Goal: Task Accomplishment & Management: Complete application form

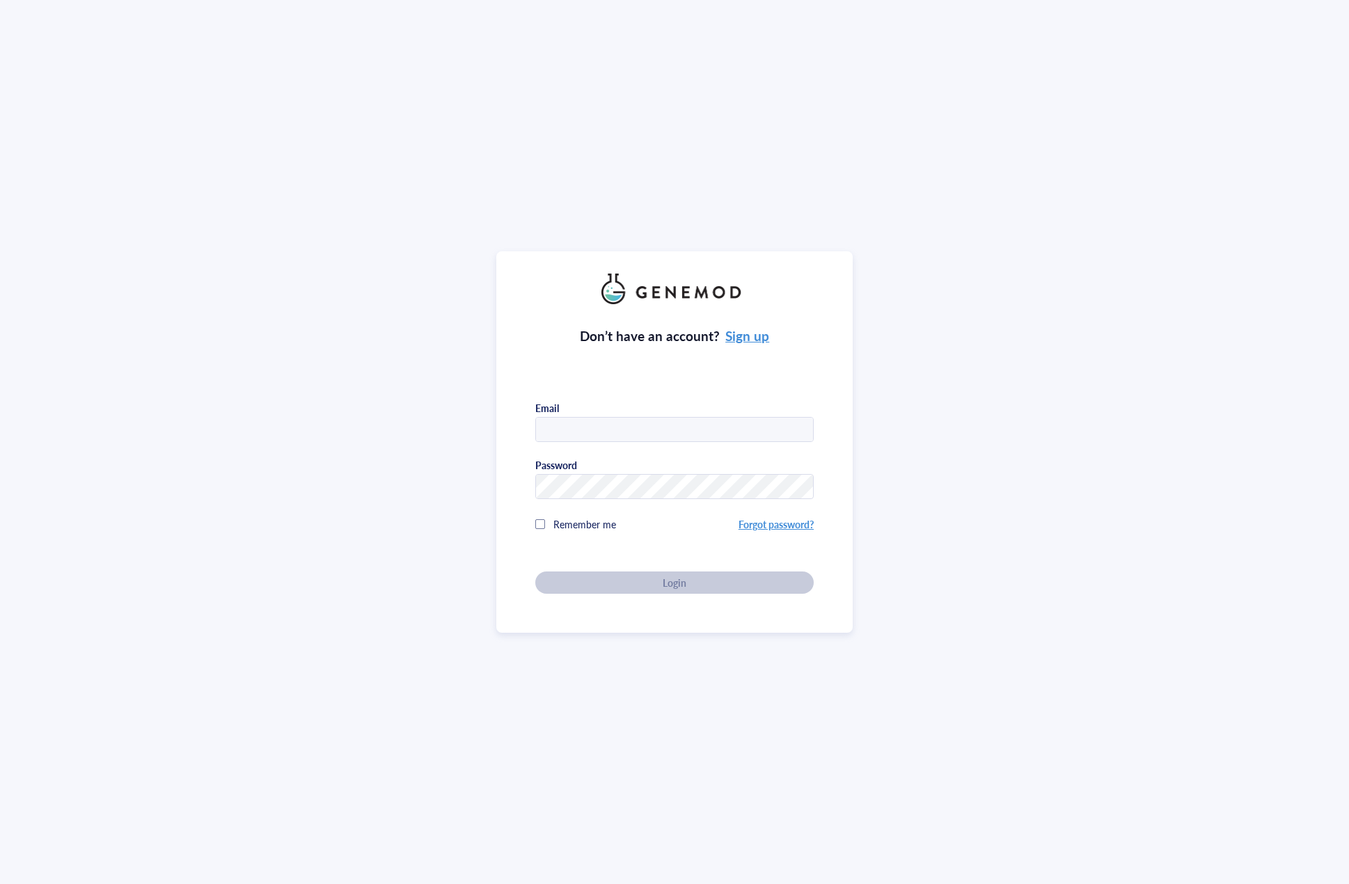
type input "[EMAIL_ADDRESS][DOMAIN_NAME]"
click at [704, 519] on div "Remember me" at bounding box center [636, 524] width 203 height 28
click at [699, 585] on div "Login" at bounding box center [675, 582] width 234 height 13
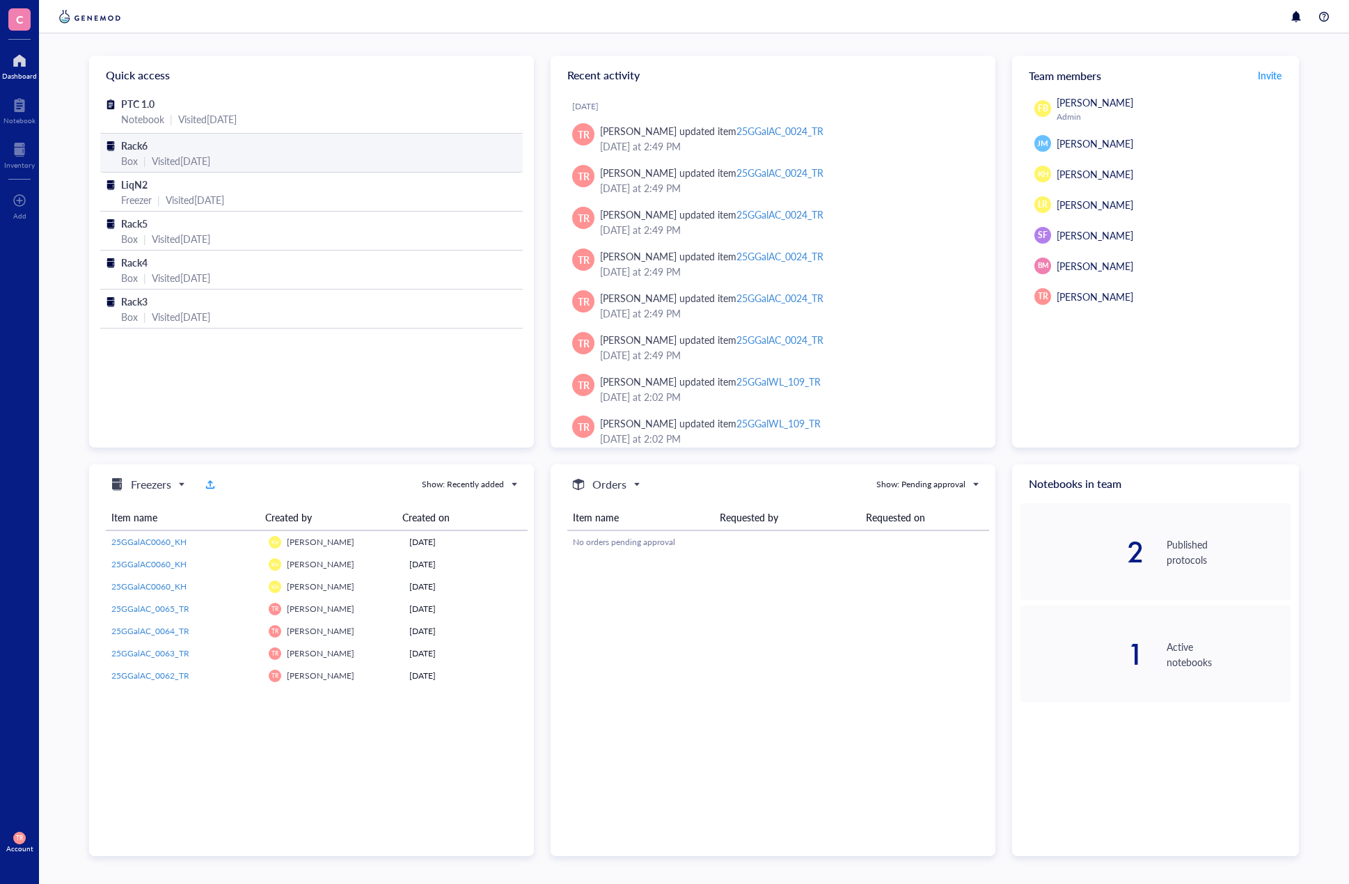
click at [136, 141] on span "Rack6" at bounding box center [134, 146] width 26 height 14
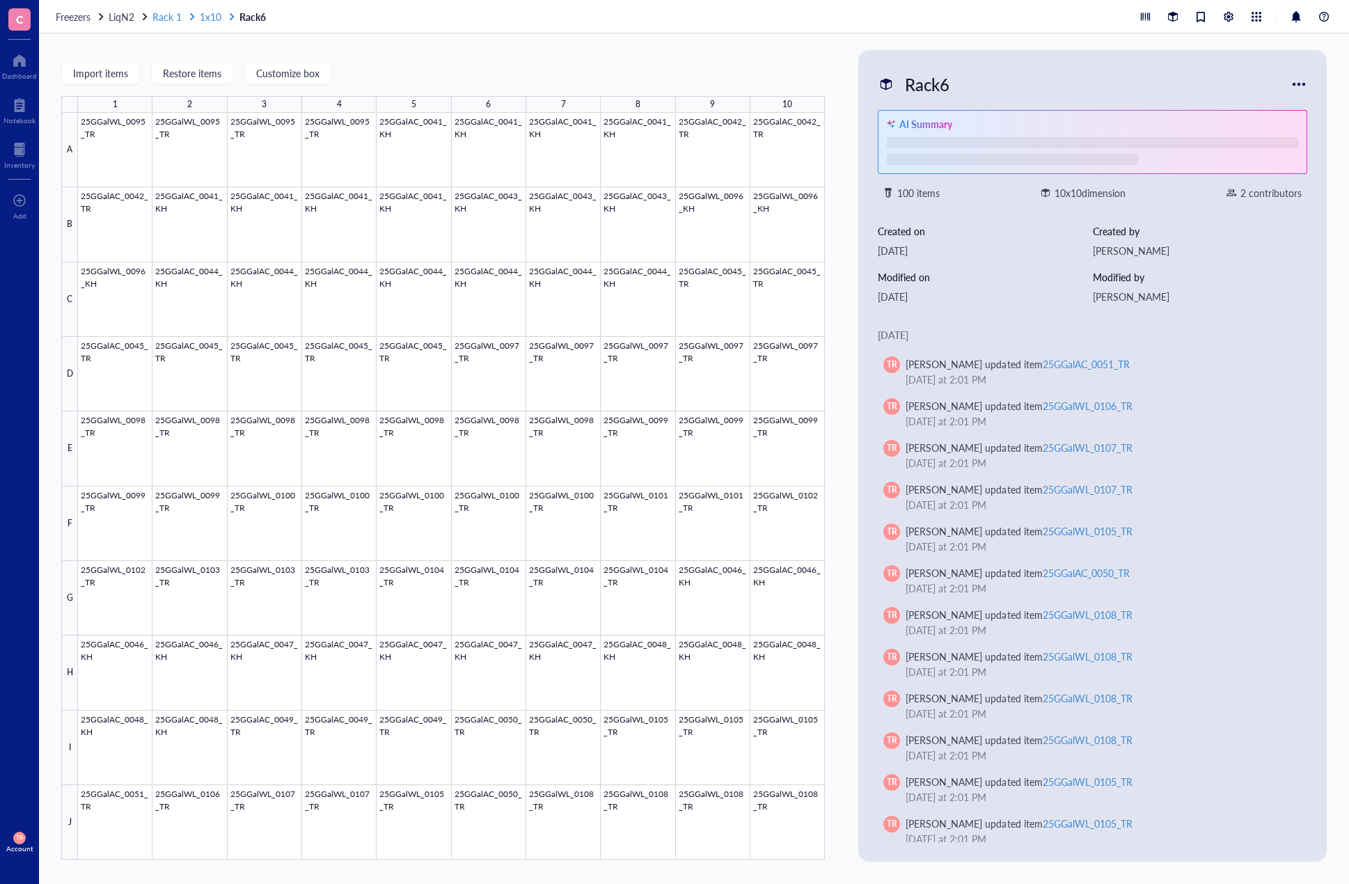
click at [214, 18] on span "1x10" at bounding box center [211, 17] width 22 height 14
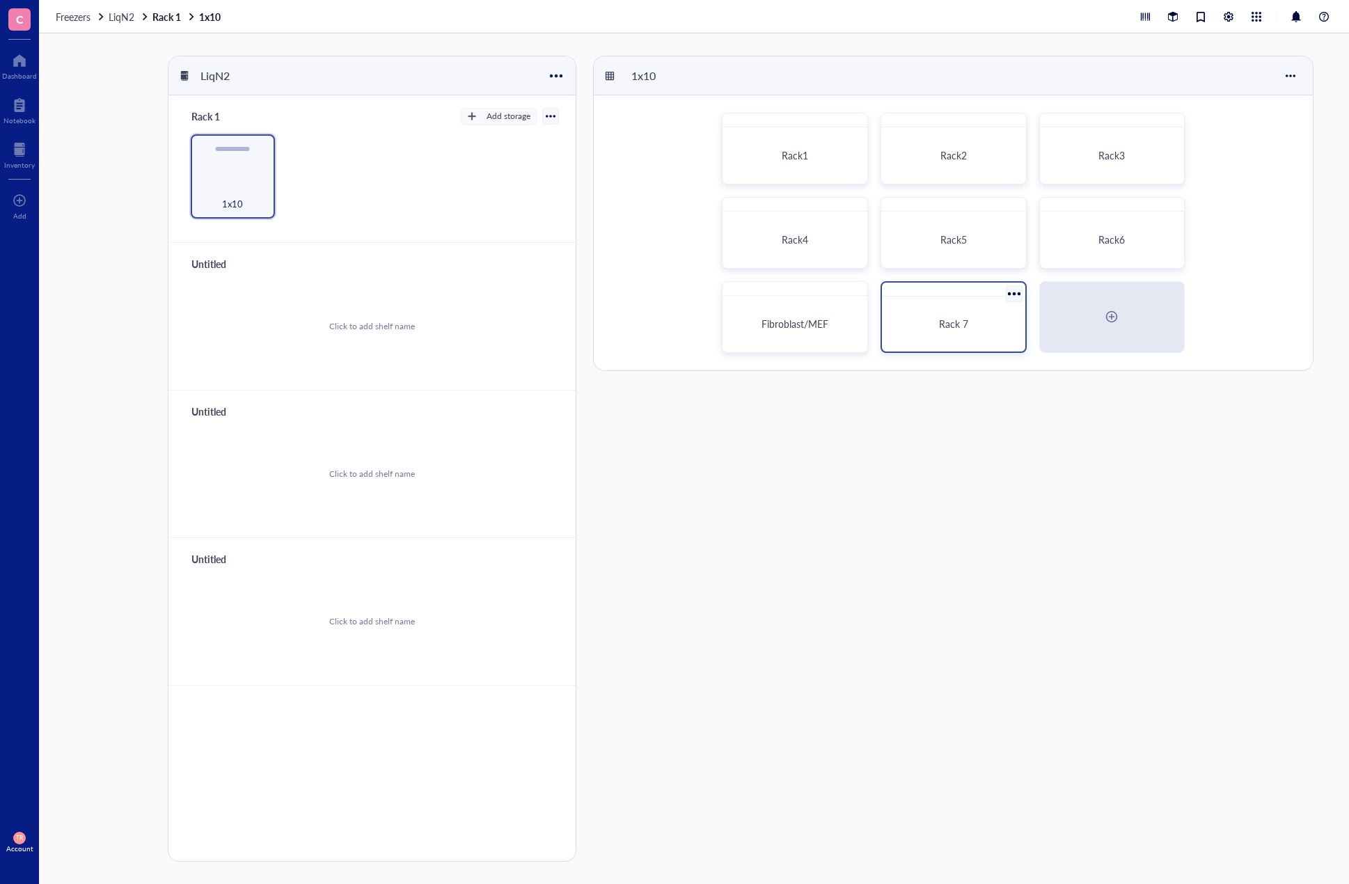
click at [1002, 319] on div "Rack 7" at bounding box center [954, 323] width 110 height 13
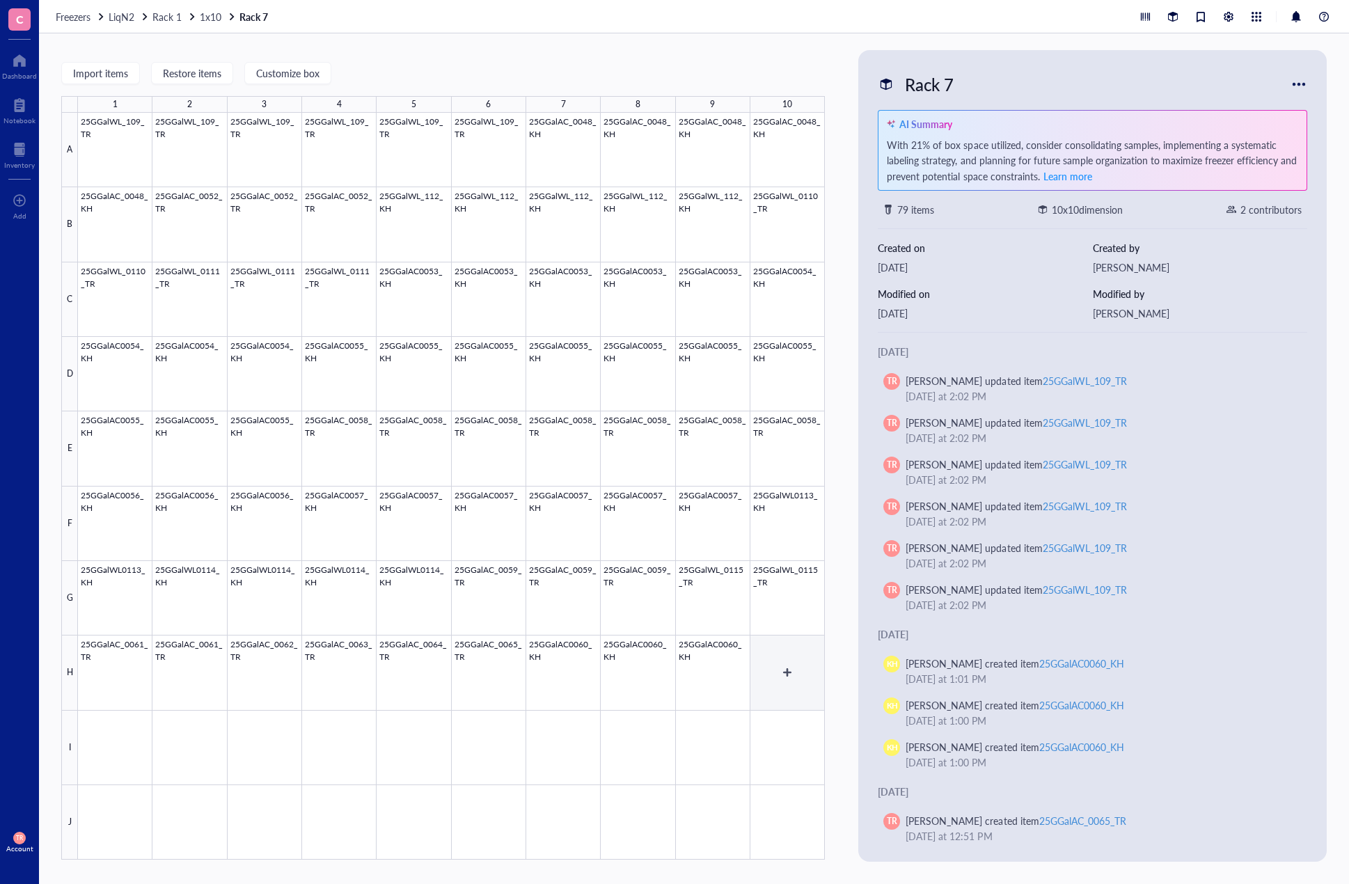
click at [807, 687] on div at bounding box center [451, 486] width 747 height 747
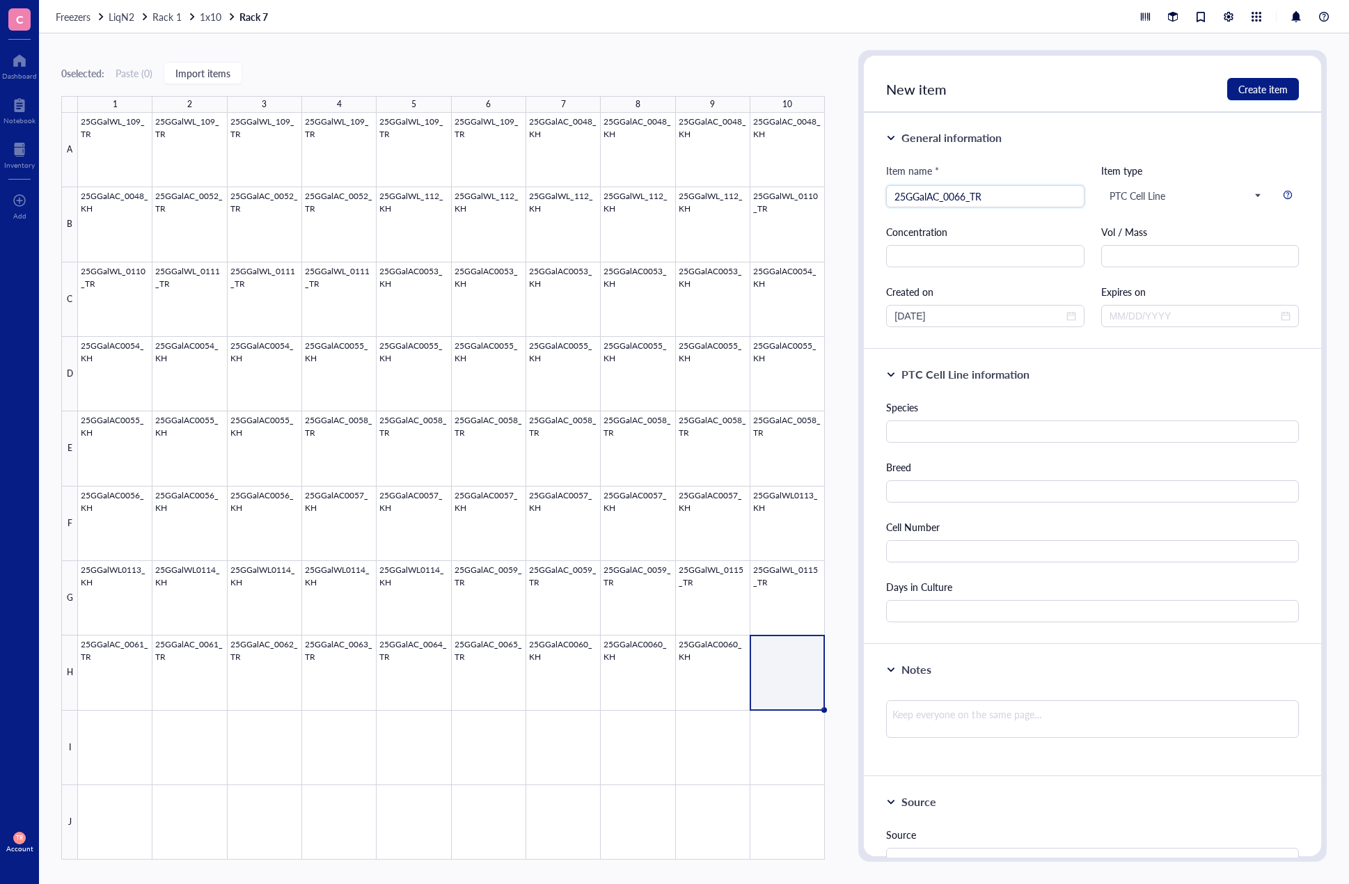
type input "25GGalAC_0066_TR"
click at [972, 417] on div "Species" at bounding box center [1092, 421] width 413 height 43
click at [979, 431] on input "text" at bounding box center [1092, 431] width 413 height 22
type input "[PERSON_NAME]"
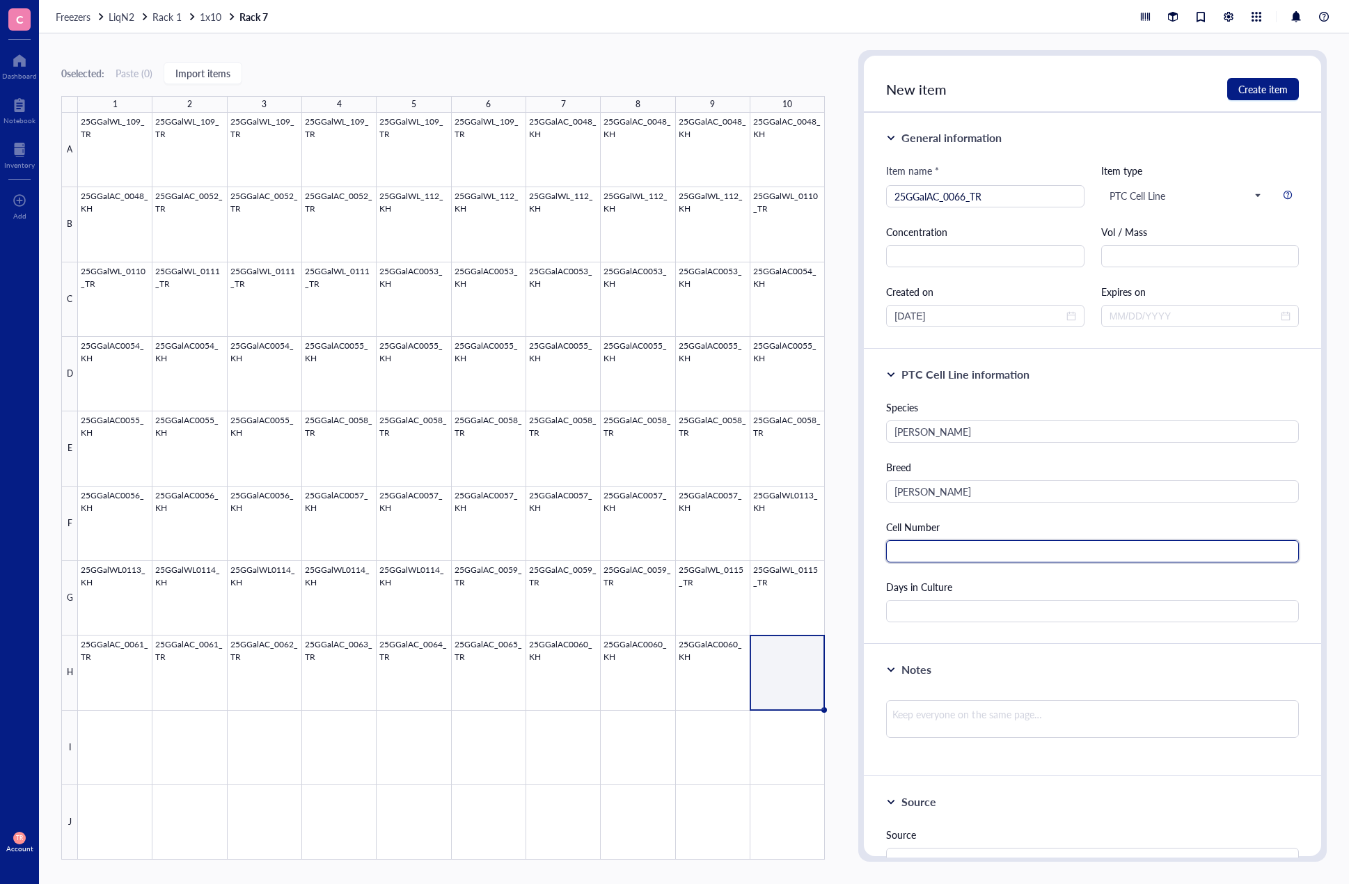
click at [990, 544] on input "text" at bounding box center [1092, 551] width 413 height 22
type input "590000"
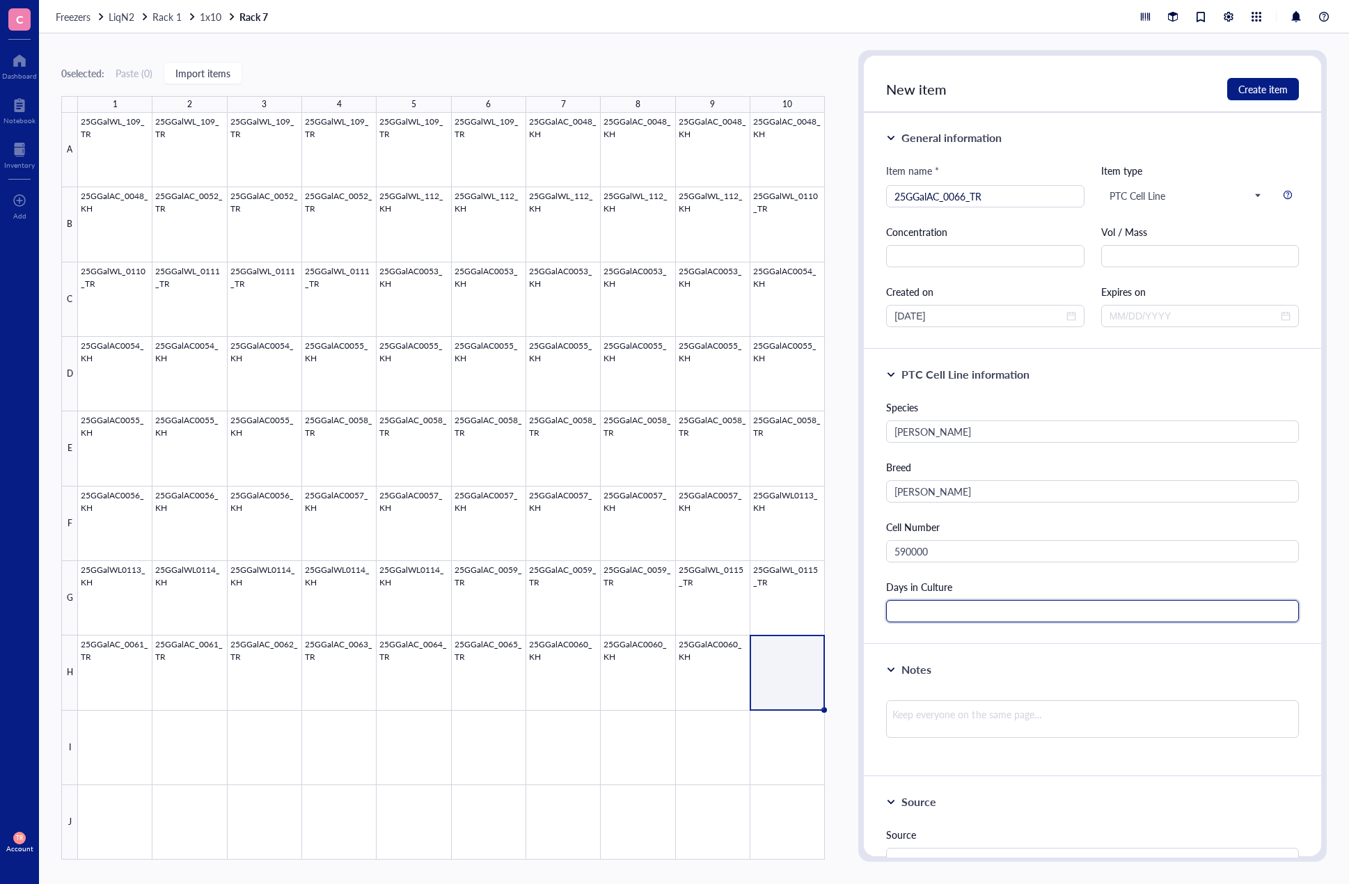
click at [929, 616] on input "text" at bounding box center [1092, 611] width 413 height 22
type input "27"
click at [1180, 571] on div "Species [PERSON_NAME] Cell Number 590000 Days in Culture 27" at bounding box center [1092, 511] width 413 height 223
click at [1252, 99] on button "Create item" at bounding box center [1263, 89] width 72 height 22
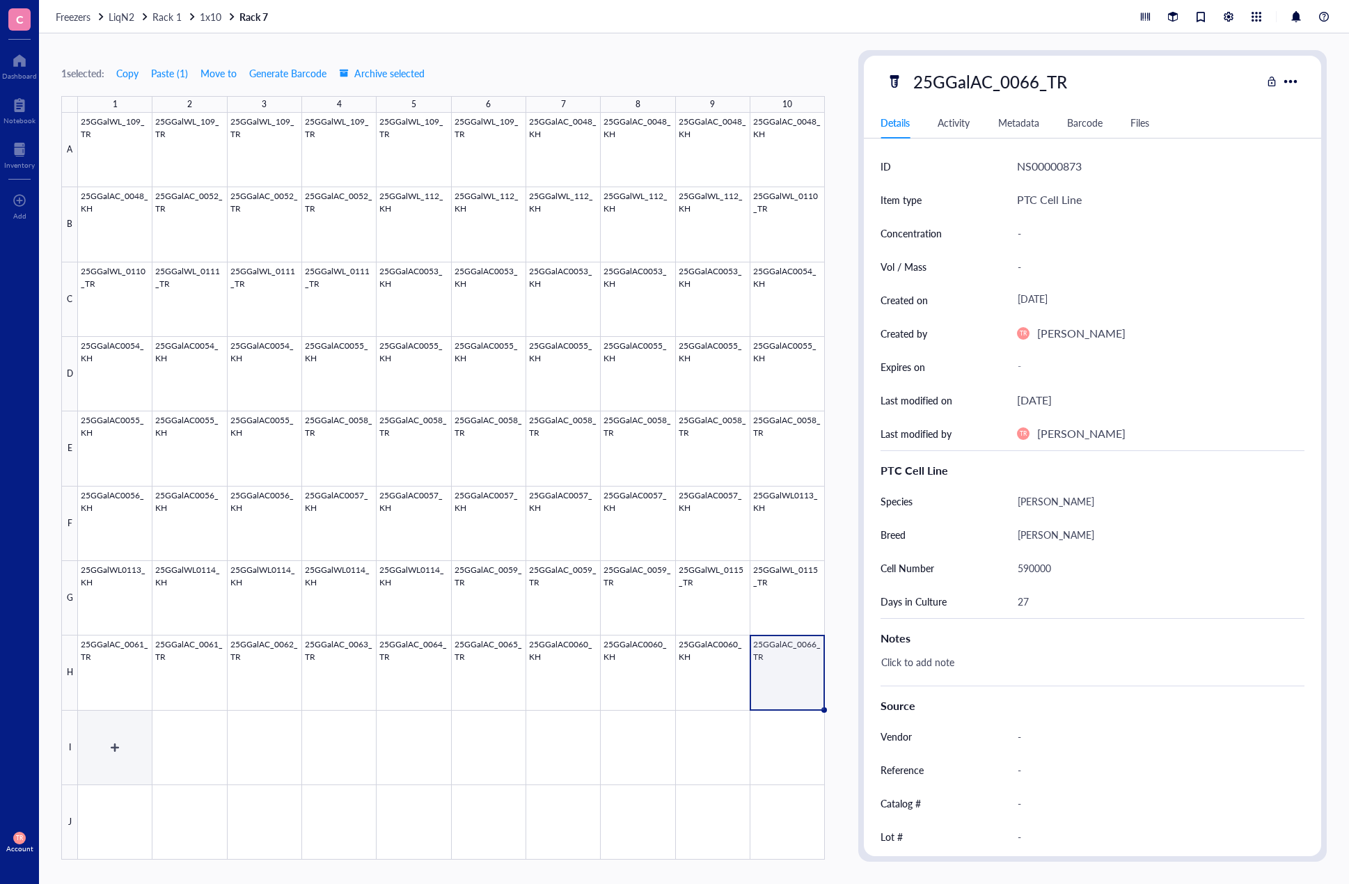
click at [131, 762] on div at bounding box center [451, 486] width 747 height 747
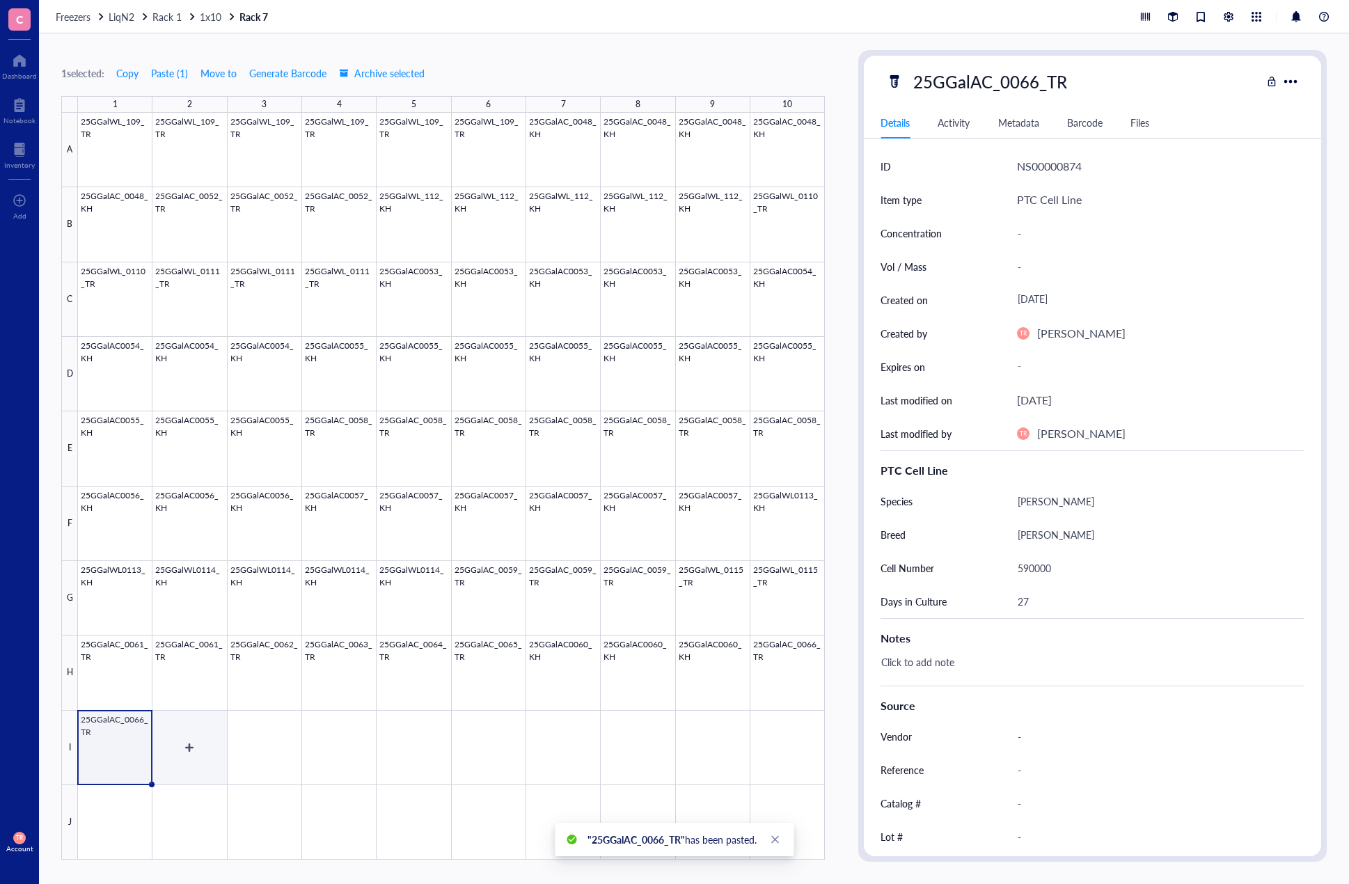
click at [189, 768] on div at bounding box center [451, 486] width 747 height 747
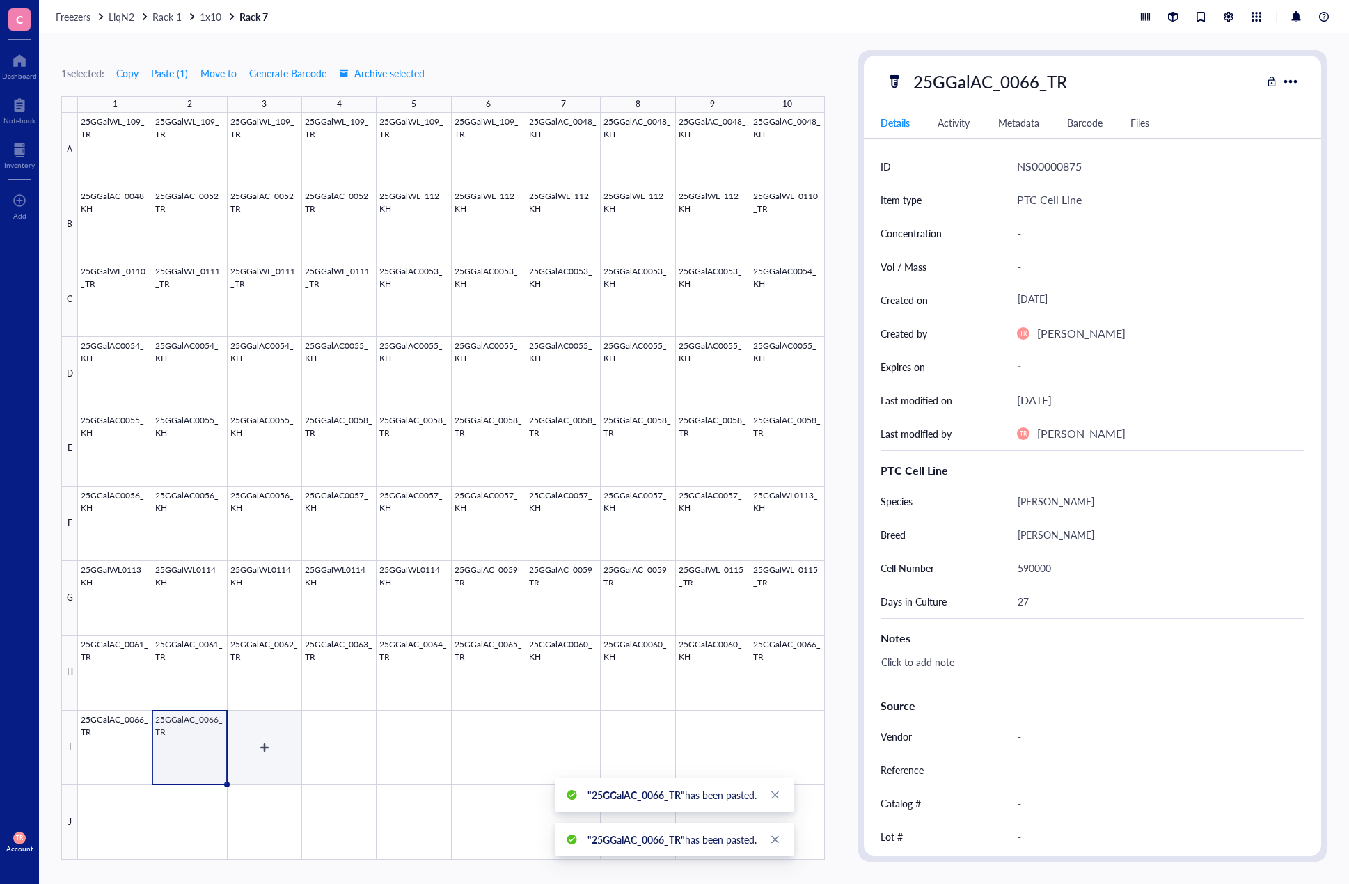
click at [255, 772] on div at bounding box center [451, 486] width 747 height 747
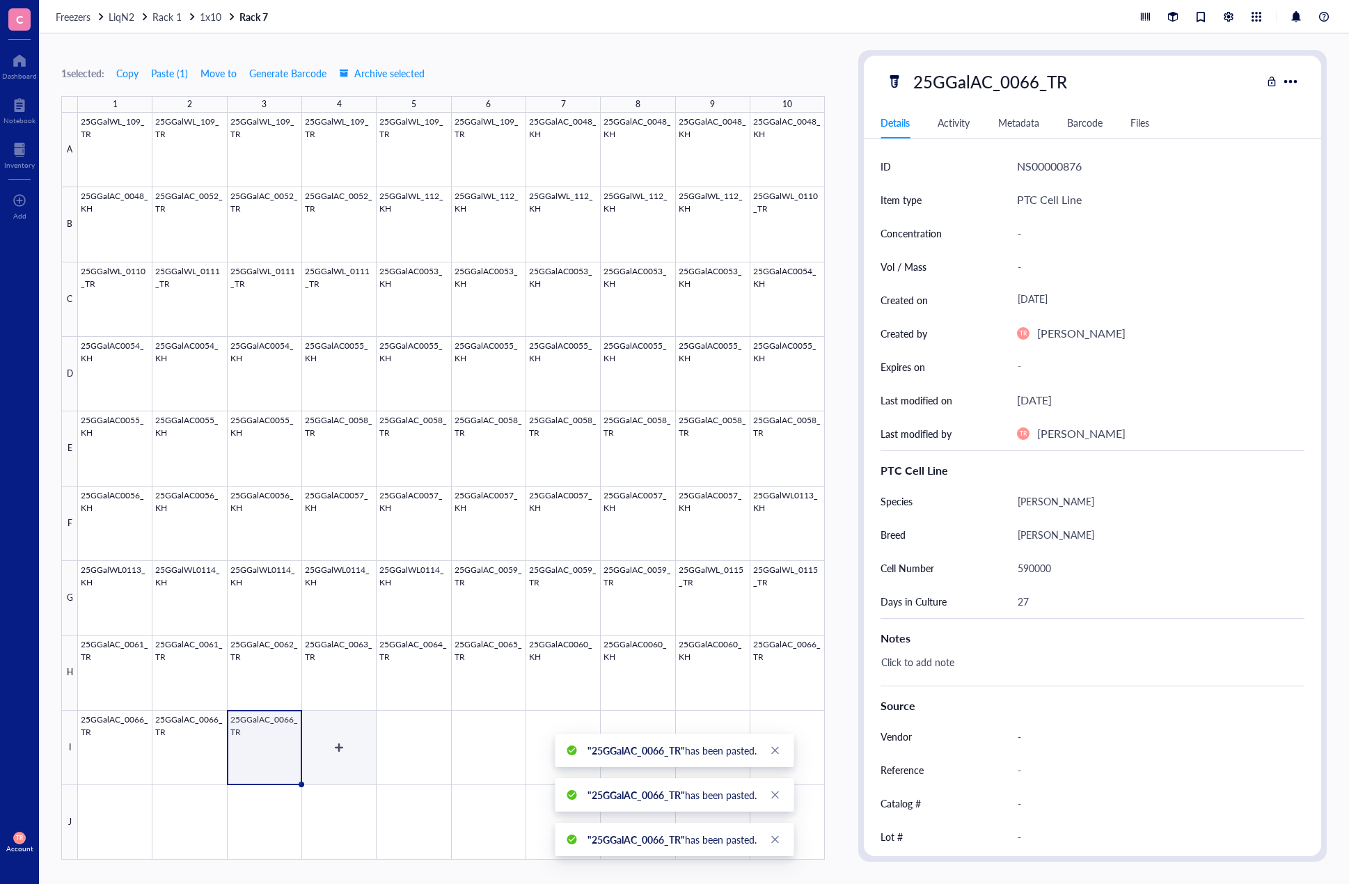
click at [354, 765] on div at bounding box center [451, 486] width 747 height 747
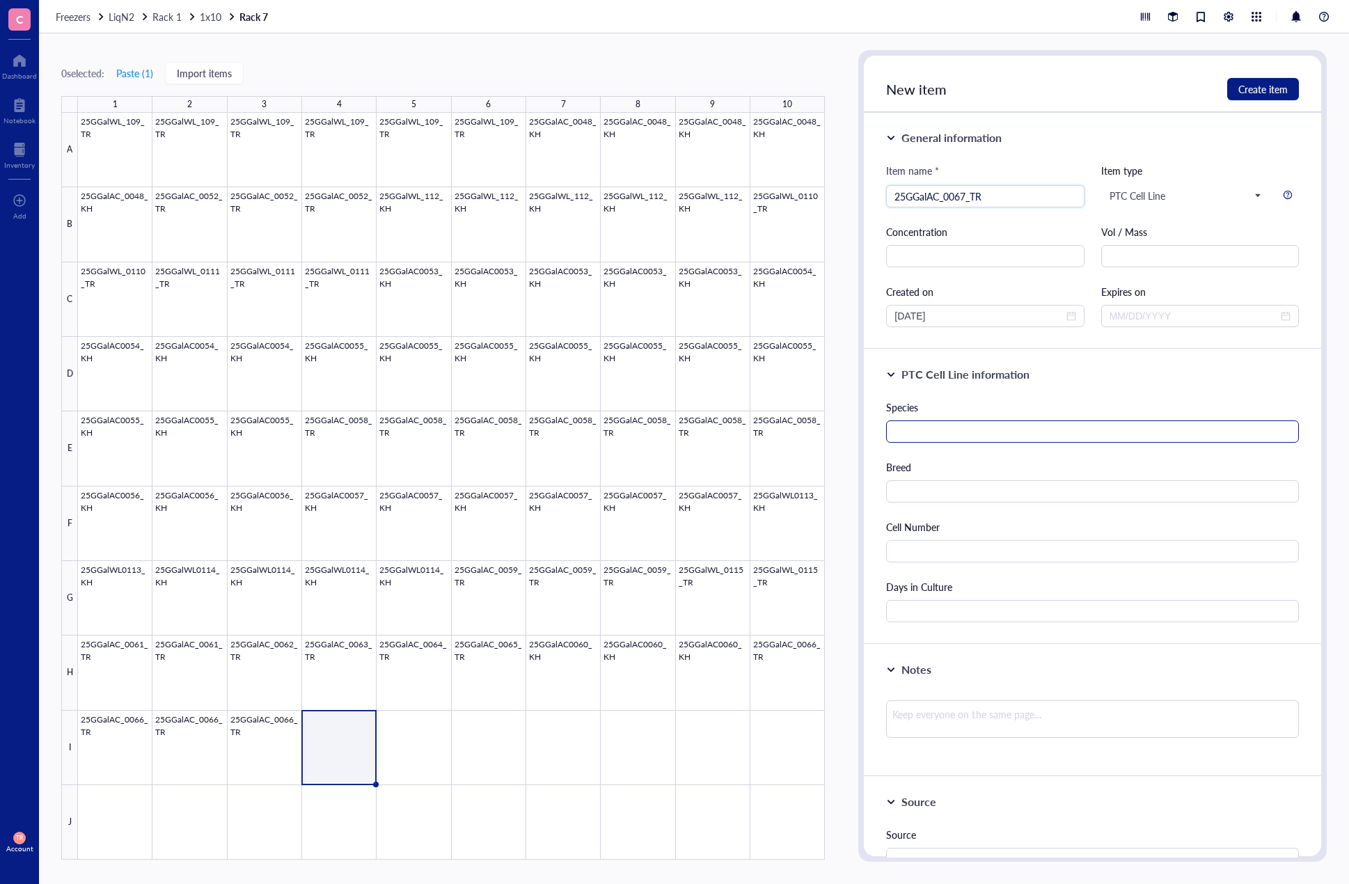
type input "25GGalAC_0067_TR"
click at [989, 424] on input "text" at bounding box center [1092, 431] width 413 height 22
type input "[PERSON_NAME]"
click at [1001, 489] on input "text" at bounding box center [1092, 491] width 413 height 22
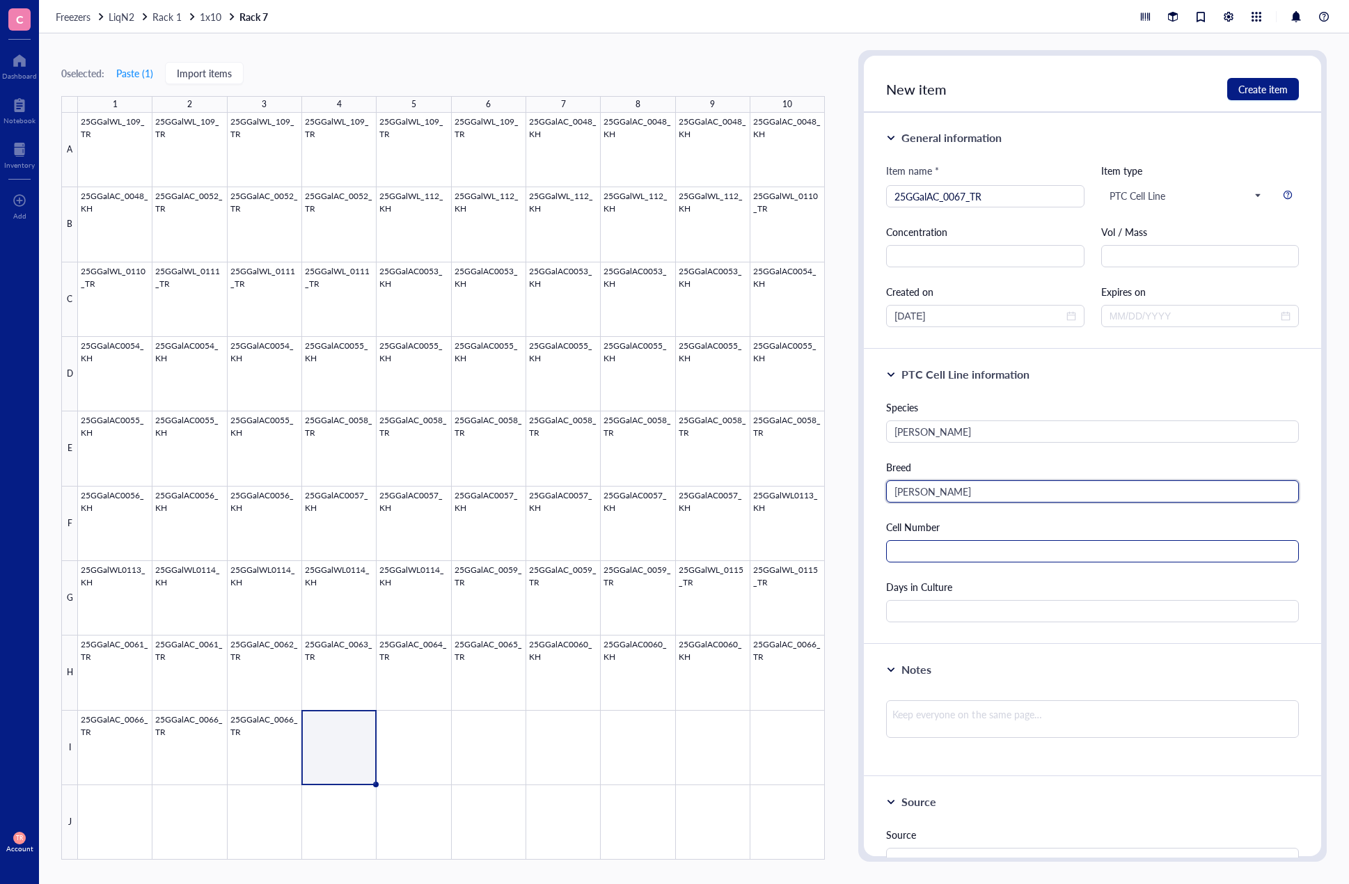
type input "[PERSON_NAME]"
click at [983, 556] on input "text" at bounding box center [1092, 551] width 413 height 22
type input "550000"
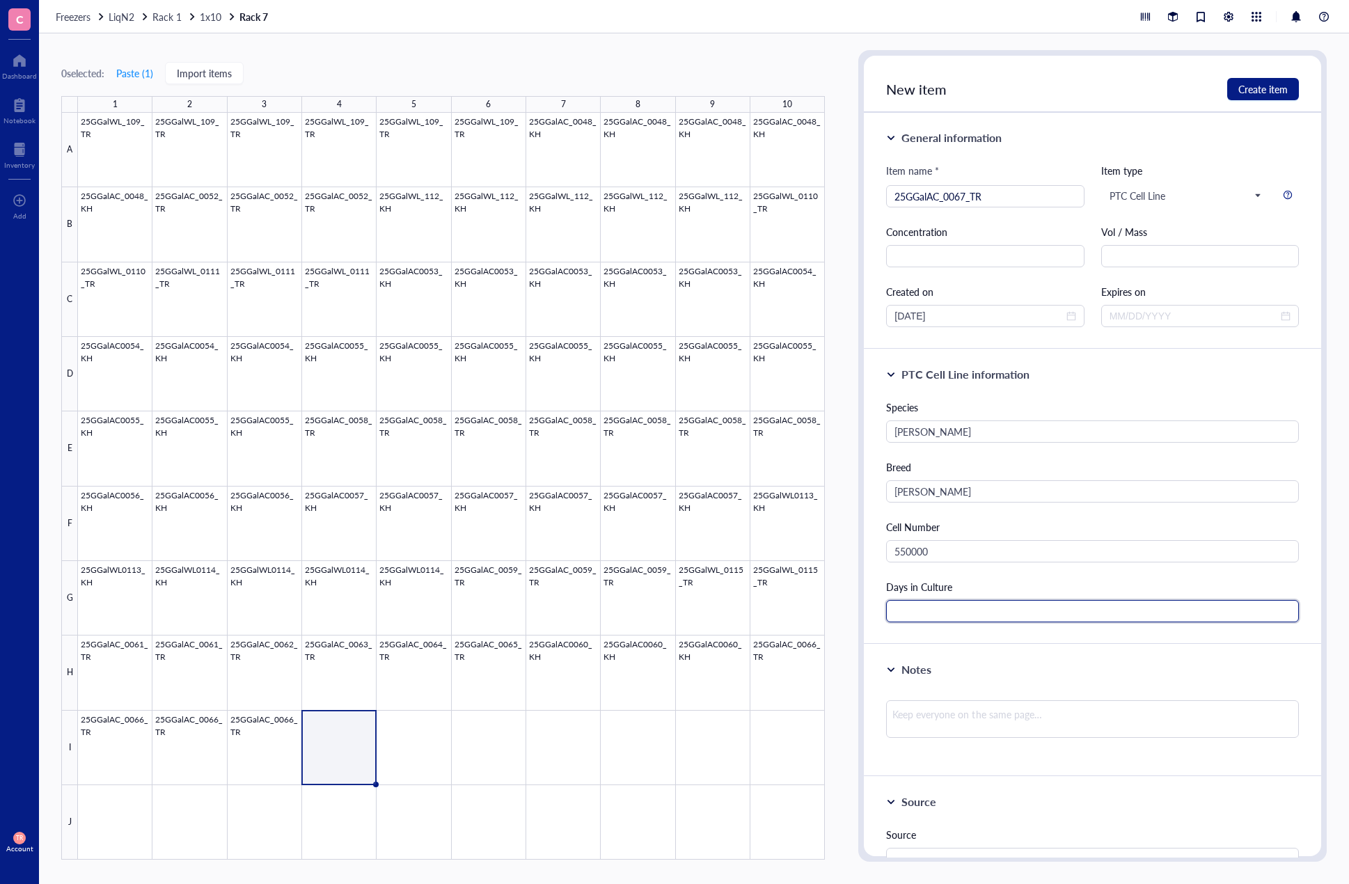
click at [905, 617] on input "text" at bounding box center [1092, 611] width 413 height 22
type input "27"
click at [973, 641] on div "PTC Cell Line information Species [PERSON_NAME] Breed Ayam Cemani Cell Number 5…" at bounding box center [1092, 496] width 457 height 295
click at [1239, 96] on button "Create item" at bounding box center [1263, 89] width 72 height 22
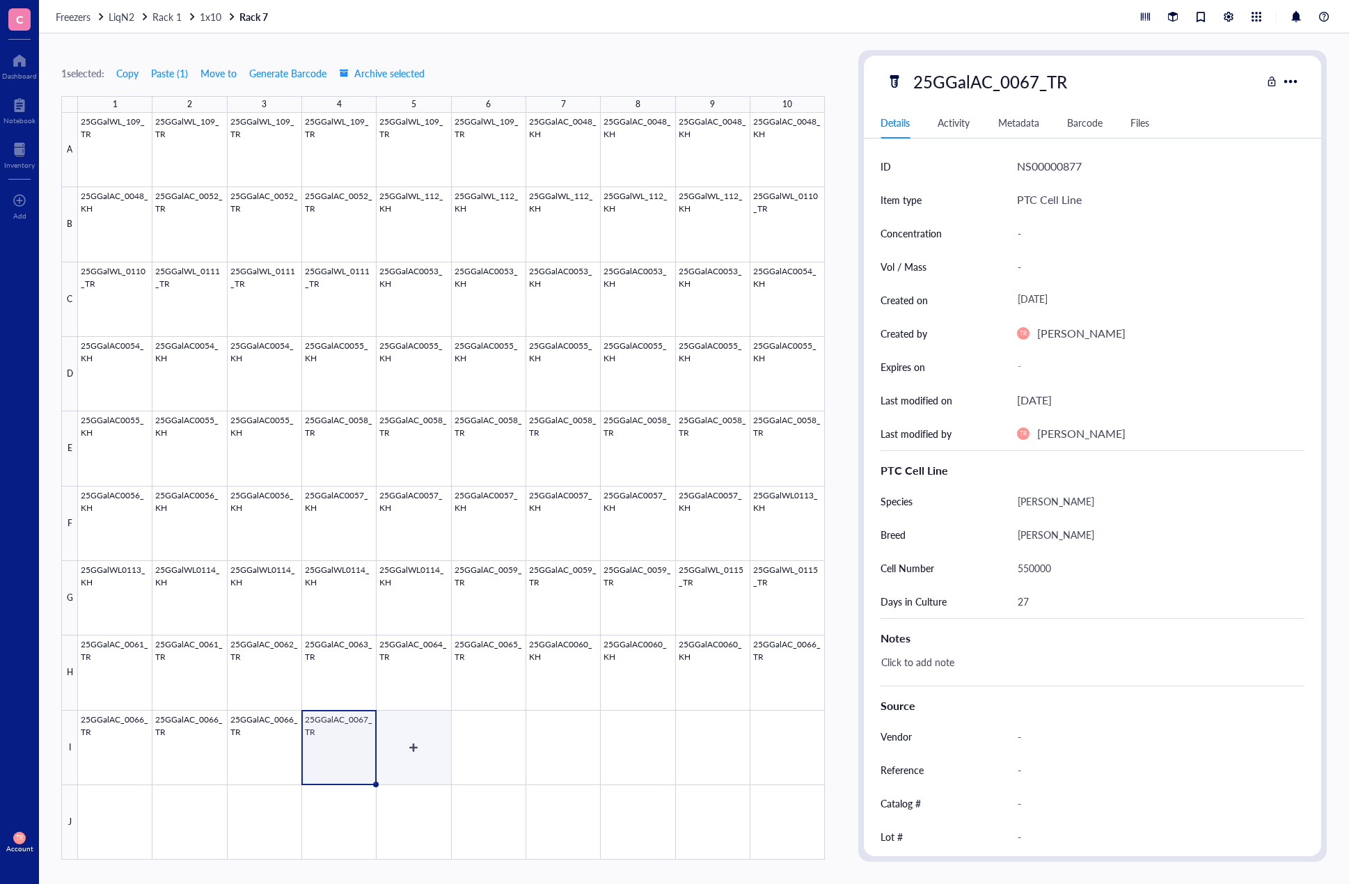
click at [431, 779] on div at bounding box center [451, 486] width 747 height 747
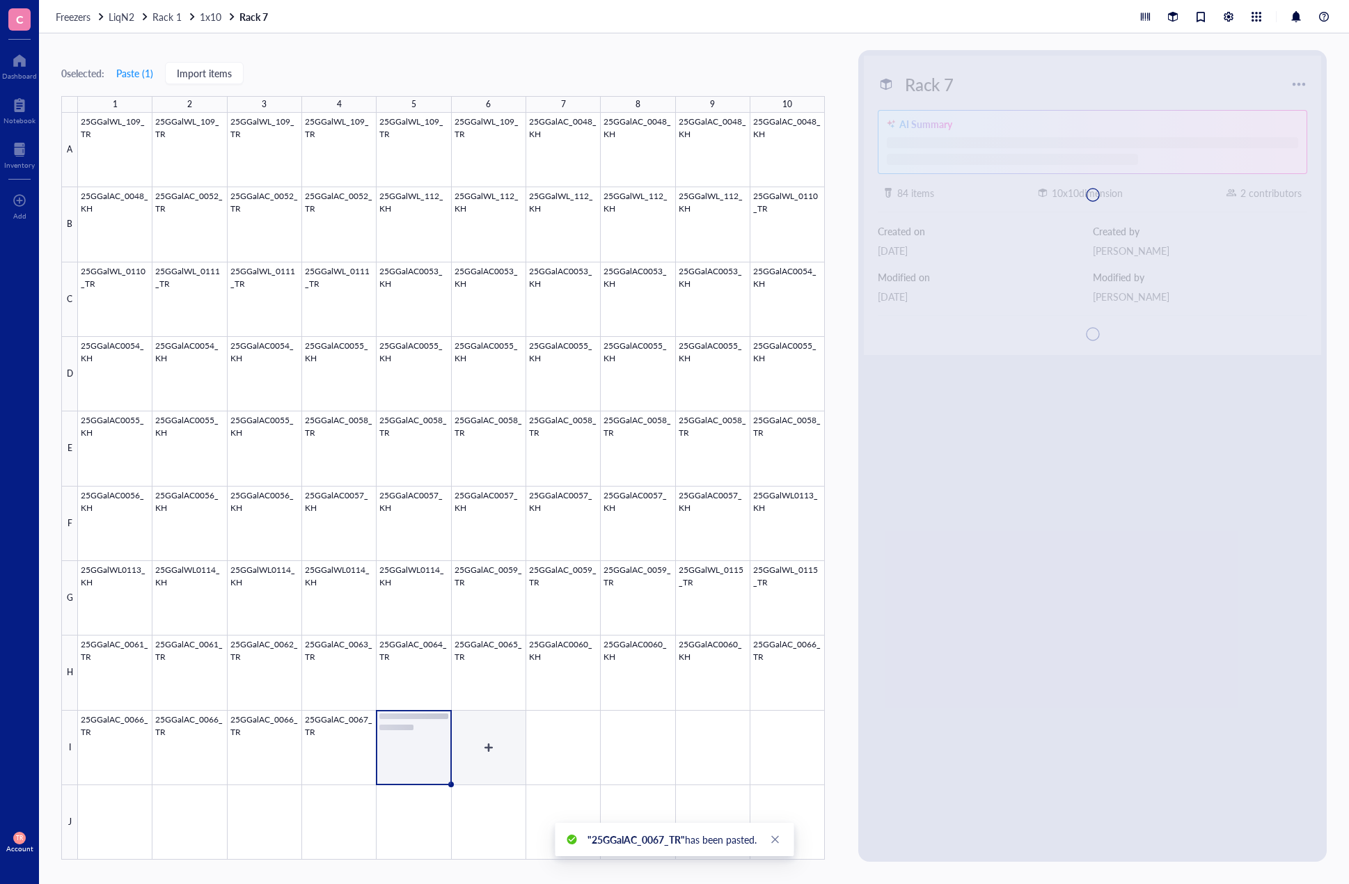
click at [475, 775] on div at bounding box center [451, 486] width 747 height 747
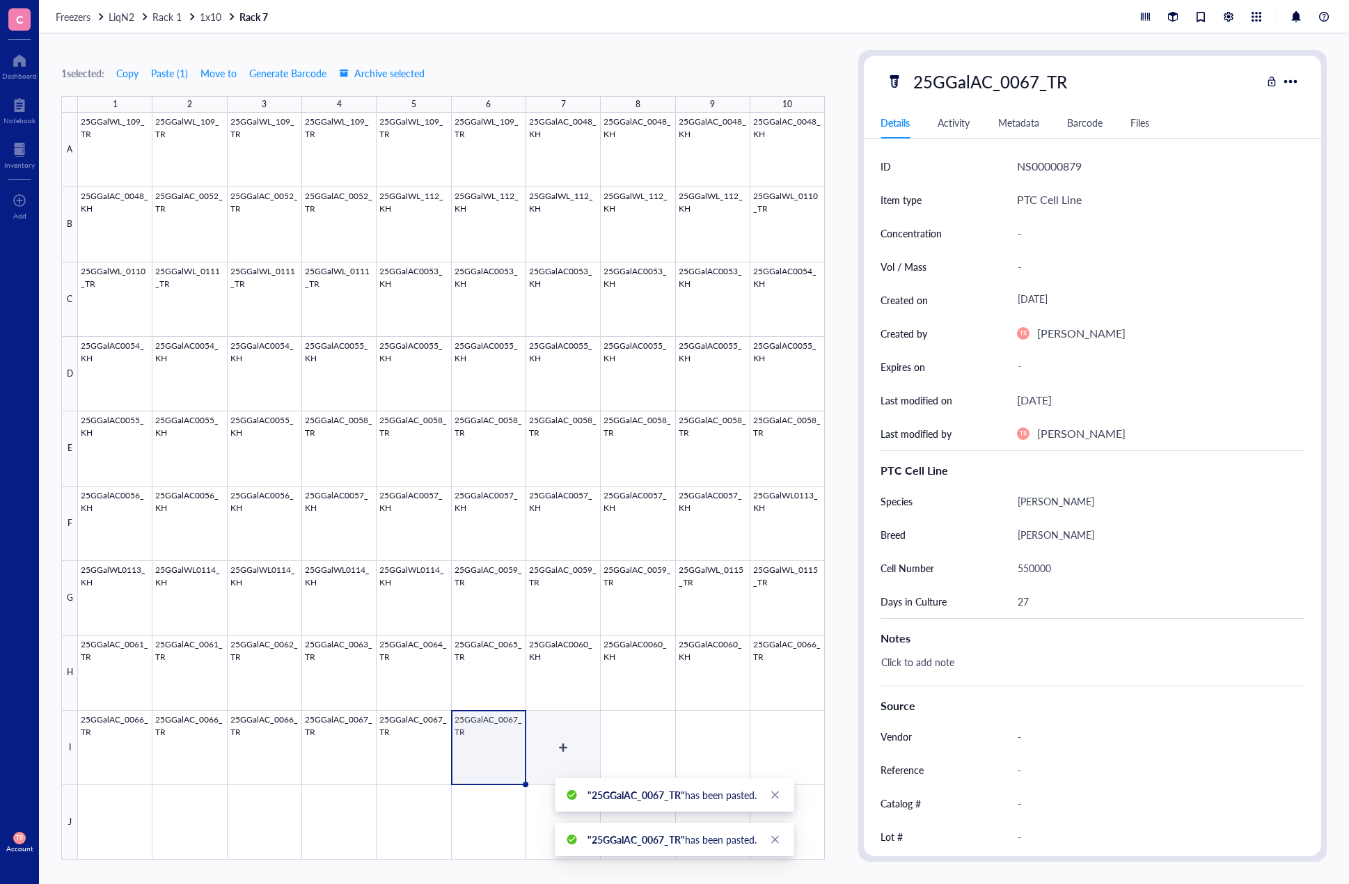
click at [544, 762] on div at bounding box center [451, 486] width 747 height 747
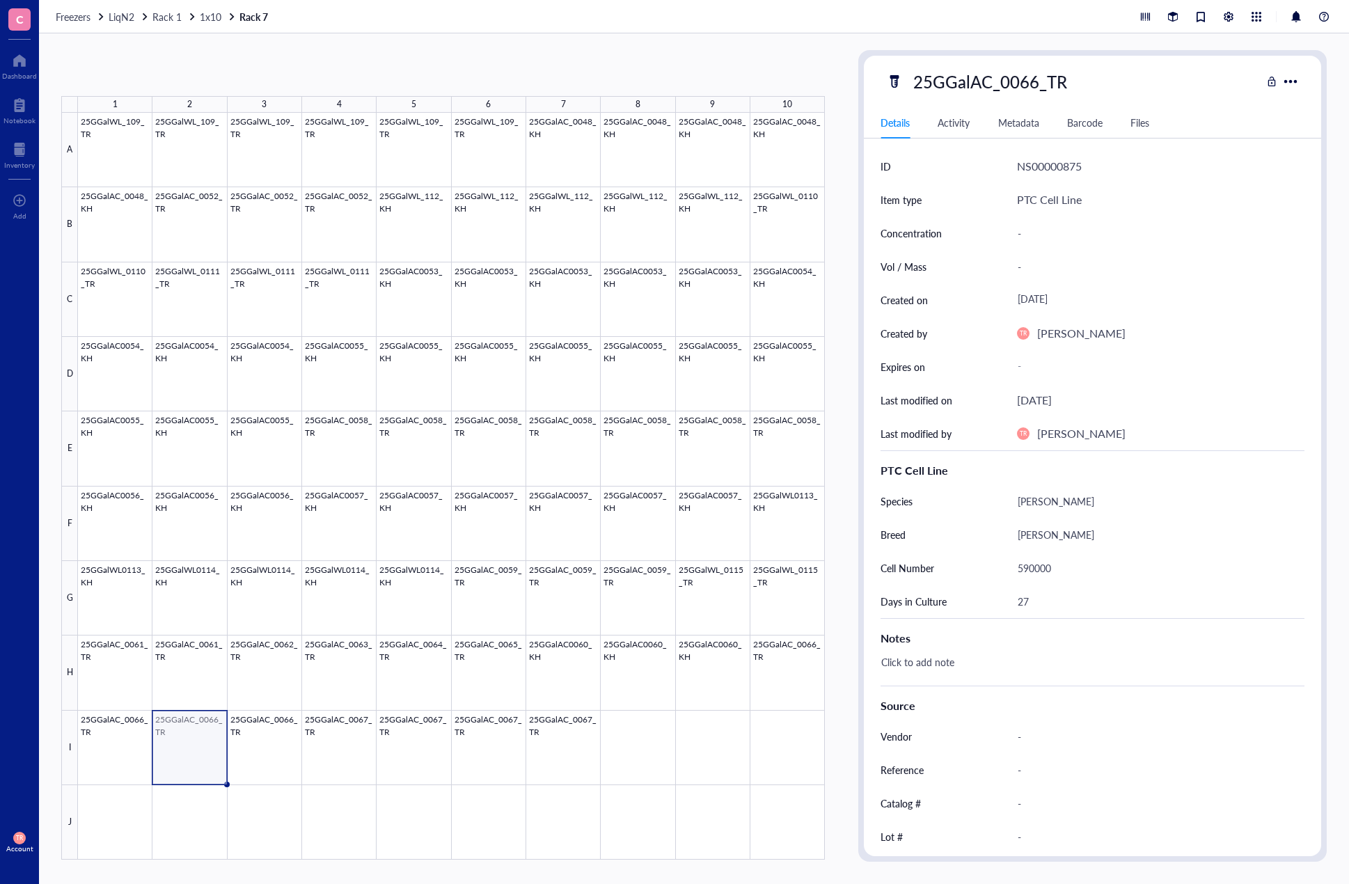
click at [178, 771] on div at bounding box center [451, 486] width 747 height 747
click at [785, 693] on div at bounding box center [451, 486] width 747 height 747
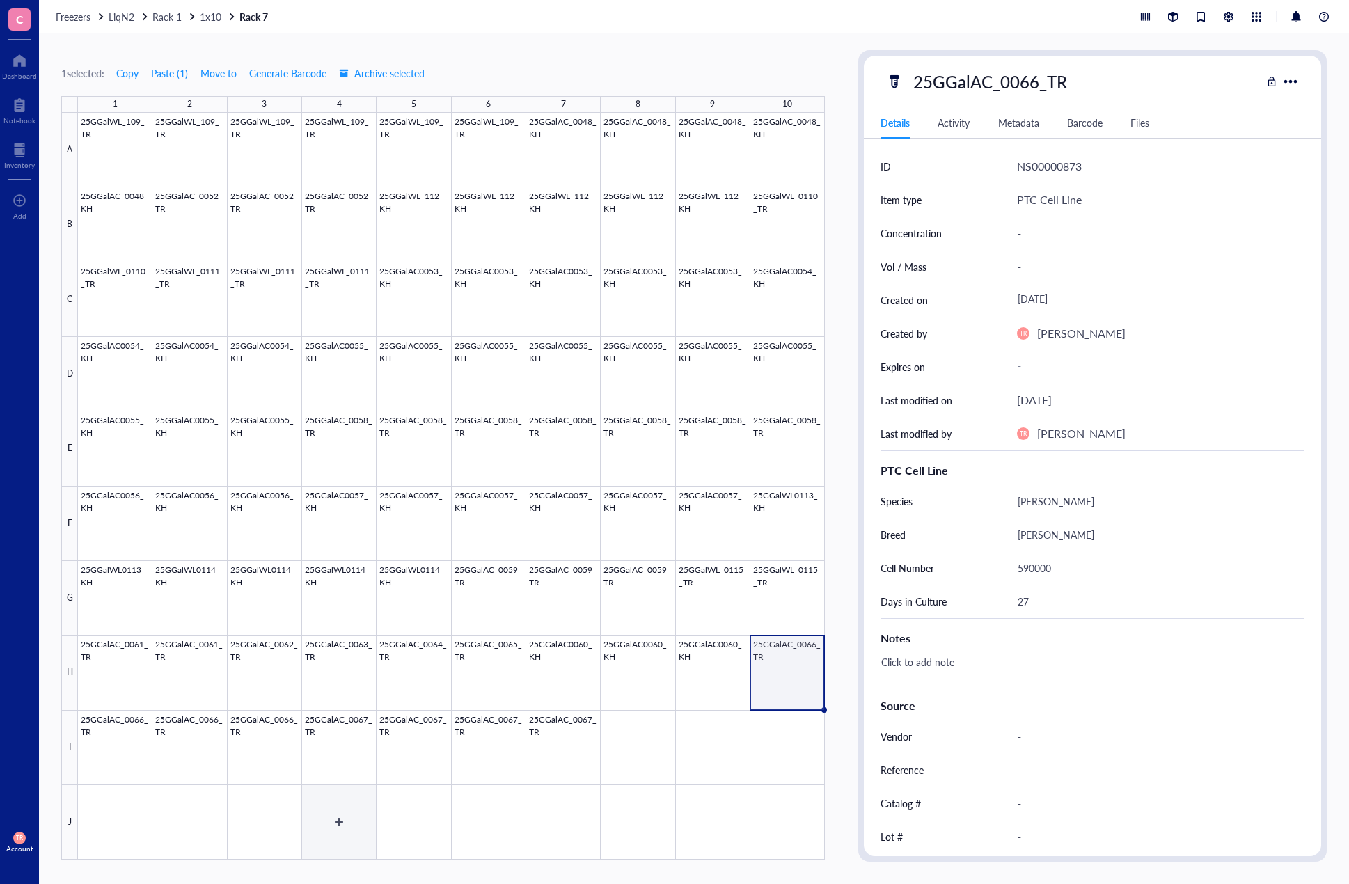
click at [330, 792] on div at bounding box center [451, 486] width 747 height 747
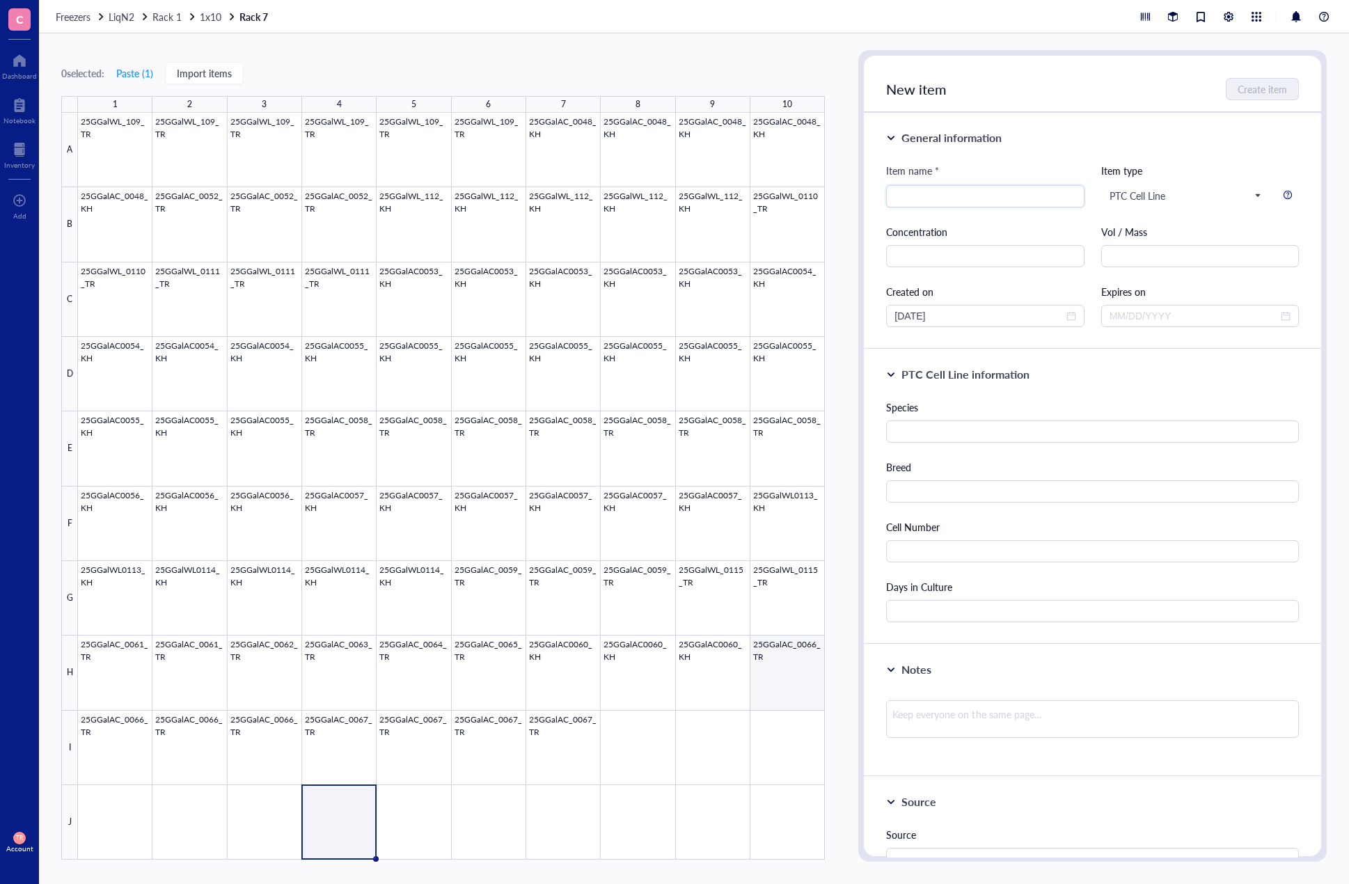
click at [809, 675] on div at bounding box center [451, 486] width 747 height 747
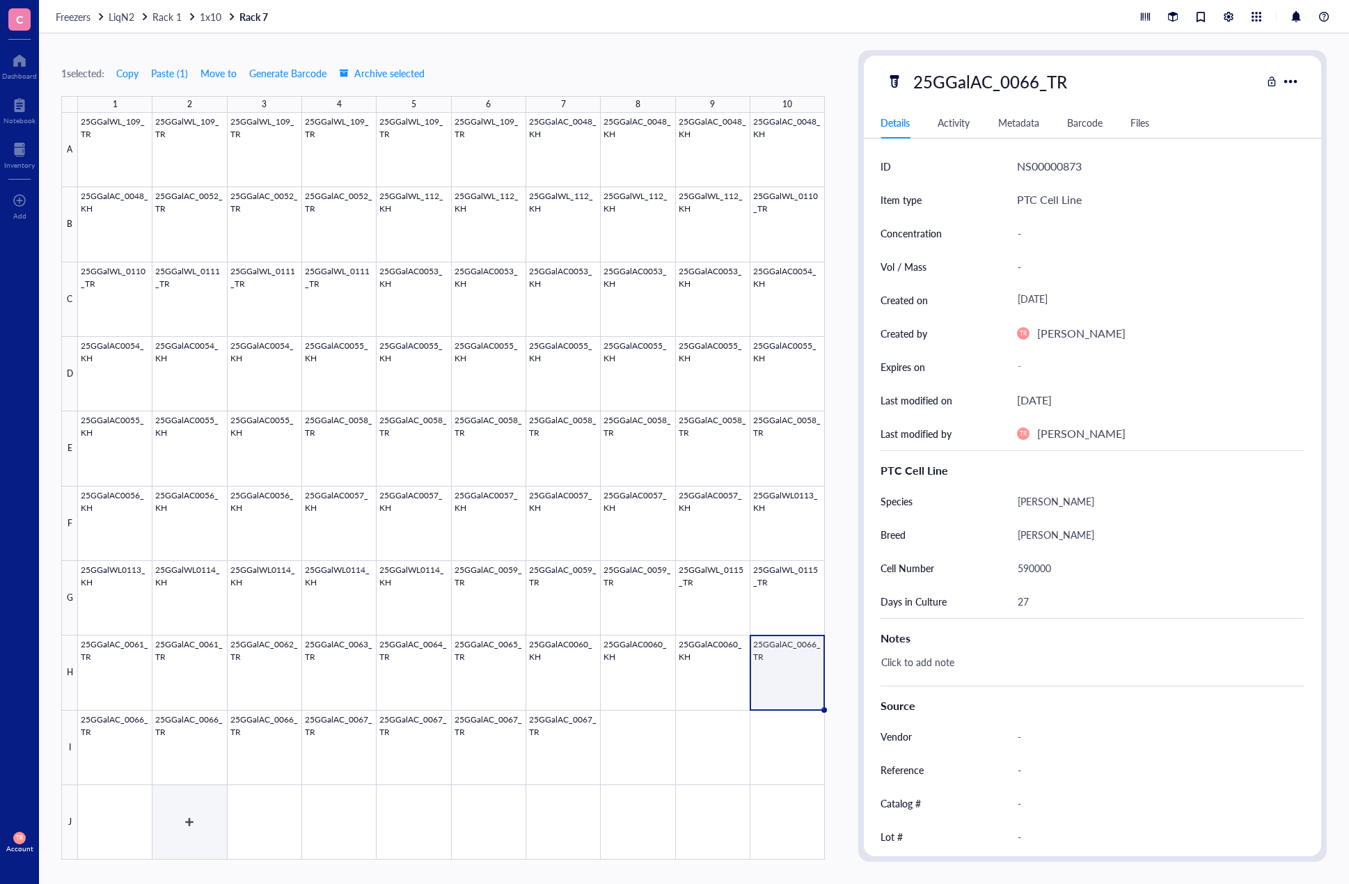
drag, startPoint x: 182, startPoint y: 851, endPoint x: 174, endPoint y: 828, distance: 24.4
click at [182, 851] on div at bounding box center [451, 486] width 747 height 747
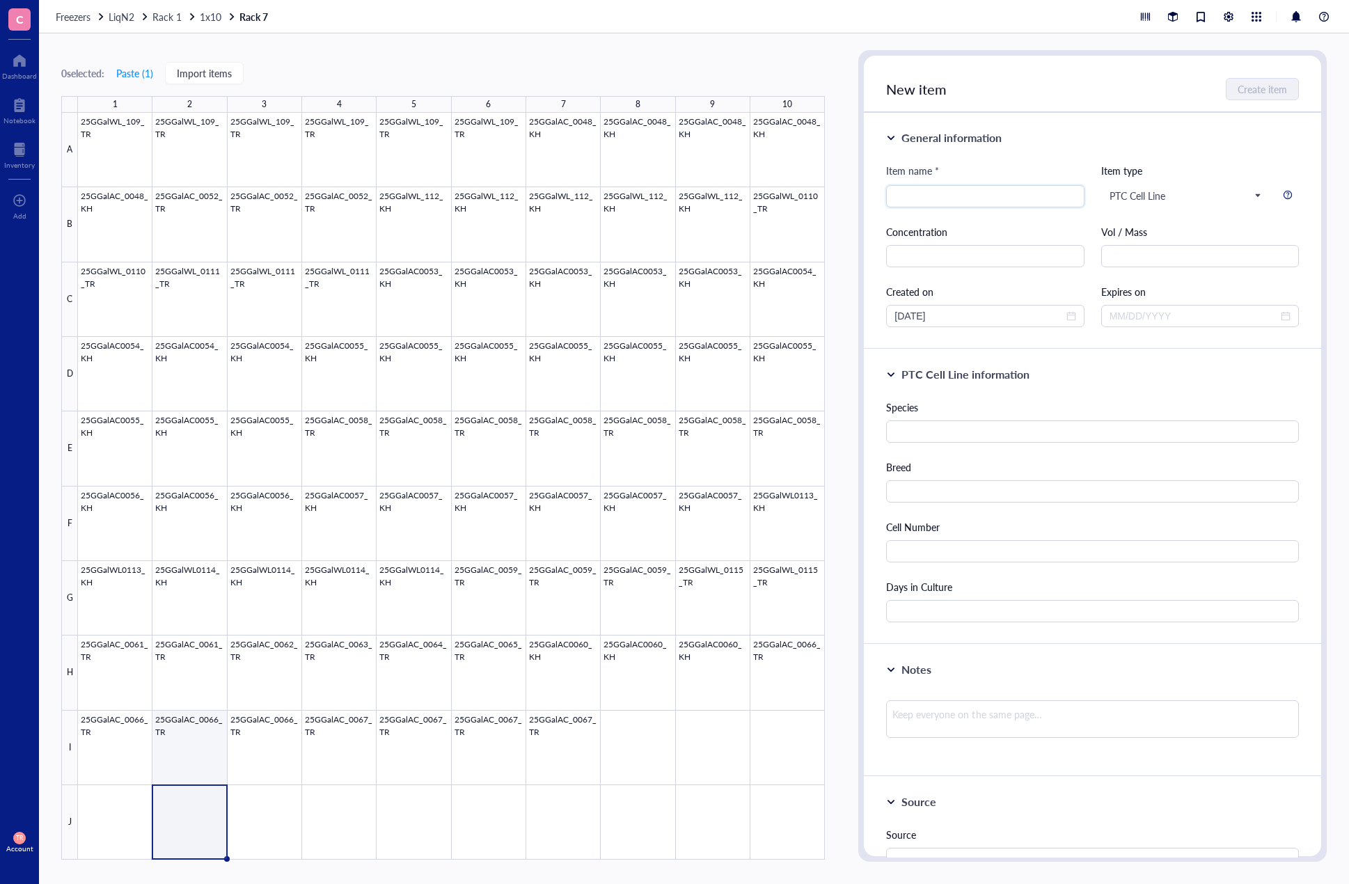
click at [167, 780] on div at bounding box center [451, 486] width 747 height 747
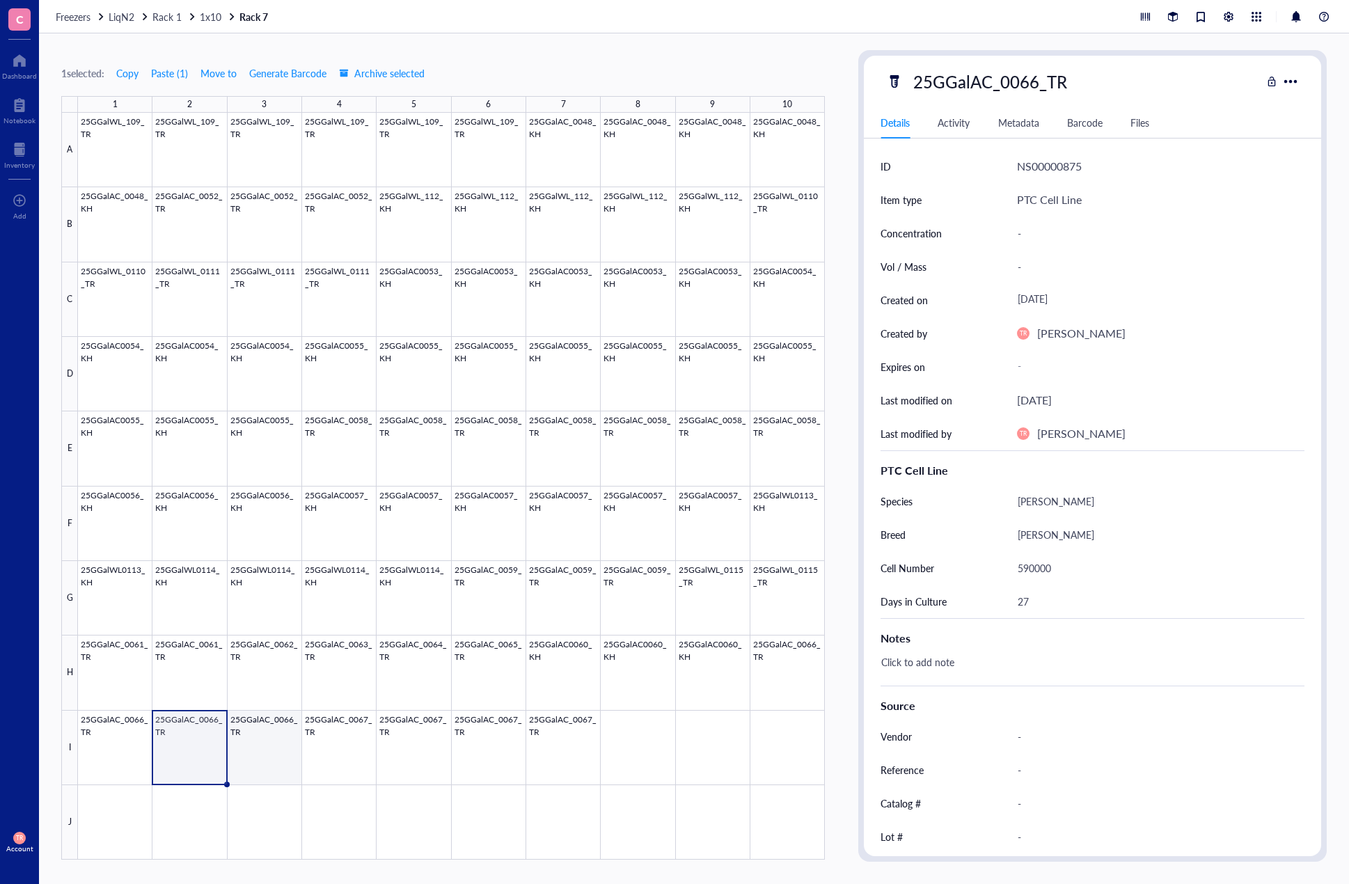
click at [240, 752] on div at bounding box center [451, 486] width 747 height 747
click at [320, 753] on div at bounding box center [451, 486] width 747 height 747
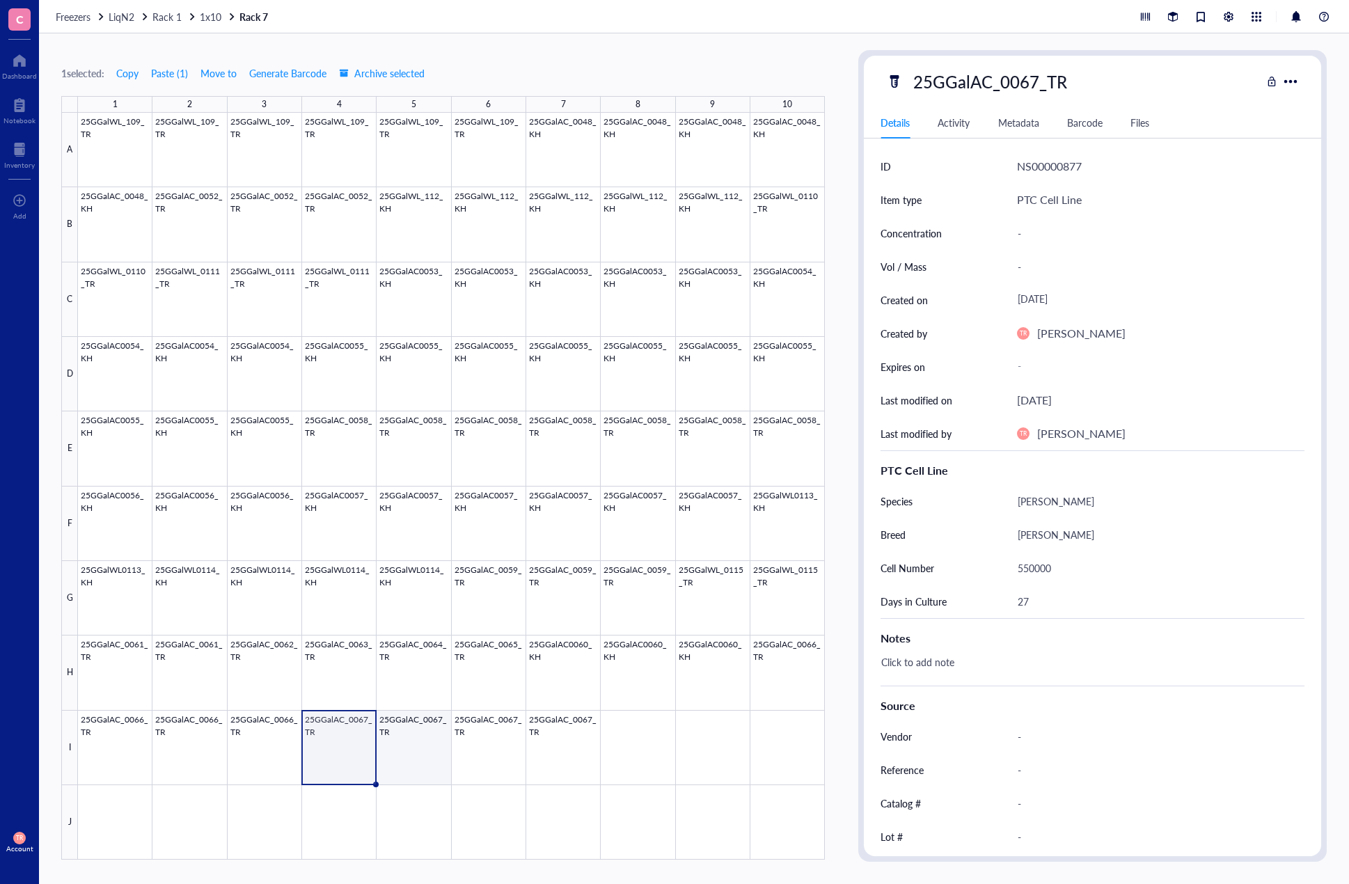
click at [395, 759] on div at bounding box center [451, 486] width 747 height 747
click at [466, 754] on div at bounding box center [451, 486] width 747 height 747
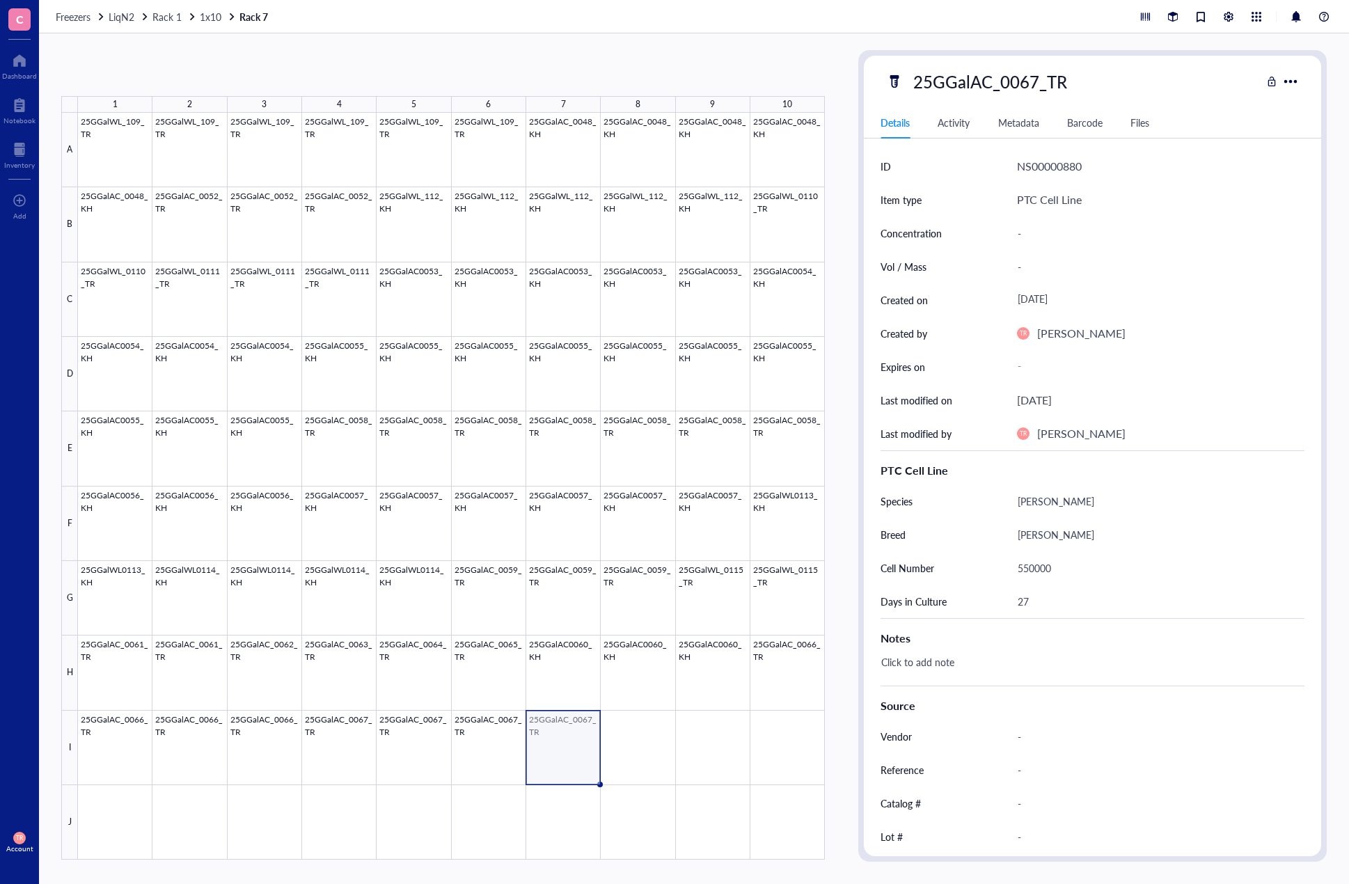
click at [537, 750] on div at bounding box center [451, 486] width 747 height 747
click at [124, 43] on div "1 selected: Copy Paste ( 1 ) Move to Generate Barcode Archive selected 1 2 3 4 …" at bounding box center [694, 458] width 1310 height 851
click at [654, 737] on div at bounding box center [451, 486] width 747 height 747
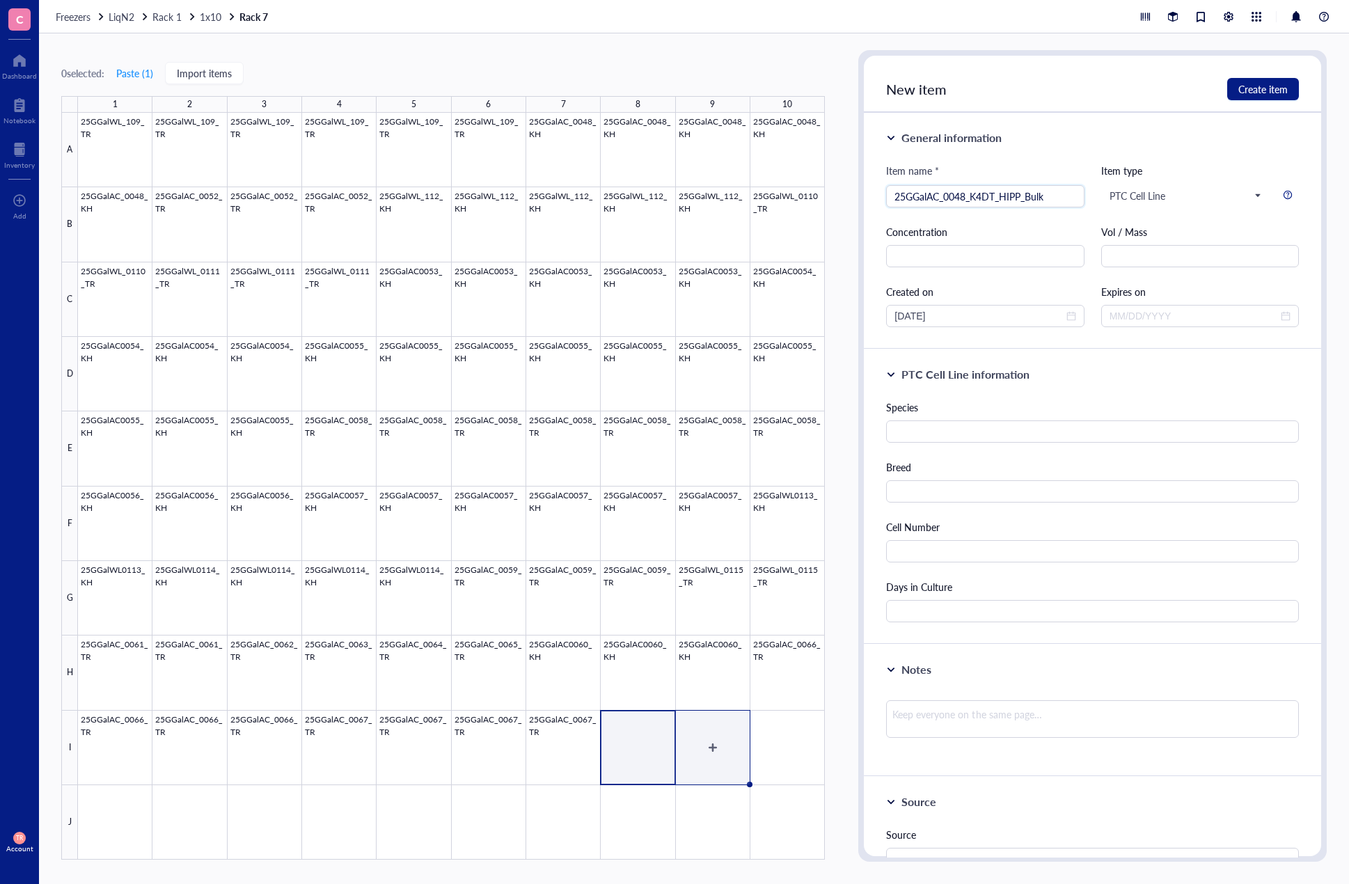
type input "25GGalAC_0048_K4DT_HIPP_Bulk"
click at [650, 748] on div at bounding box center [451, 486] width 747 height 747
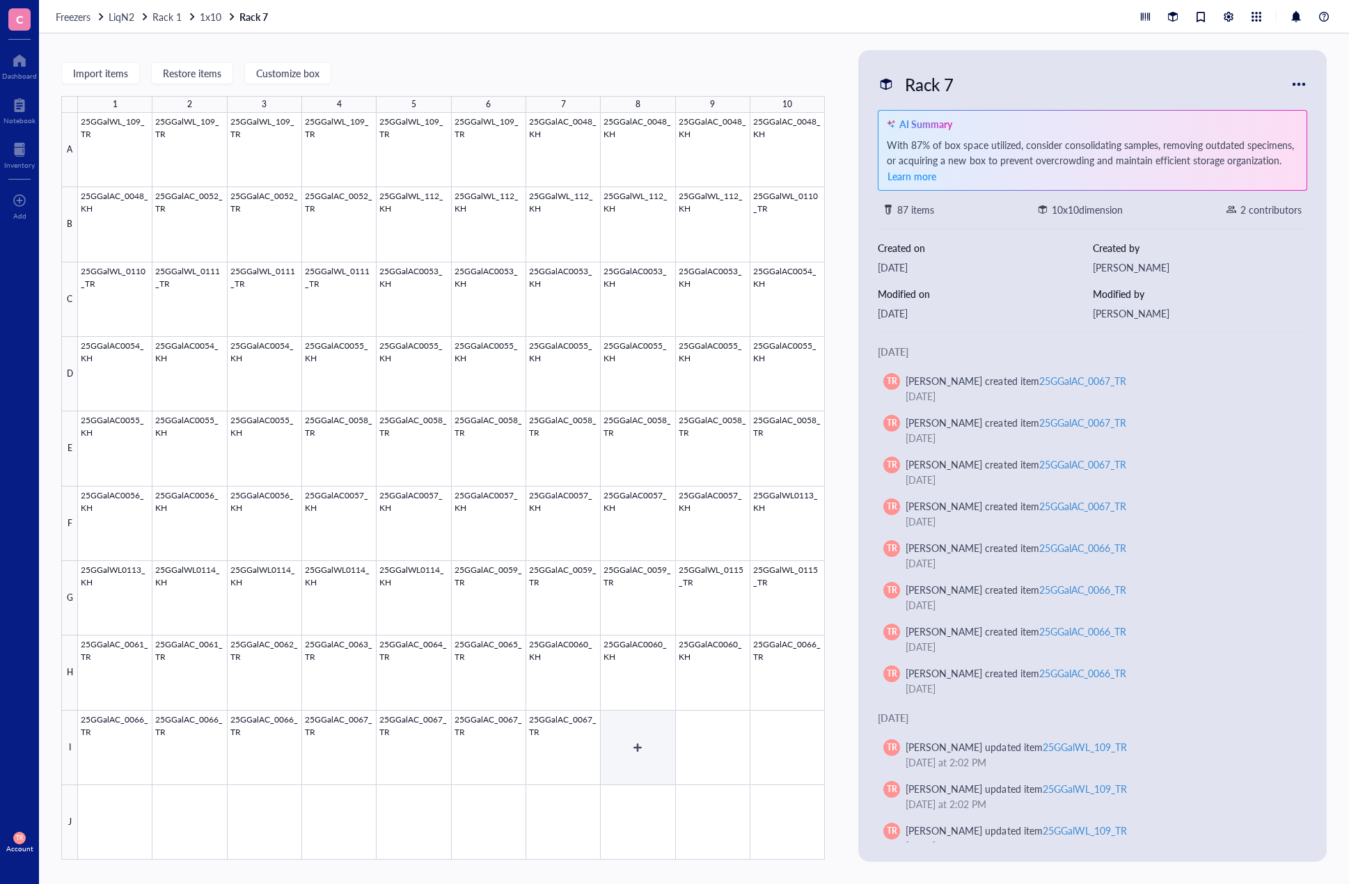
click at [656, 751] on div at bounding box center [451, 486] width 747 height 747
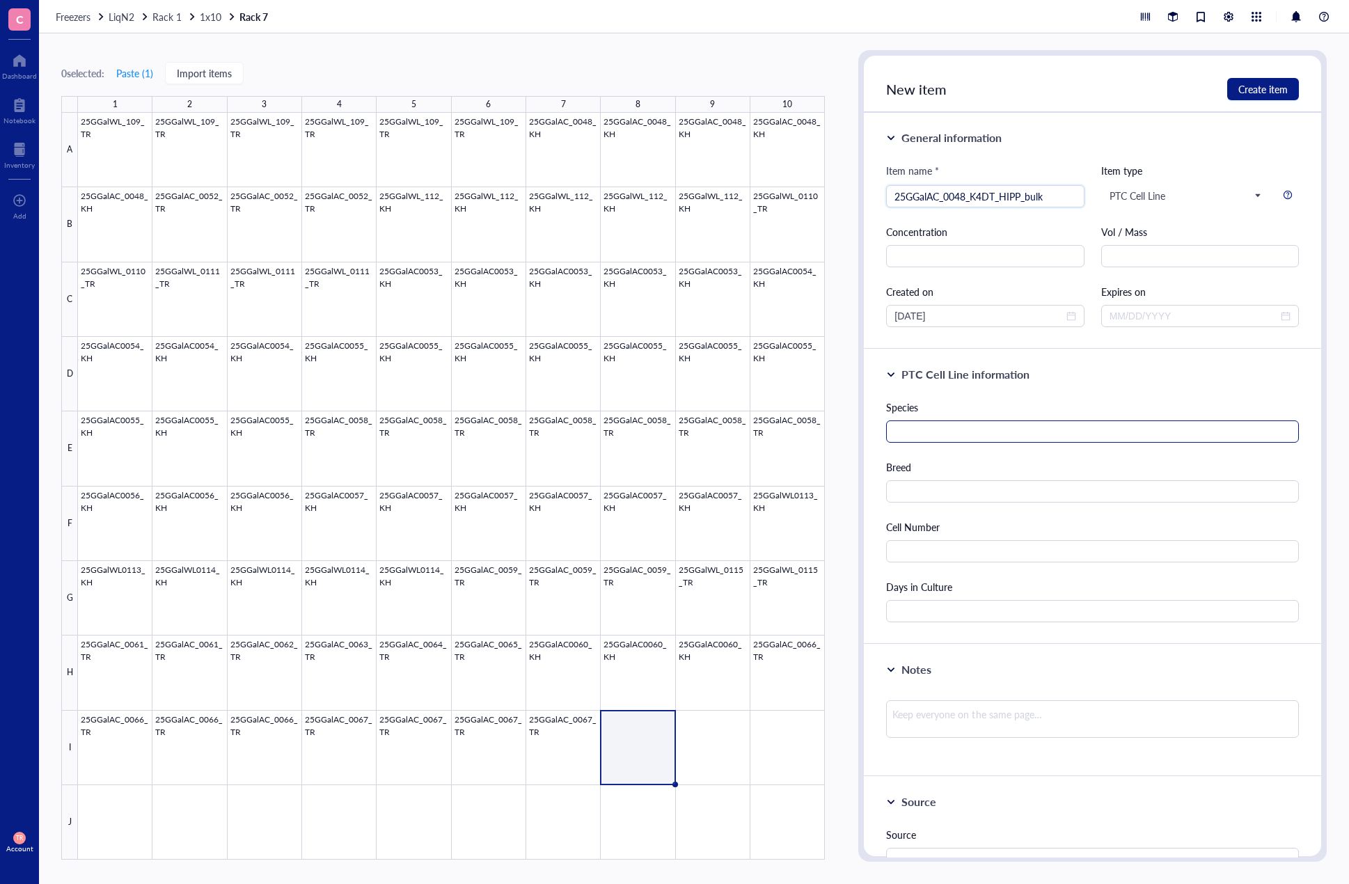
type input "25GGalAC_0048_K4DT_HIPP_bulk"
click at [983, 434] on input "text" at bounding box center [1092, 431] width 413 height 22
type input "[PERSON_NAME]"
click at [995, 492] on input "text" at bounding box center [1092, 491] width 413 height 22
type input "[PERSON_NAME]"
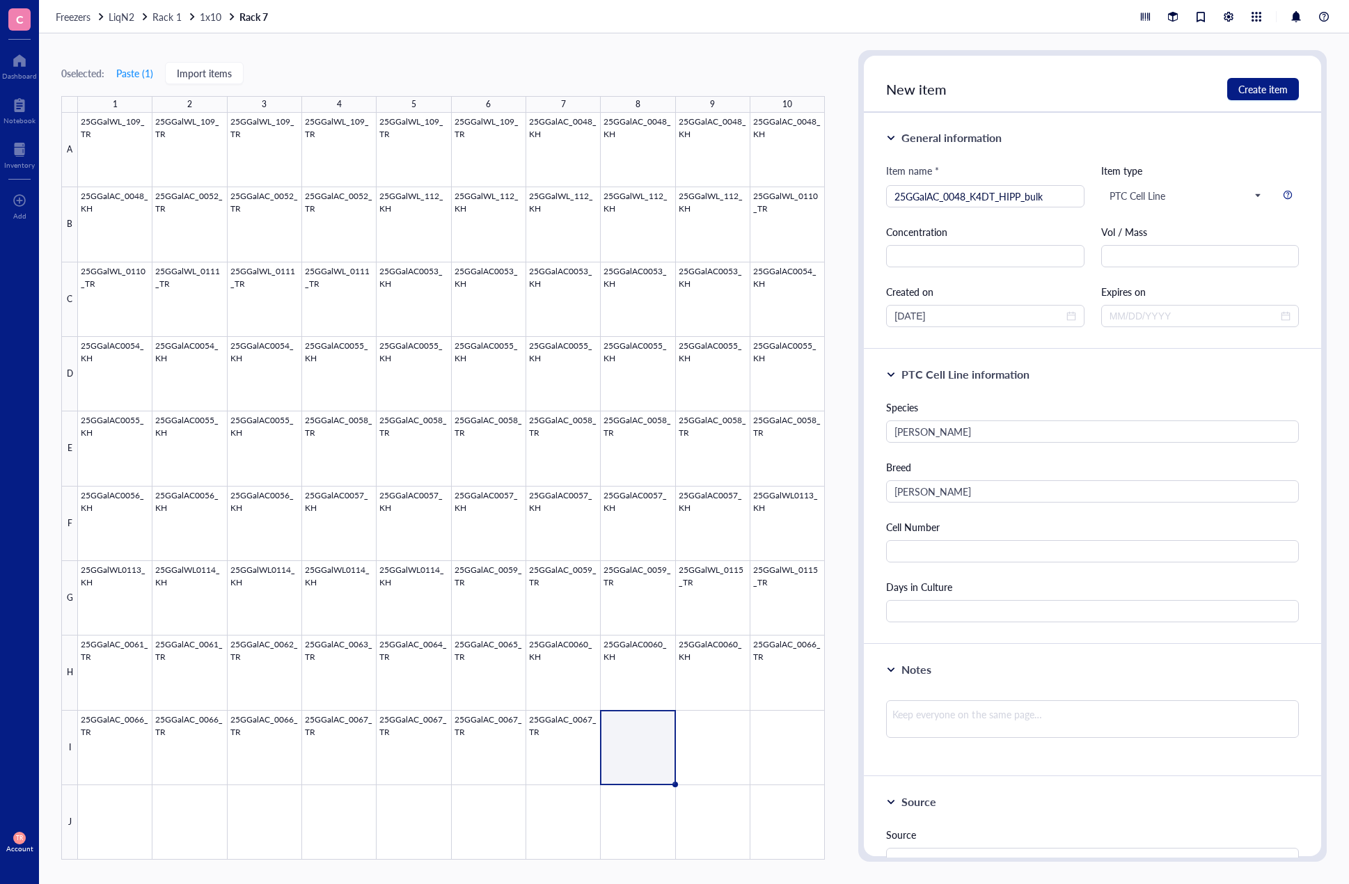
click at [982, 529] on div "Cell Number" at bounding box center [1092, 526] width 413 height 15
click at [975, 553] on input "text" at bounding box center [1092, 551] width 413 height 22
type input "1000000"
click at [976, 617] on input "text" at bounding box center [1092, 611] width 413 height 22
type input "79"
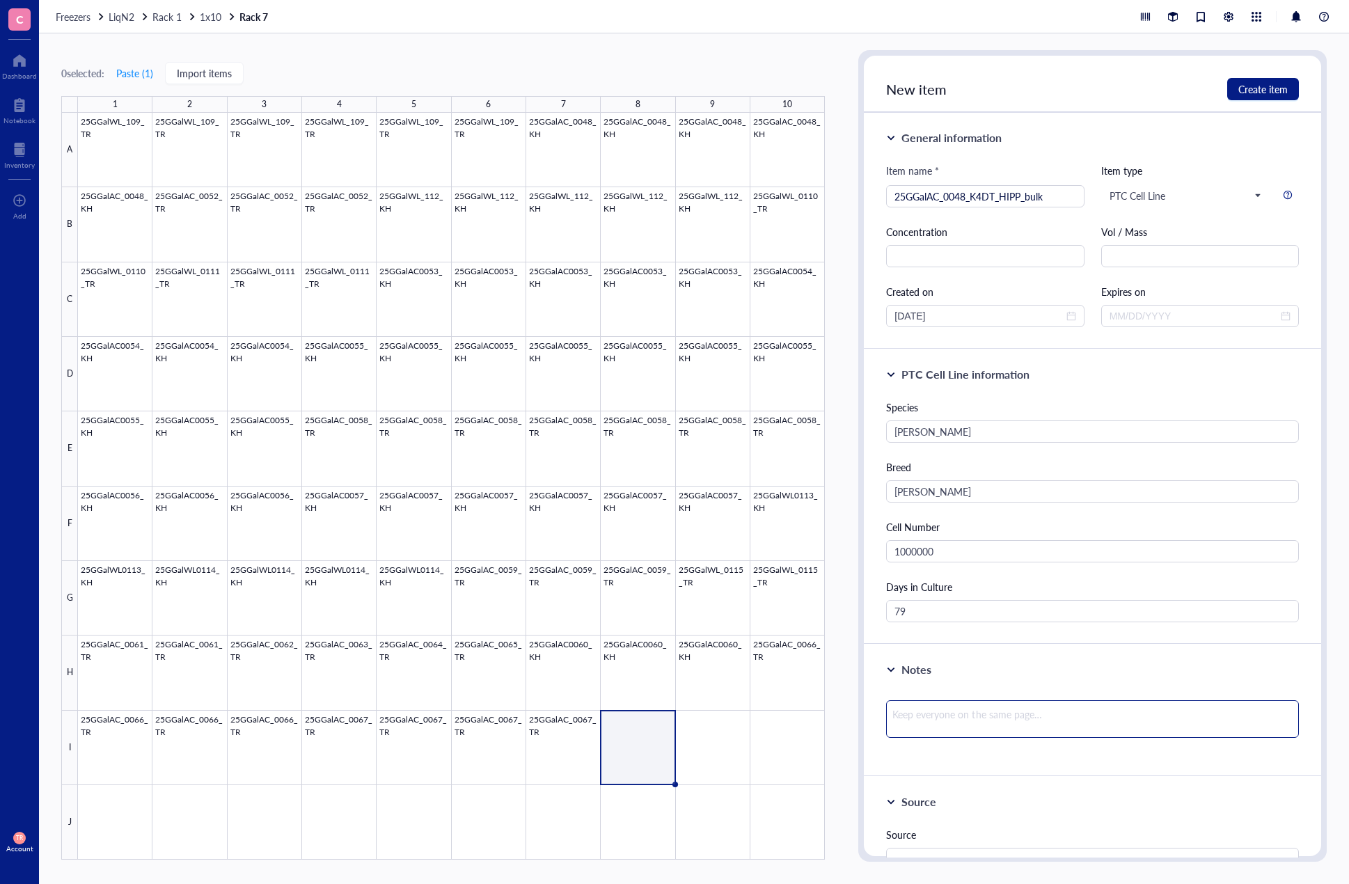
click at [929, 714] on textarea at bounding box center [1092, 719] width 413 height 38
type textarea "B"
type textarea "BU"
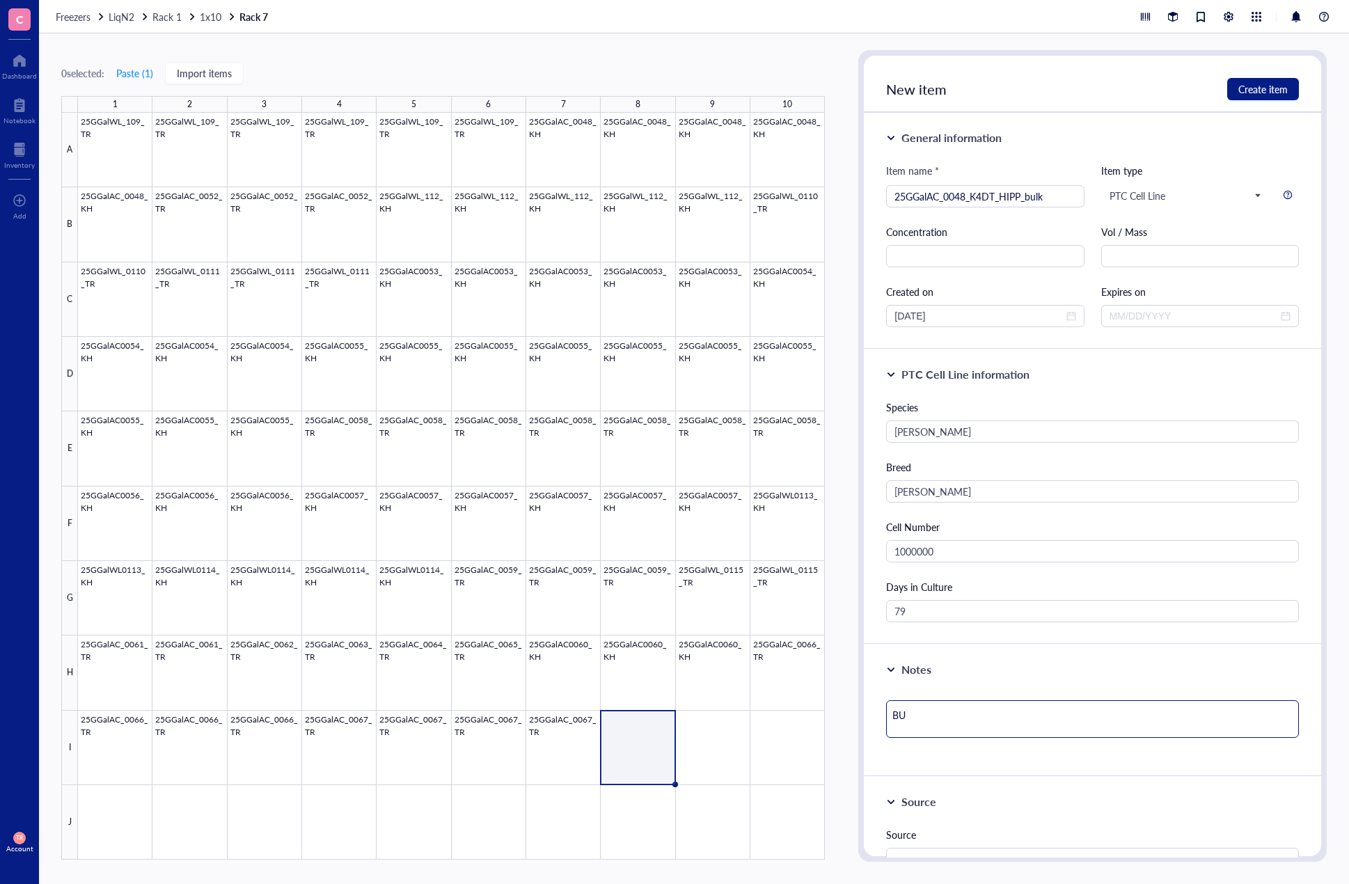
type textarea "BUl"
type textarea "BUlk"
type textarea "BUl"
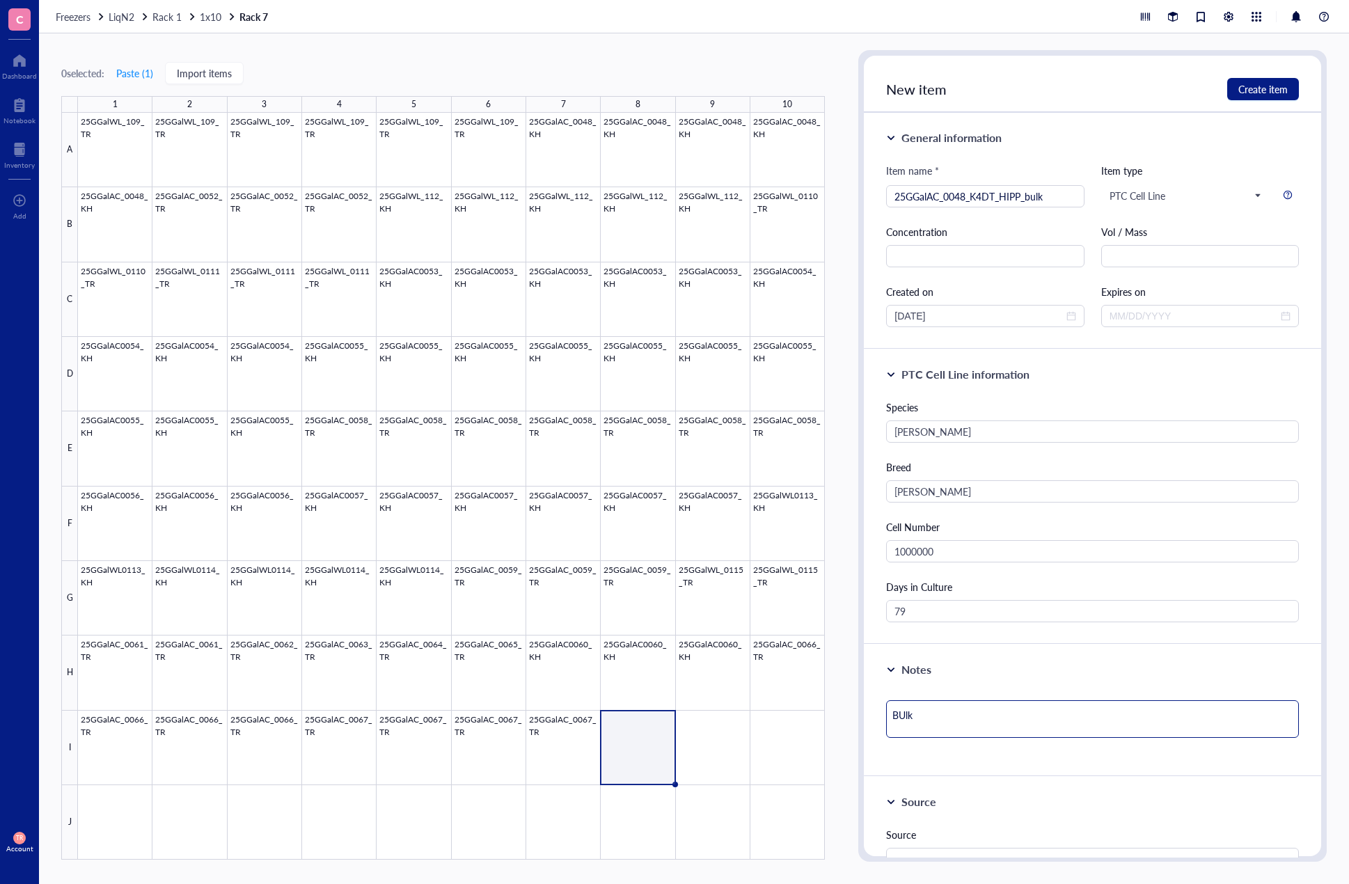
type textarea "BUl"
type textarea "BU"
type textarea "B"
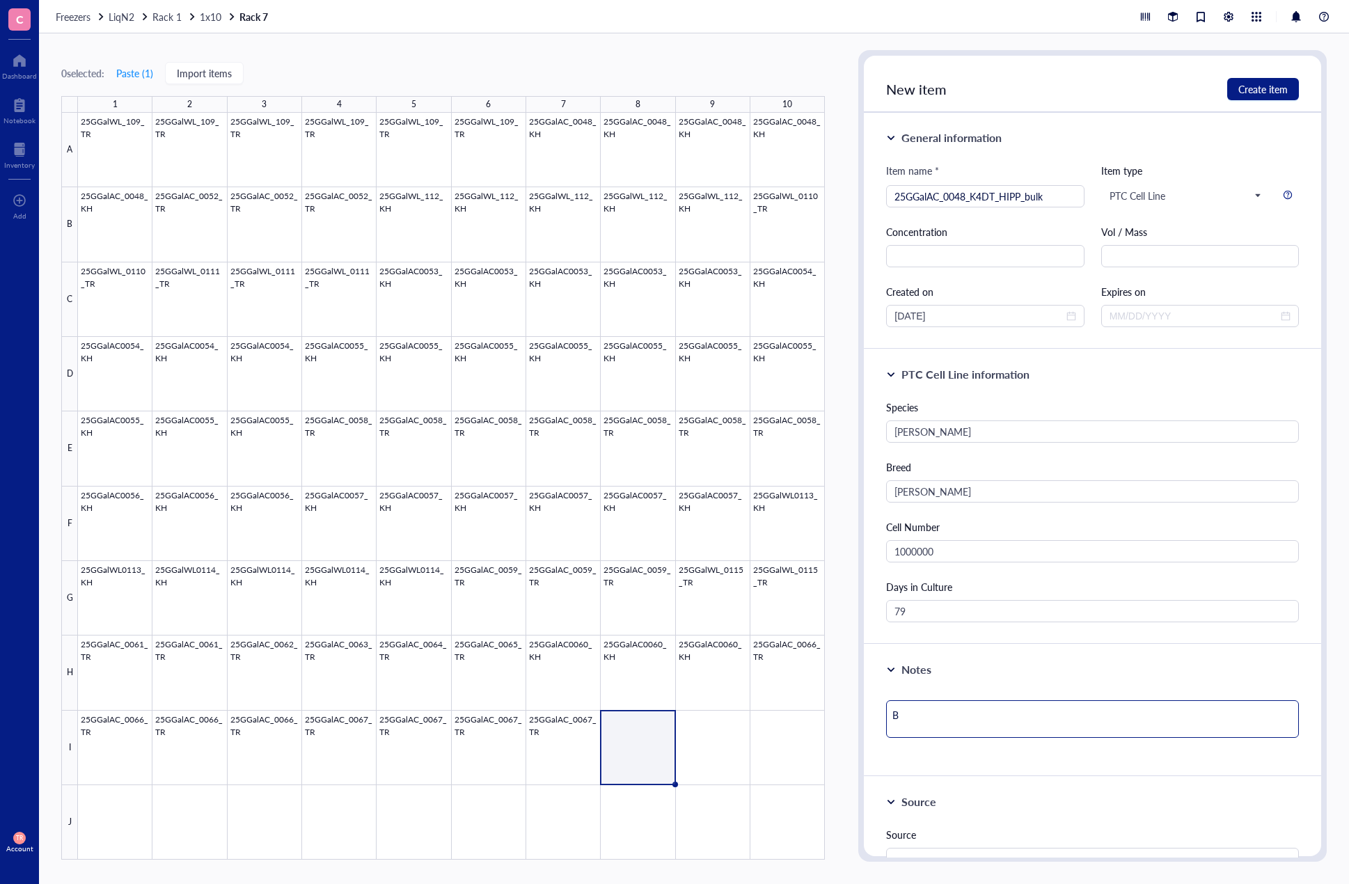
type textarea "Bu"
type textarea "Bul"
type textarea "Bulk"
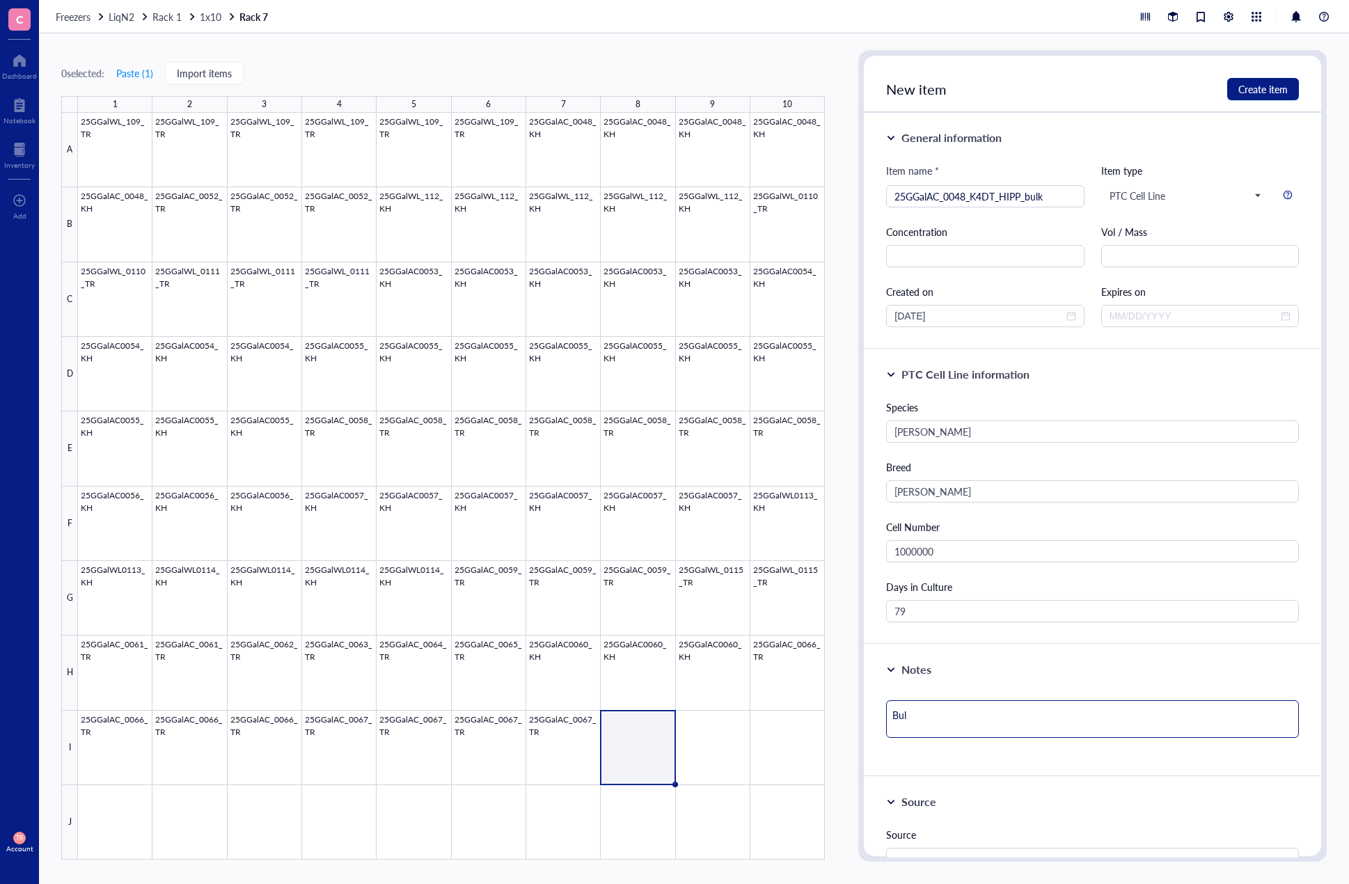
type textarea "Bulk"
type textarea "Bulk c"
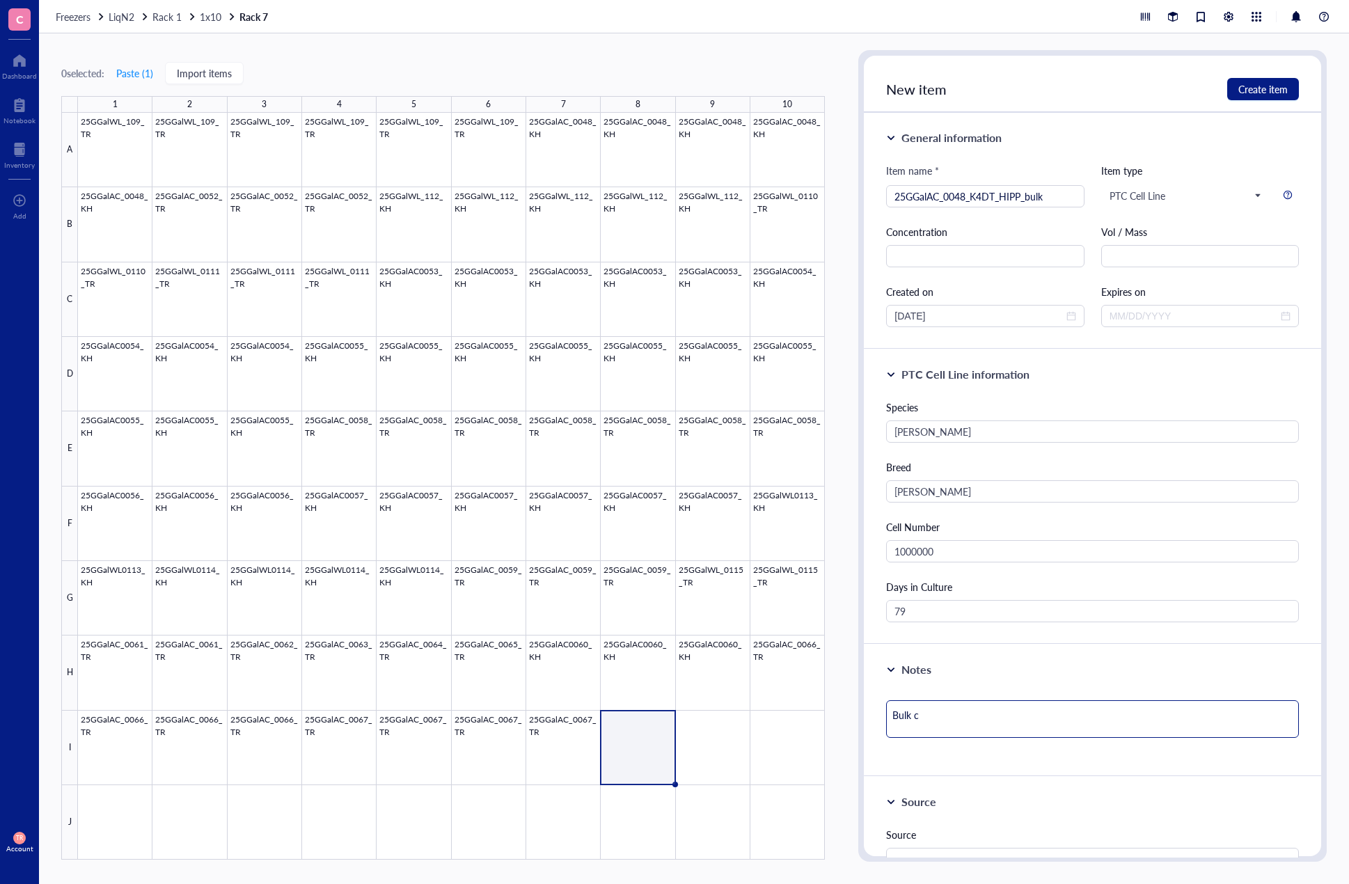
type textarea "Bulk ce"
type textarea "Bulk cel"
type textarea "Bulk cell"
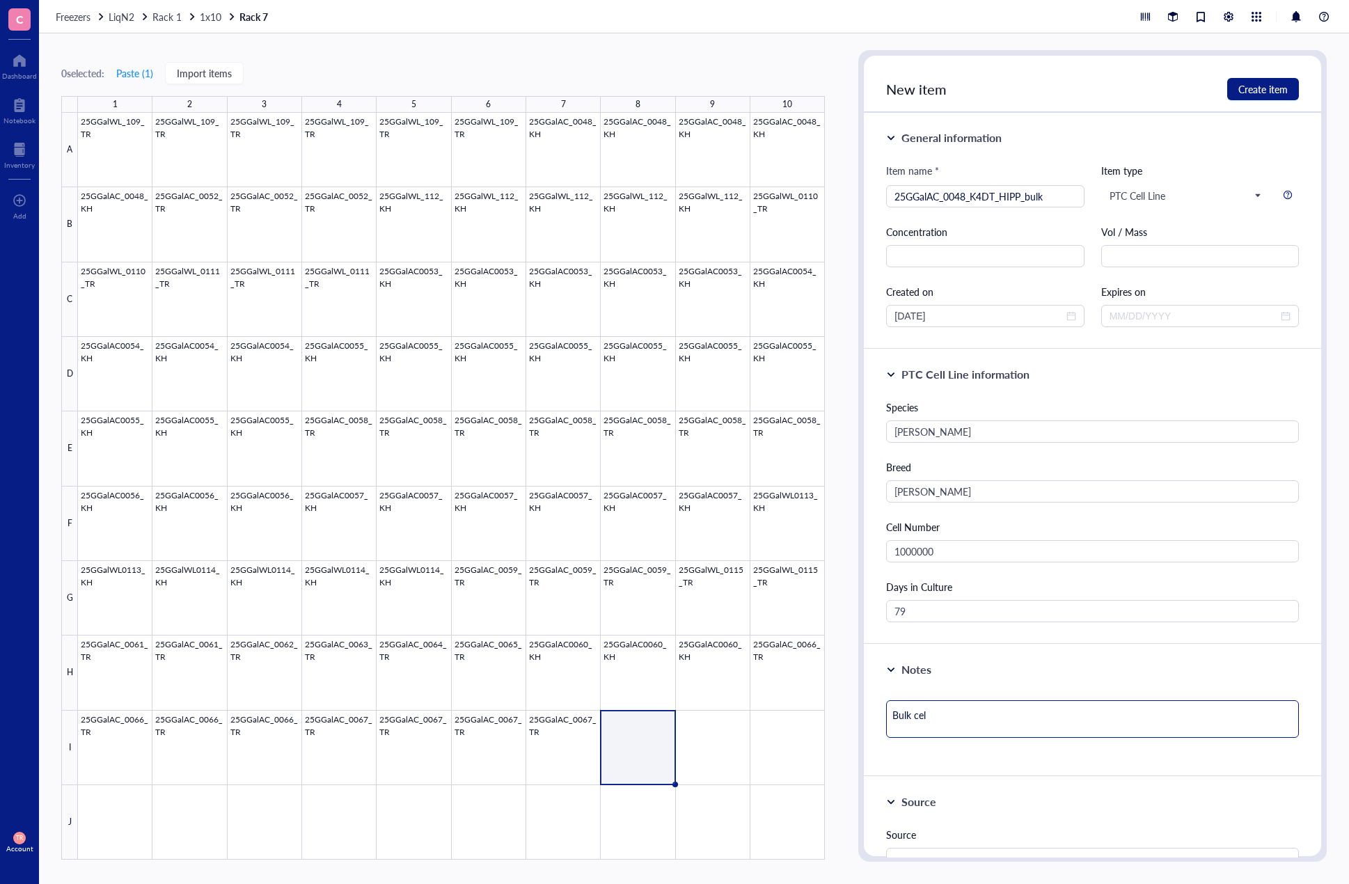
type textarea "Bulk cell"
type textarea "Bulk cells"
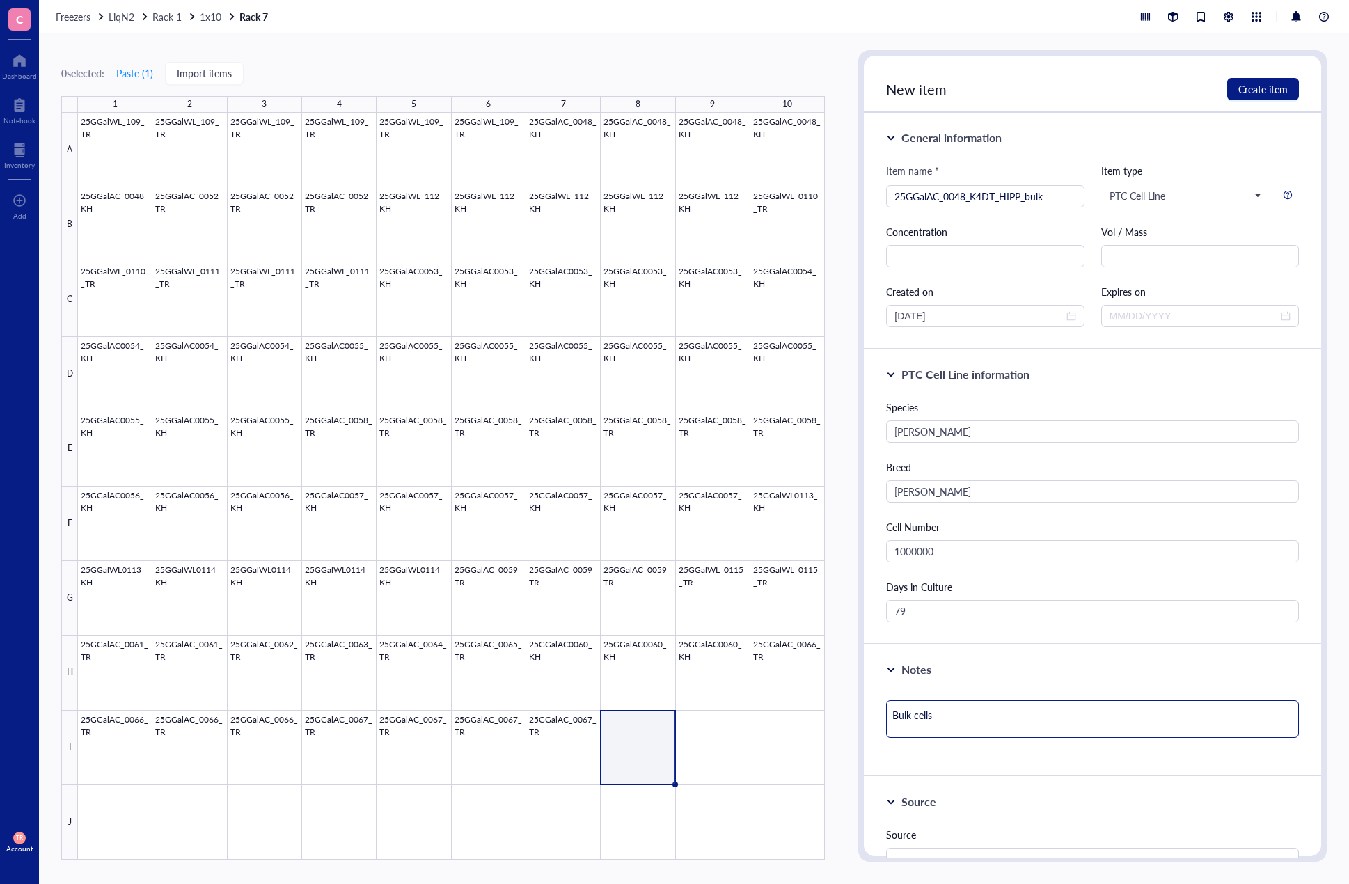
type textarea "Bulk cells s"
type textarea "Bulk cells se"
type textarea "Bulk cells sel"
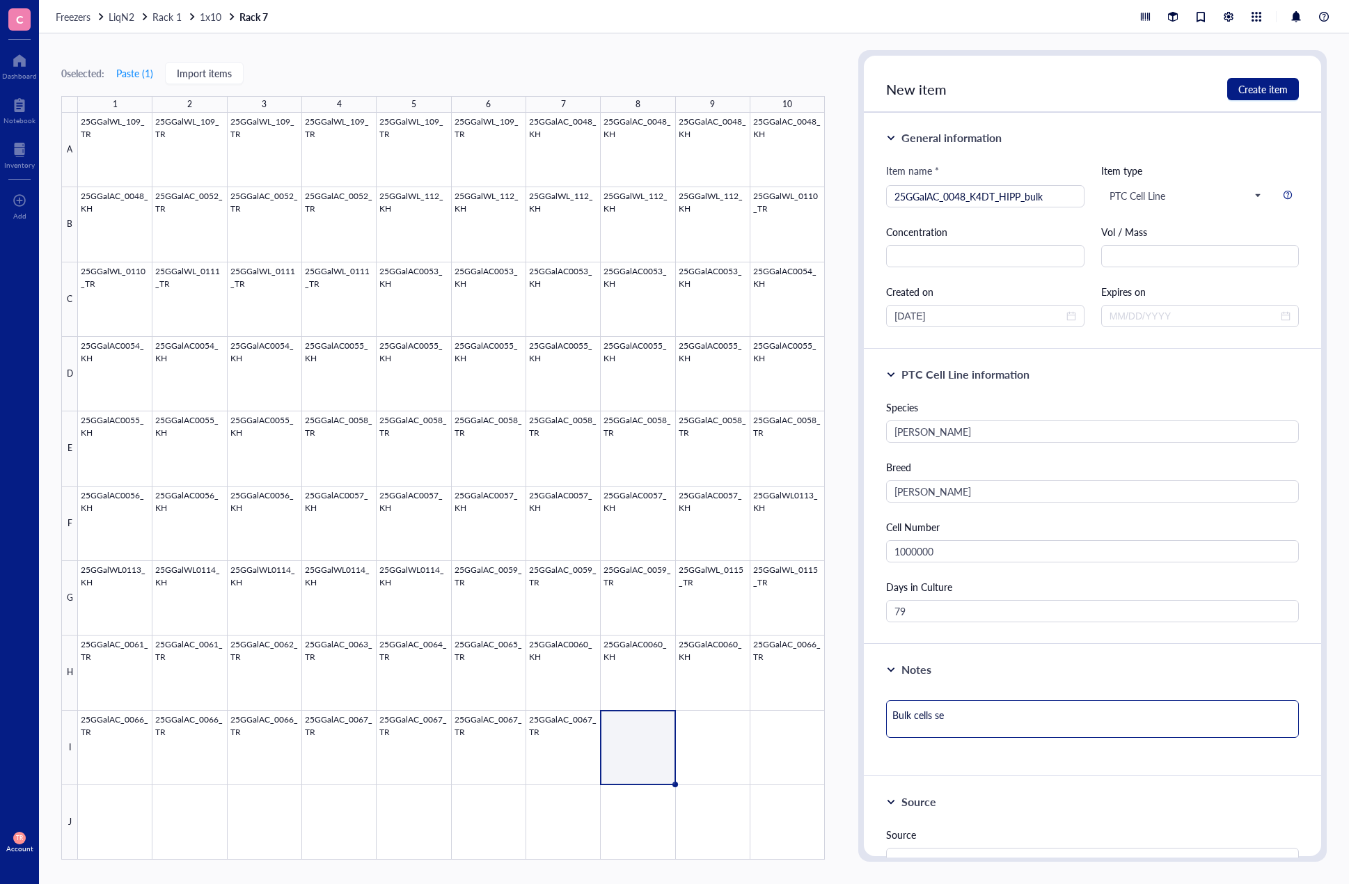
type textarea "Bulk cells sel"
type textarea "Bulk cells sele"
type textarea "Bulk cells selec"
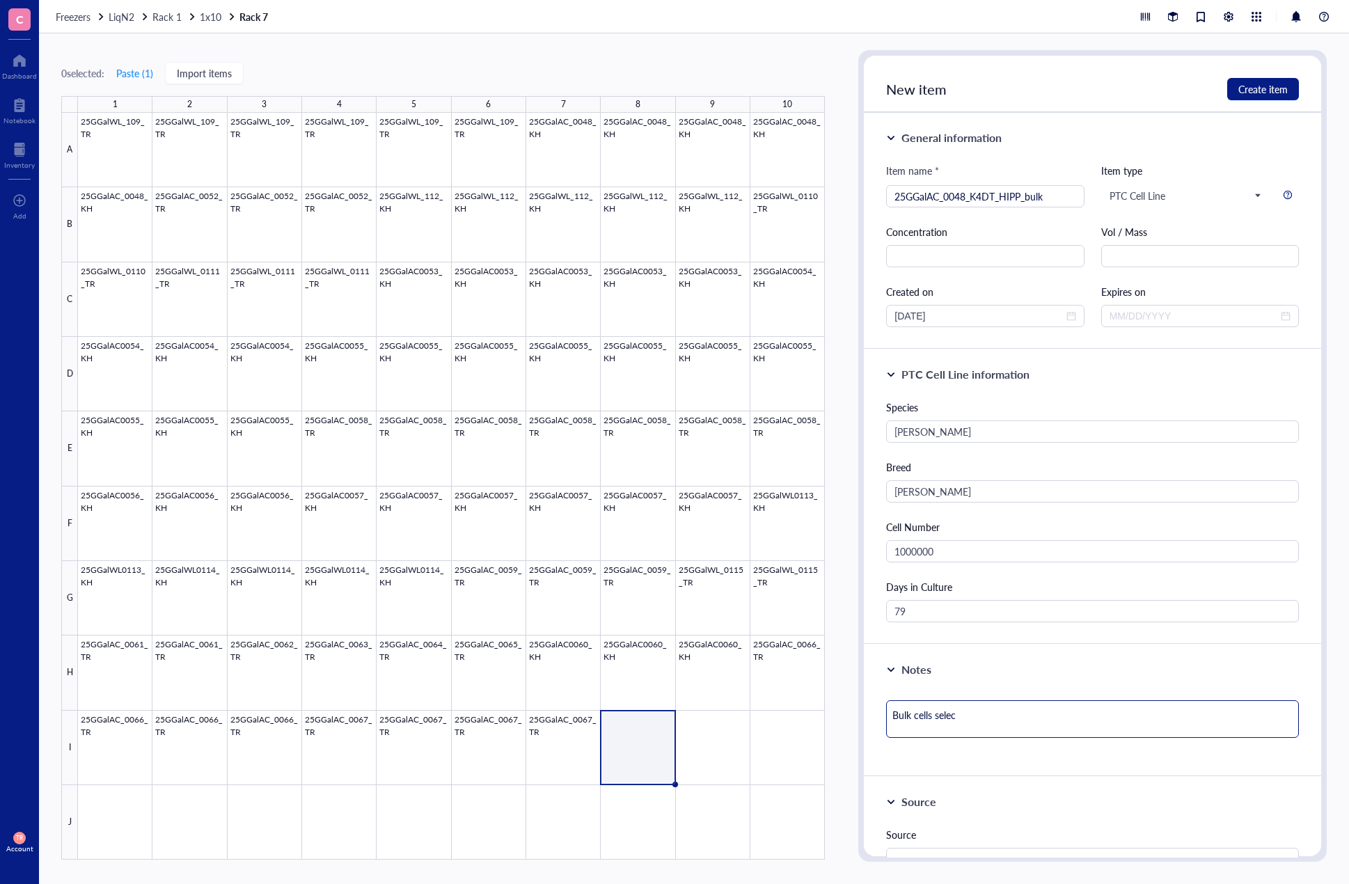
type textarea "Bulk cells select"
type textarea "Bulk cells selecte"
type textarea "Bulk cells selected"
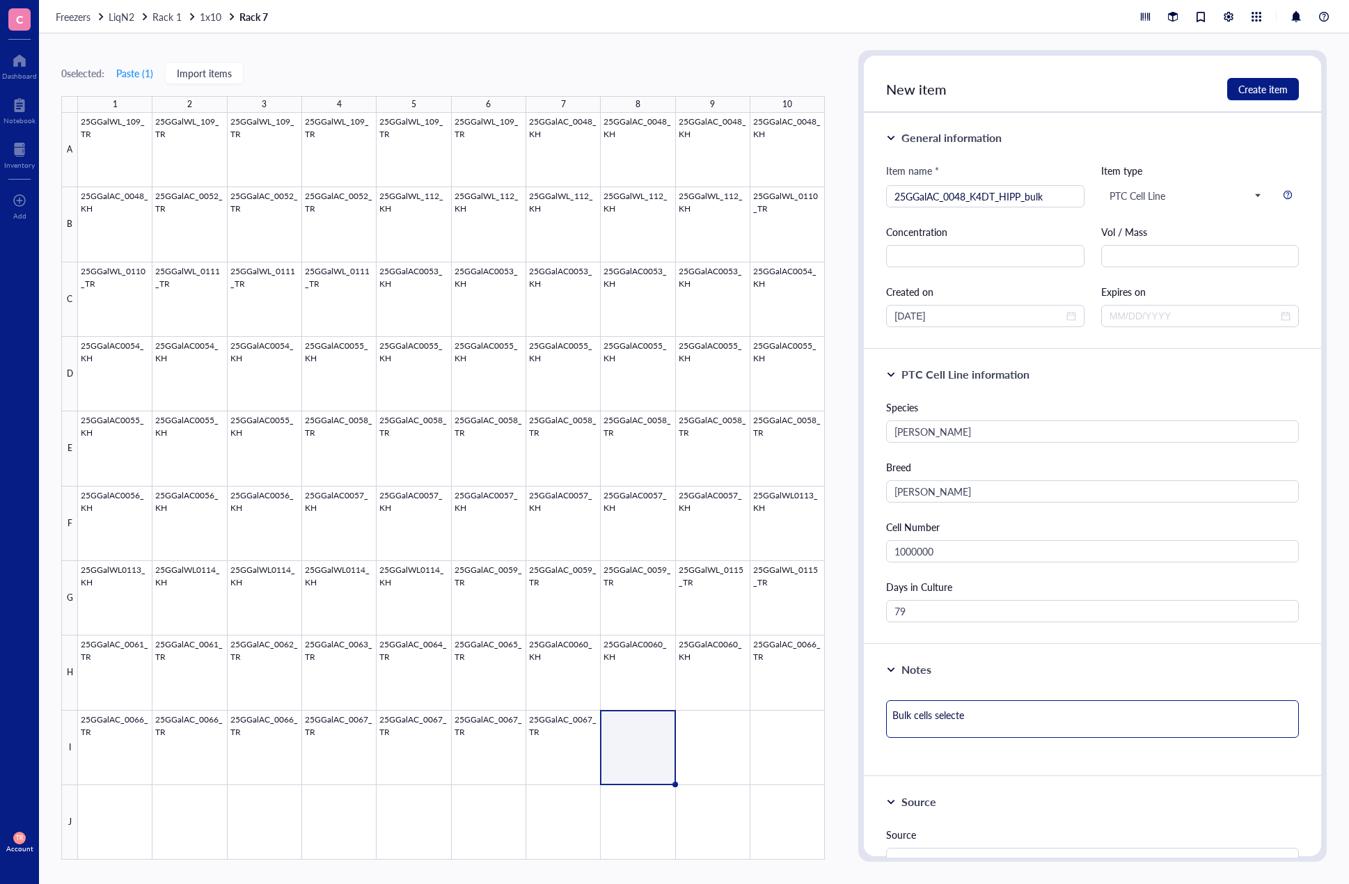
type textarea "Bulk cells selected"
type textarea "Bulk cells selected o"
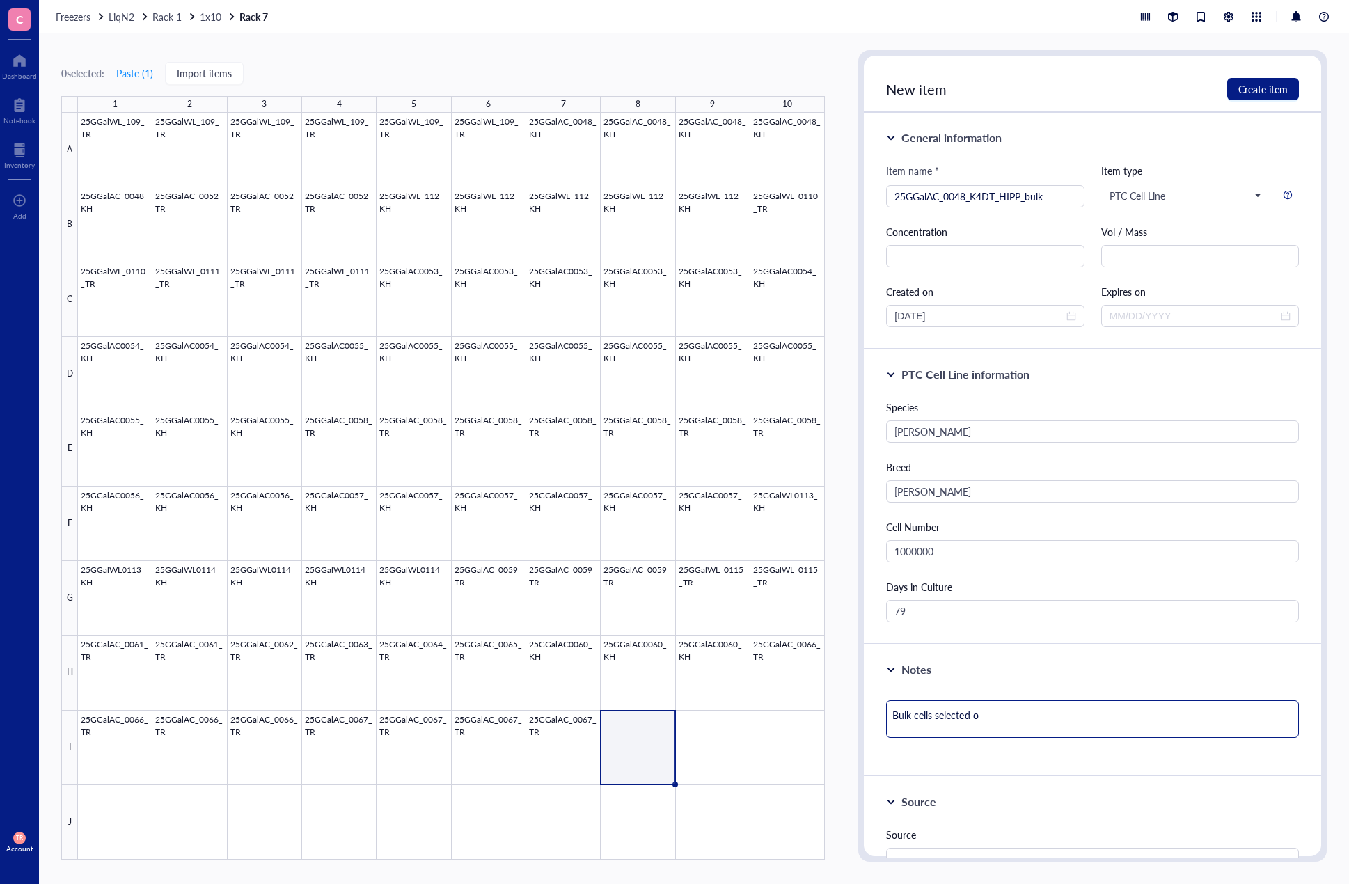
type textarea "Bulk cells selected on"
type textarea "Bulk cells selected on C"
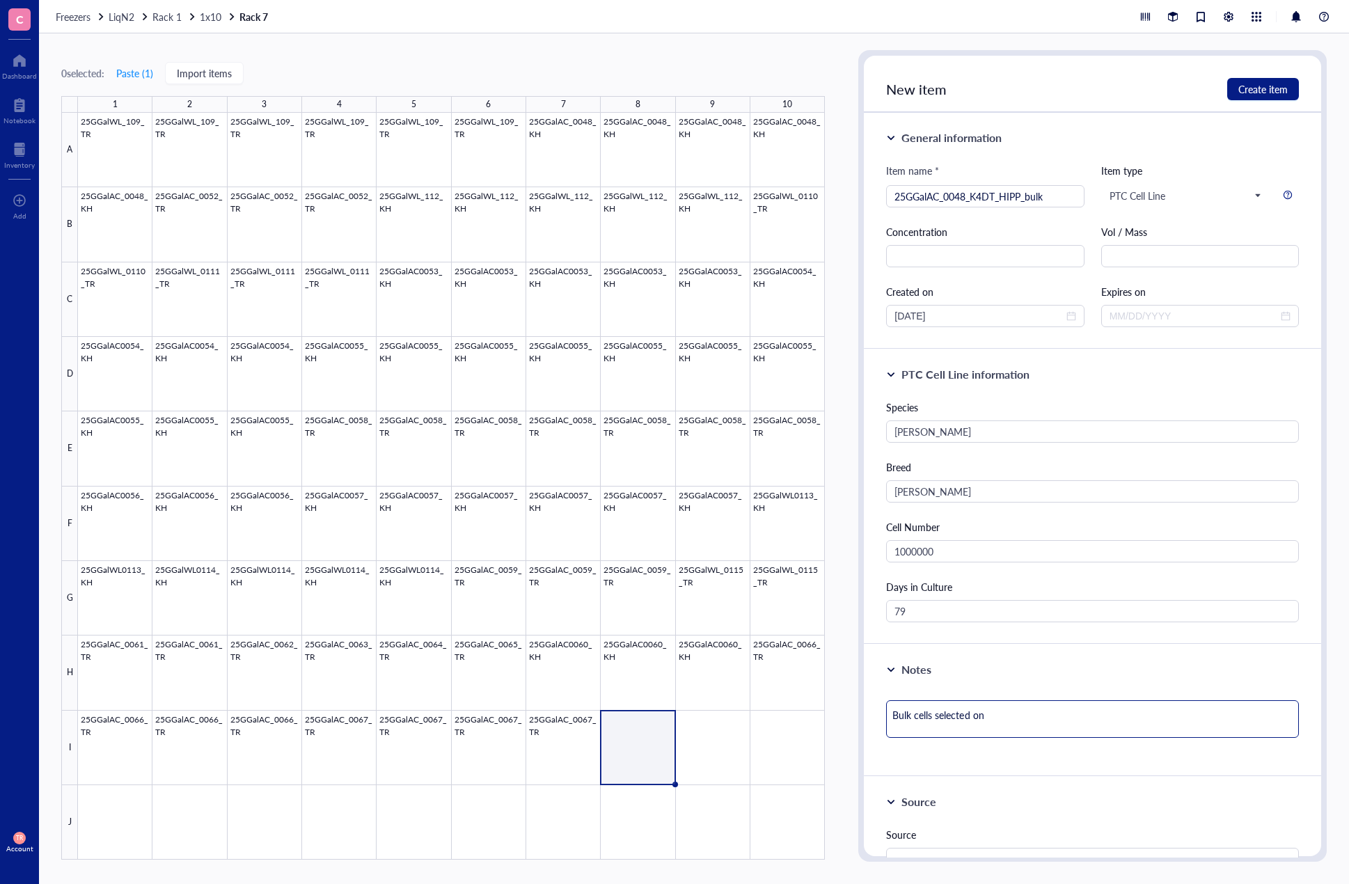
type textarea "Bulk cells selected on C"
type textarea "Bulk cells selected on Ca"
type textarea "Bulk cells selected on Cas"
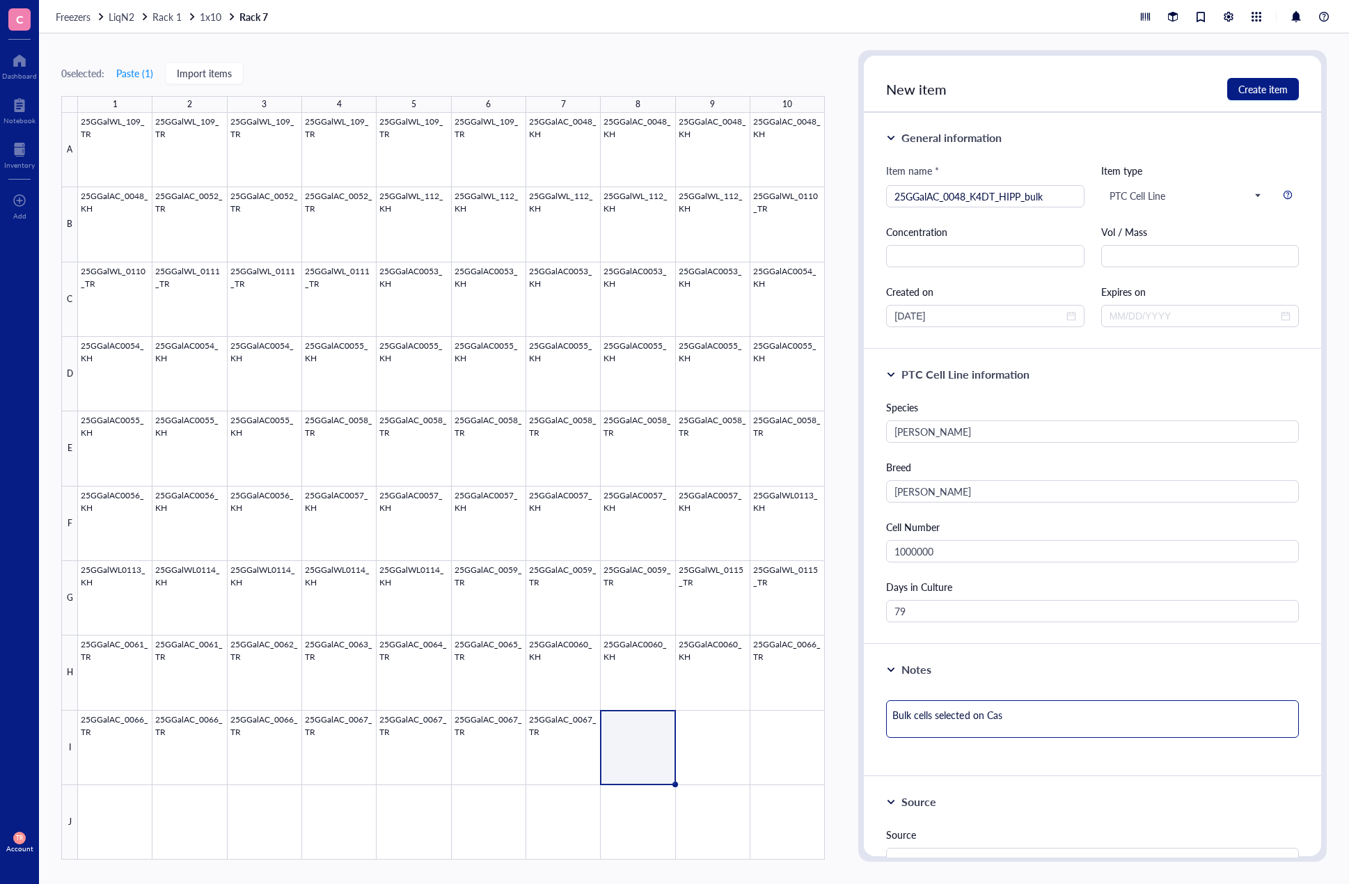
type textarea "Bulk cells selected on Cas9"
type textarea "Bulk cells selected on Cas9 m"
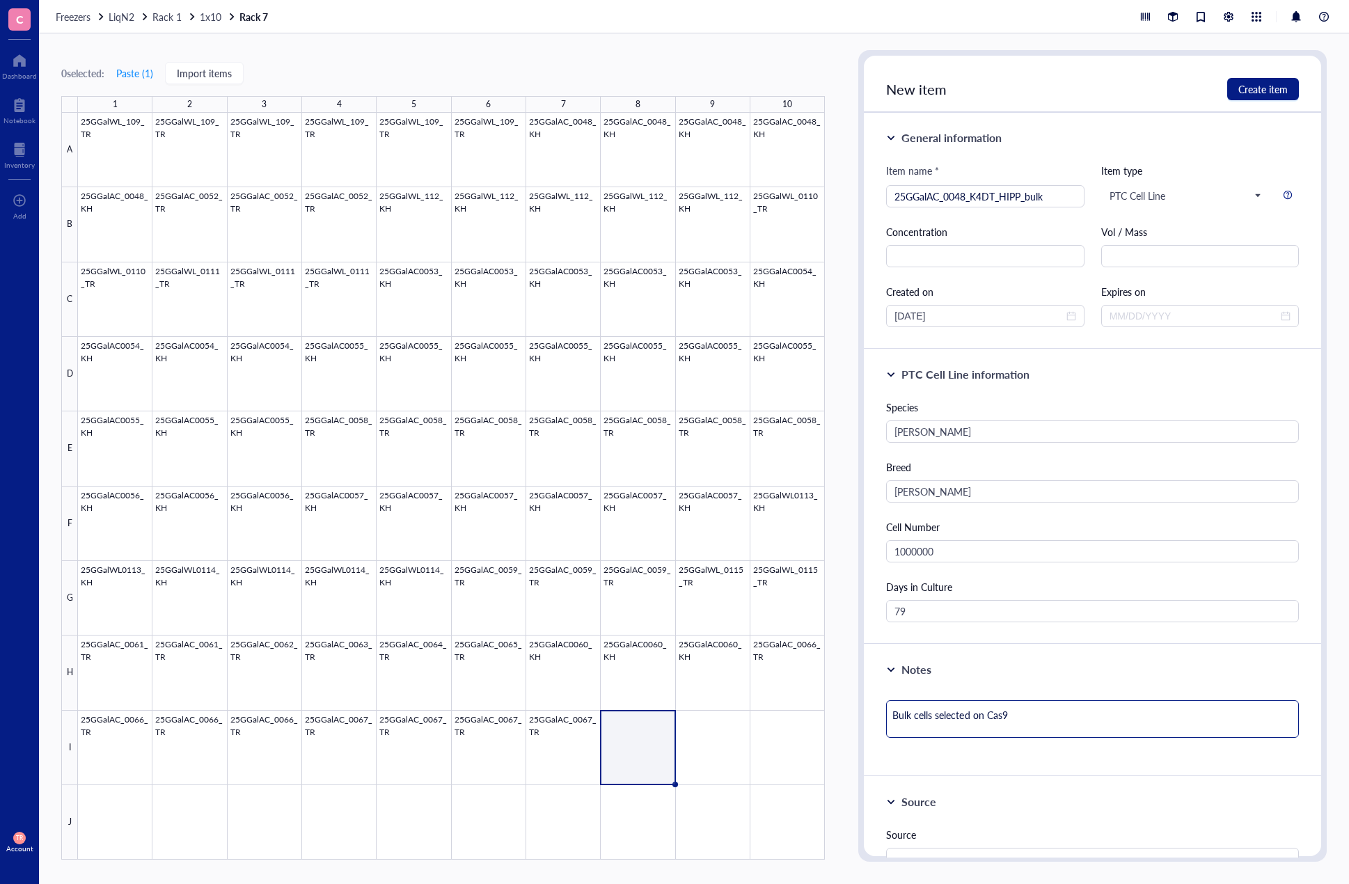
type textarea "Bulk cells selected on Cas9 m"
type textarea "Bulk cells selected on Cas9 mR"
type textarea "Bulk cells selected on Cas9 mRN"
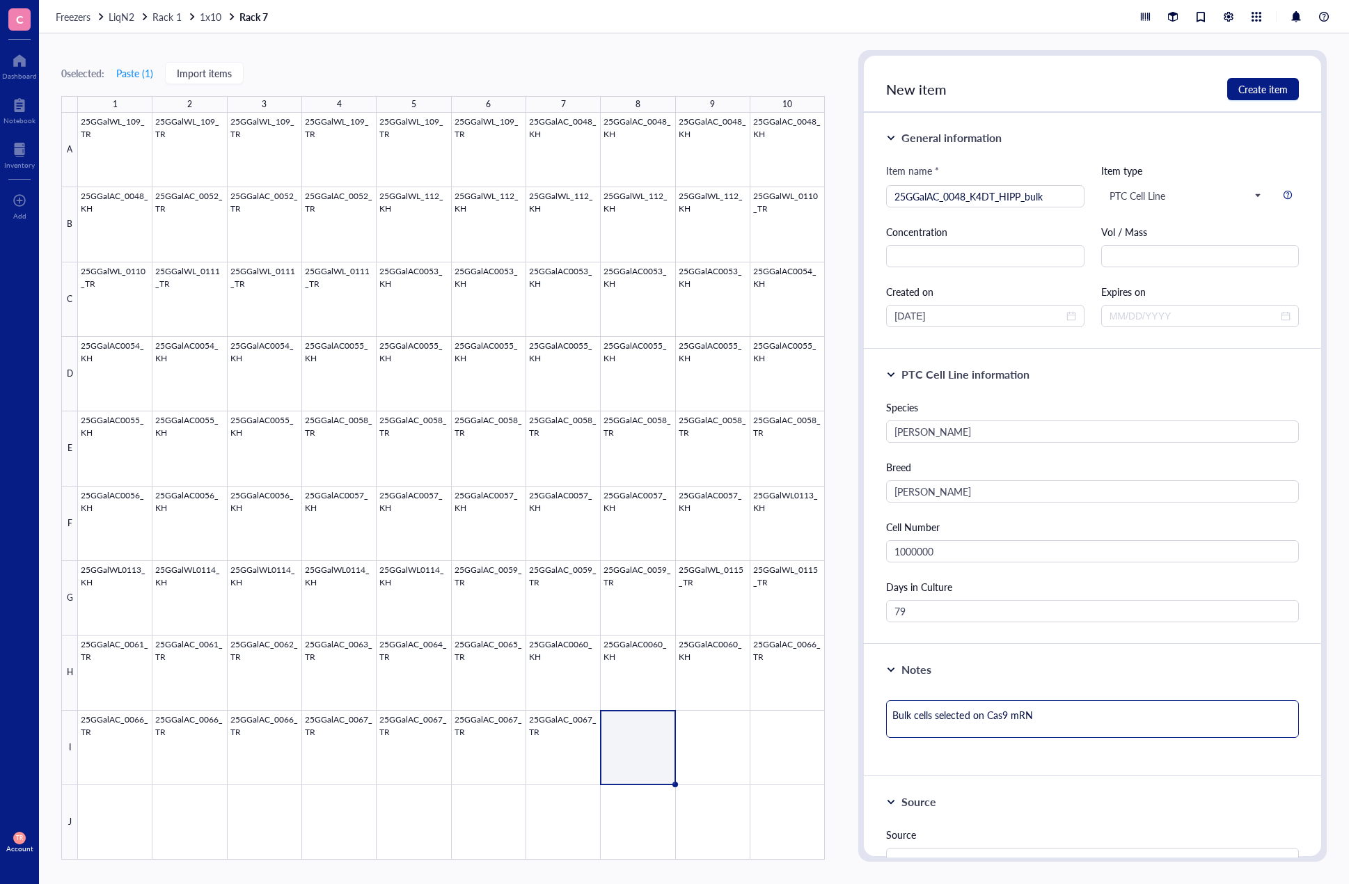
type textarea "Bulk cells selected on Cas9 mRNA"
type textarea "Bulk cells selected on Cas9 mRNA G"
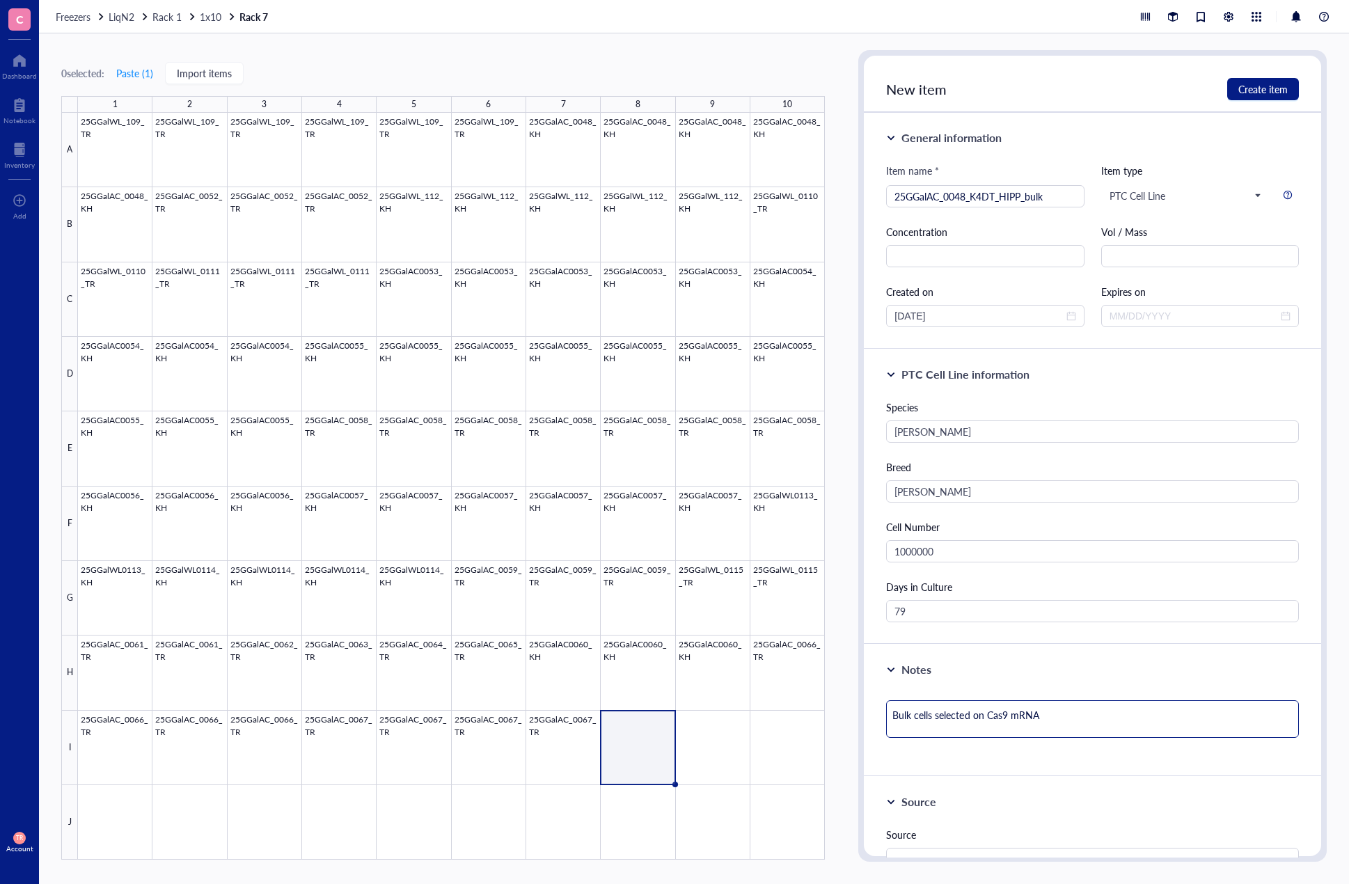
type textarea "Bulk cells selected on Cas9 mRNA G"
type textarea "Bulk cells selected on Cas9 mRNA GF"
type textarea "Bulk cells selected on Cas9 mRNA GFP"
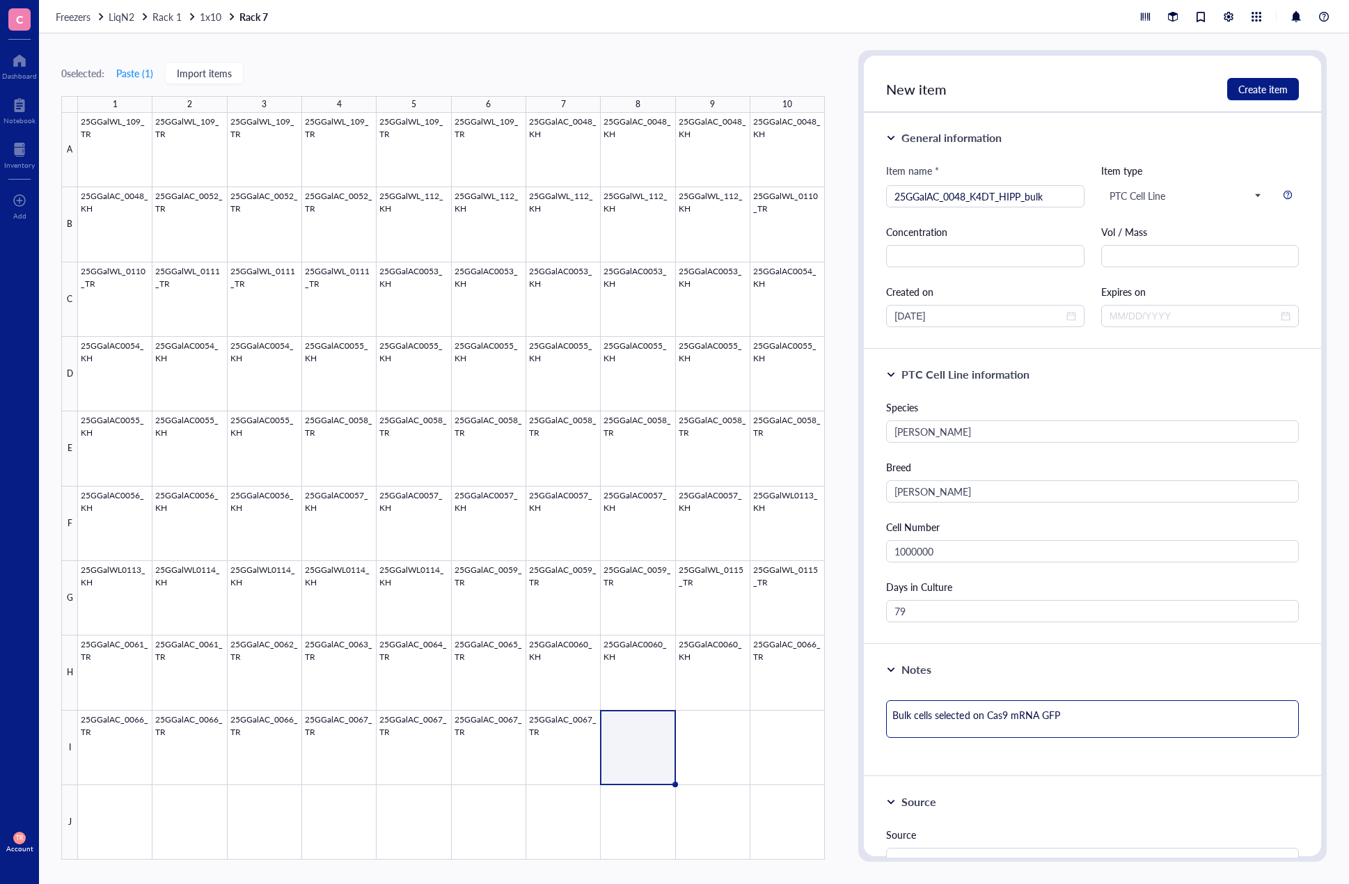
type textarea "Bulk cells selected on Cas9 mRNA GFP"
type textarea "Bulk cells selected on Cas9 mRNA GFP a"
type textarea "Bulk cells selected on Cas9 mRNA GFP an"
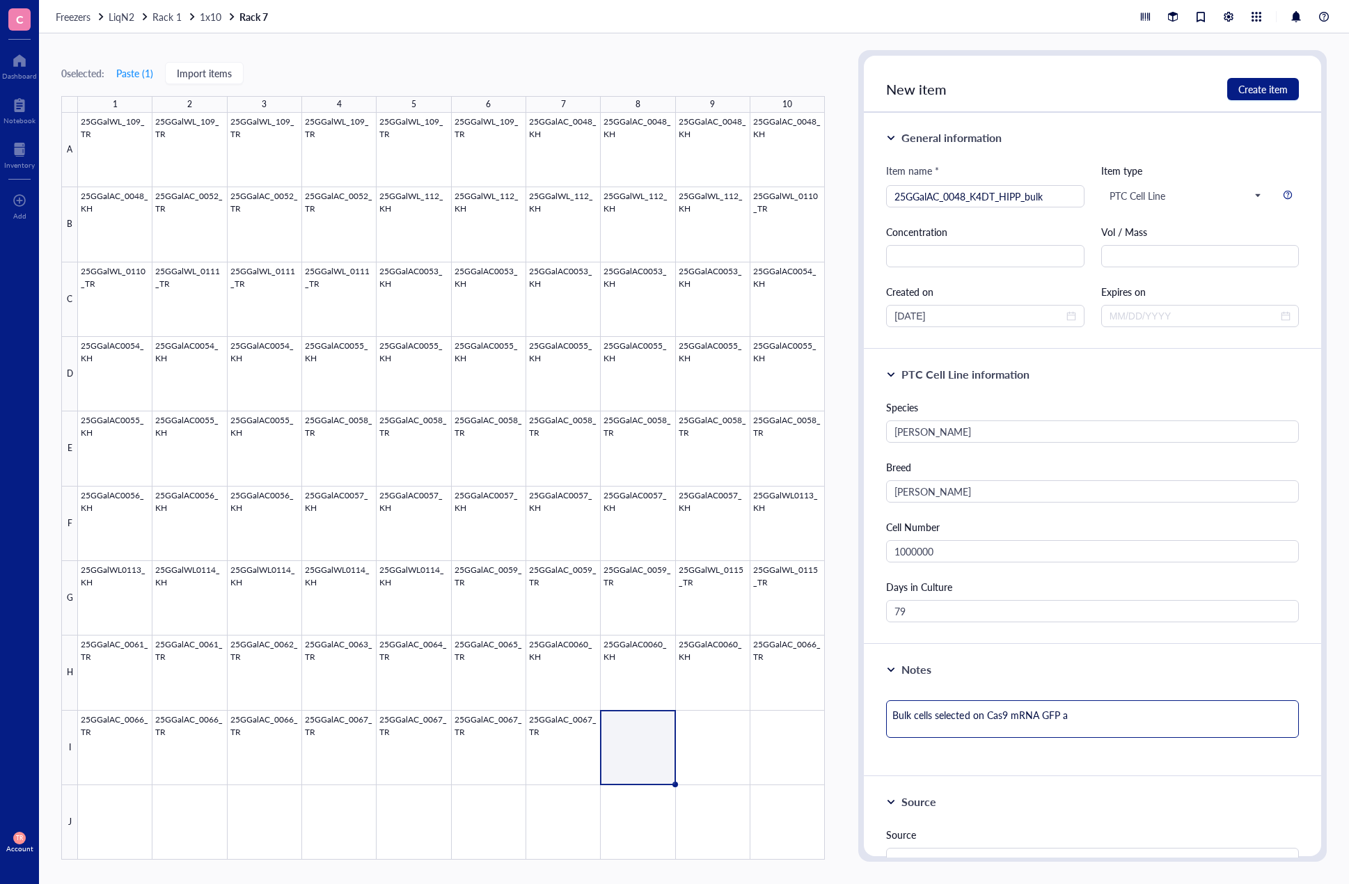
type textarea "Bulk cells selected on Cas9 mRNA GFP an"
type textarea "Bulk cells selected on Cas9 mRNA GFP and"
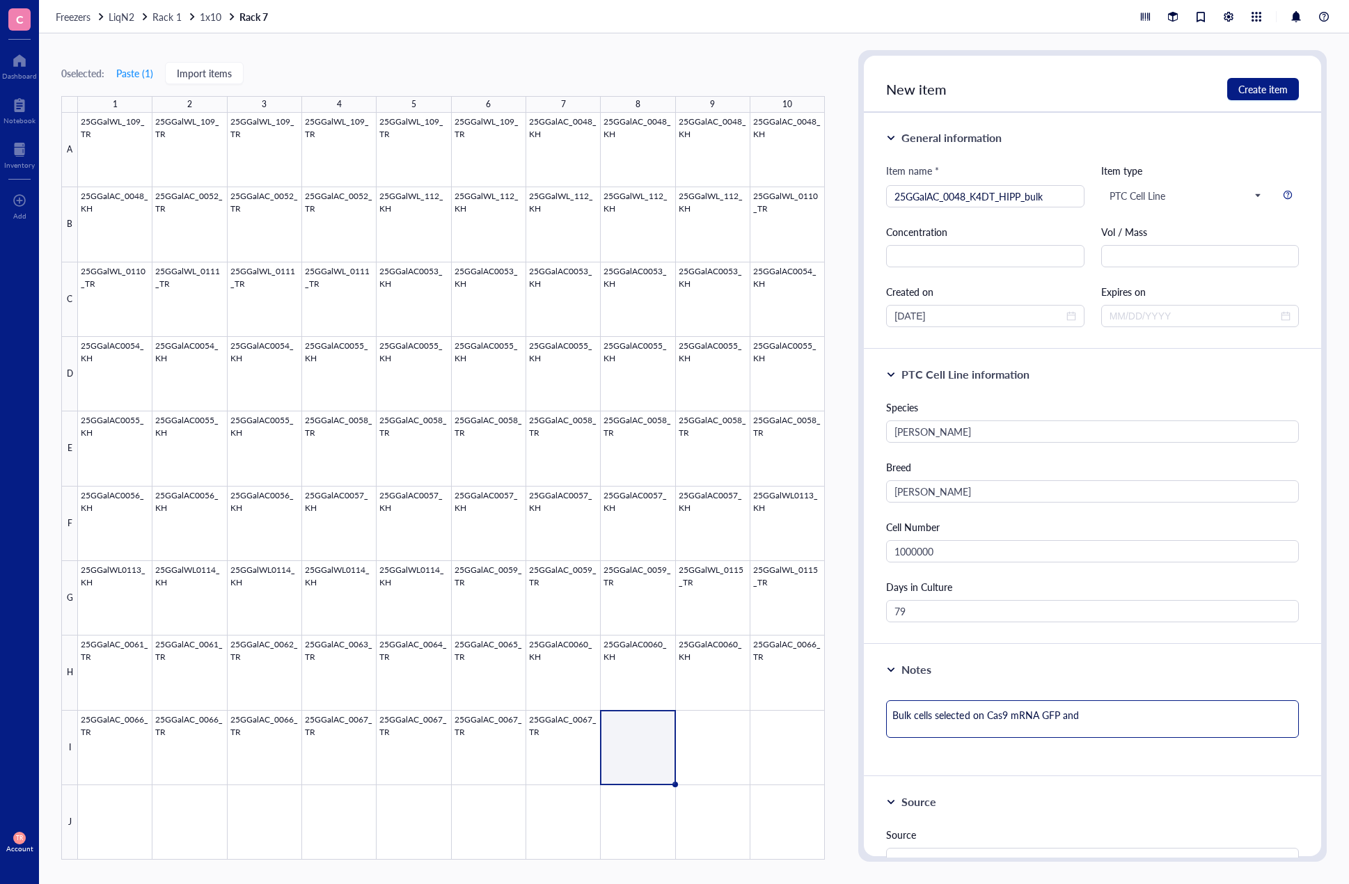
type textarea "Bulk cells selected on Cas9 mRNA GFP and e"
type textarea "Bulk cells selected on Cas9 mRNA GFP and ex"
type textarea "Bulk cells selected on Cas9 mRNA GFP and exo"
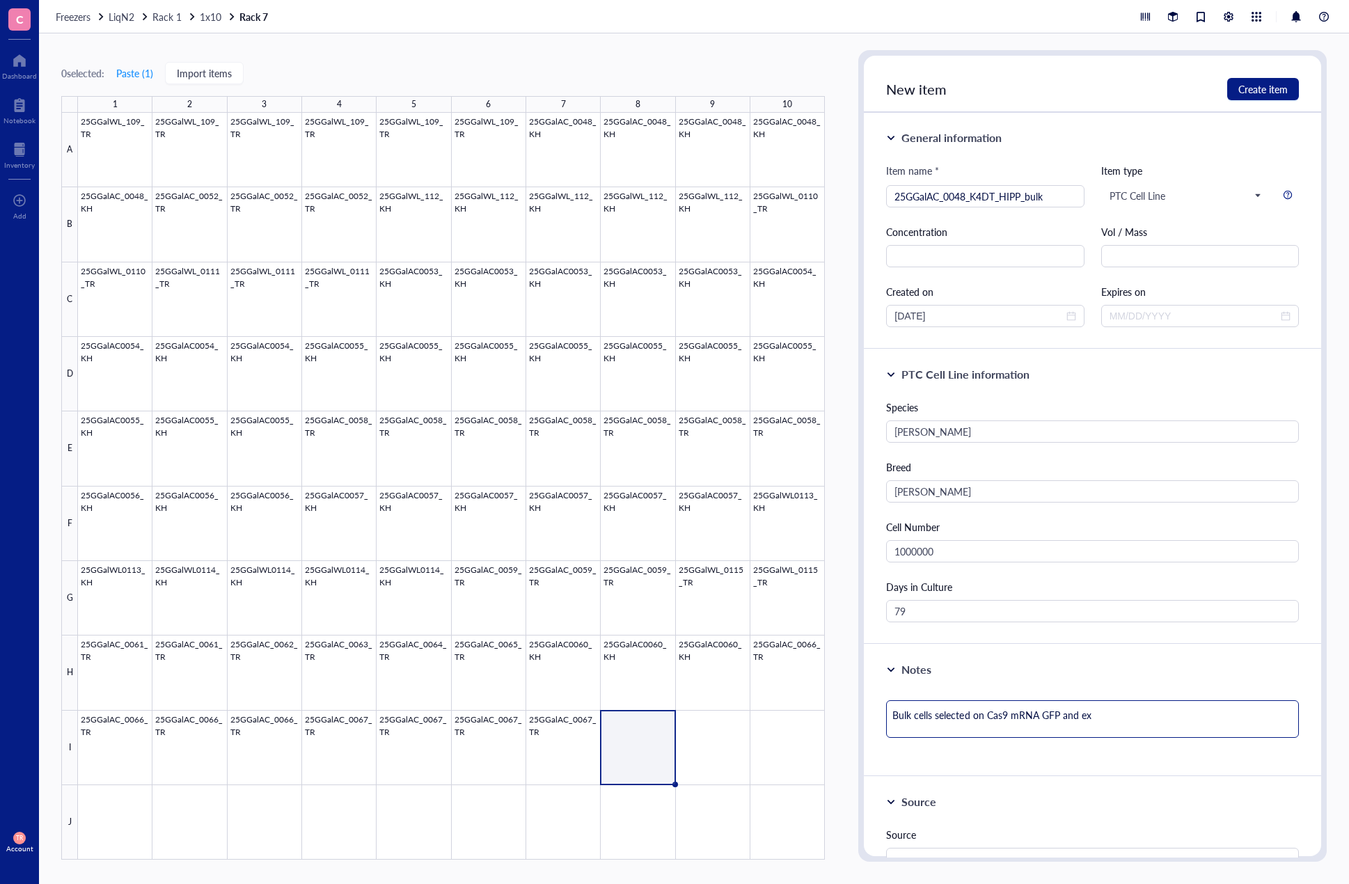
type textarea "Bulk cells selected on Cas9 mRNA GFP and exo"
type textarea "Bulk cells selected on Cas9 mRNA GFP and ex"
type textarea "Bulk cells selected on Cas9 mRNA GFP and exp"
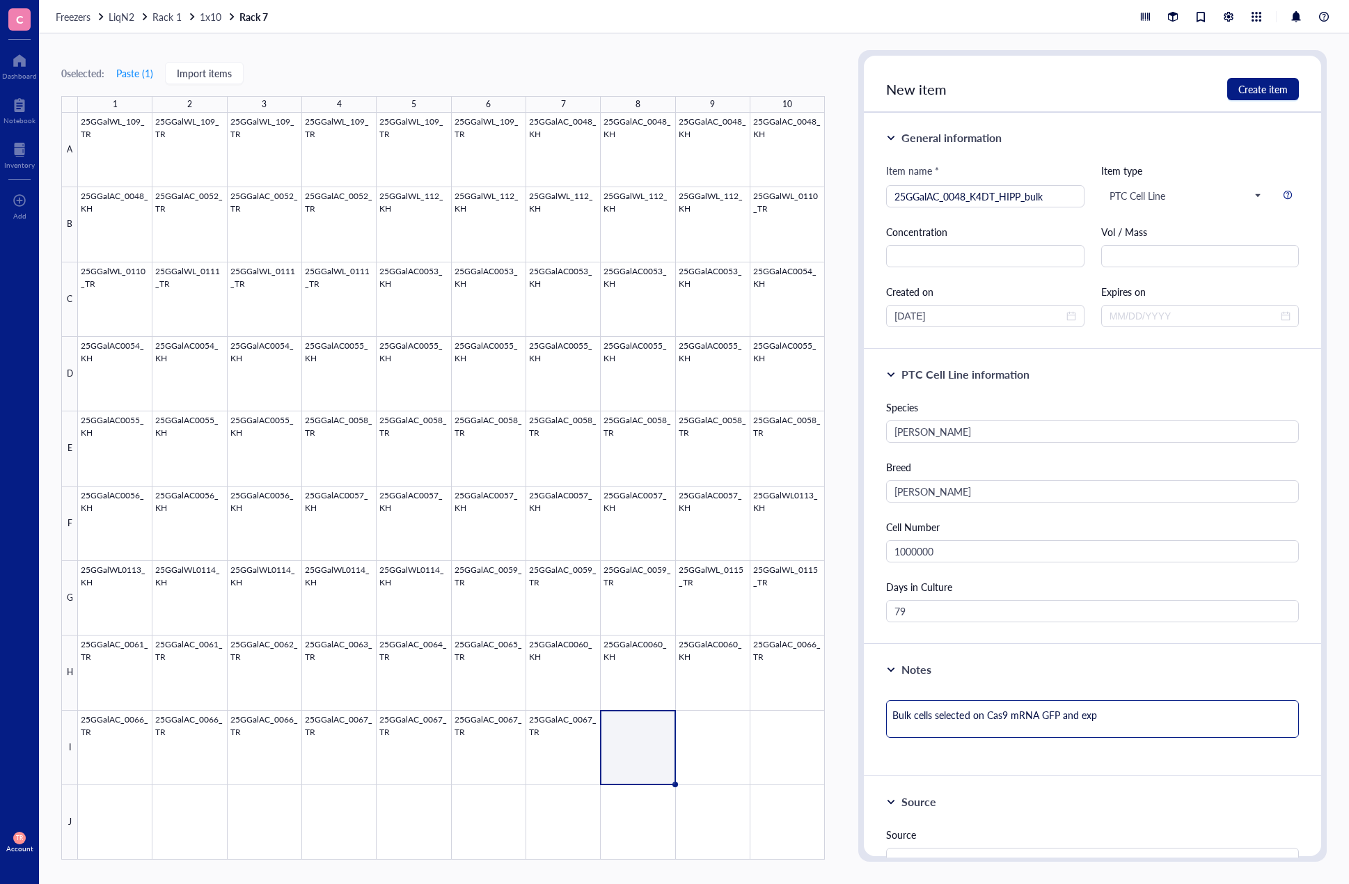
type textarea "Bulk cells selected on Cas9 mRNA GFP and expa"
type textarea "Bulk cells selected on Cas9 mRNA GFP and expan"
type textarea "Bulk cells selected on Cas9 mRNA GFP and expane"
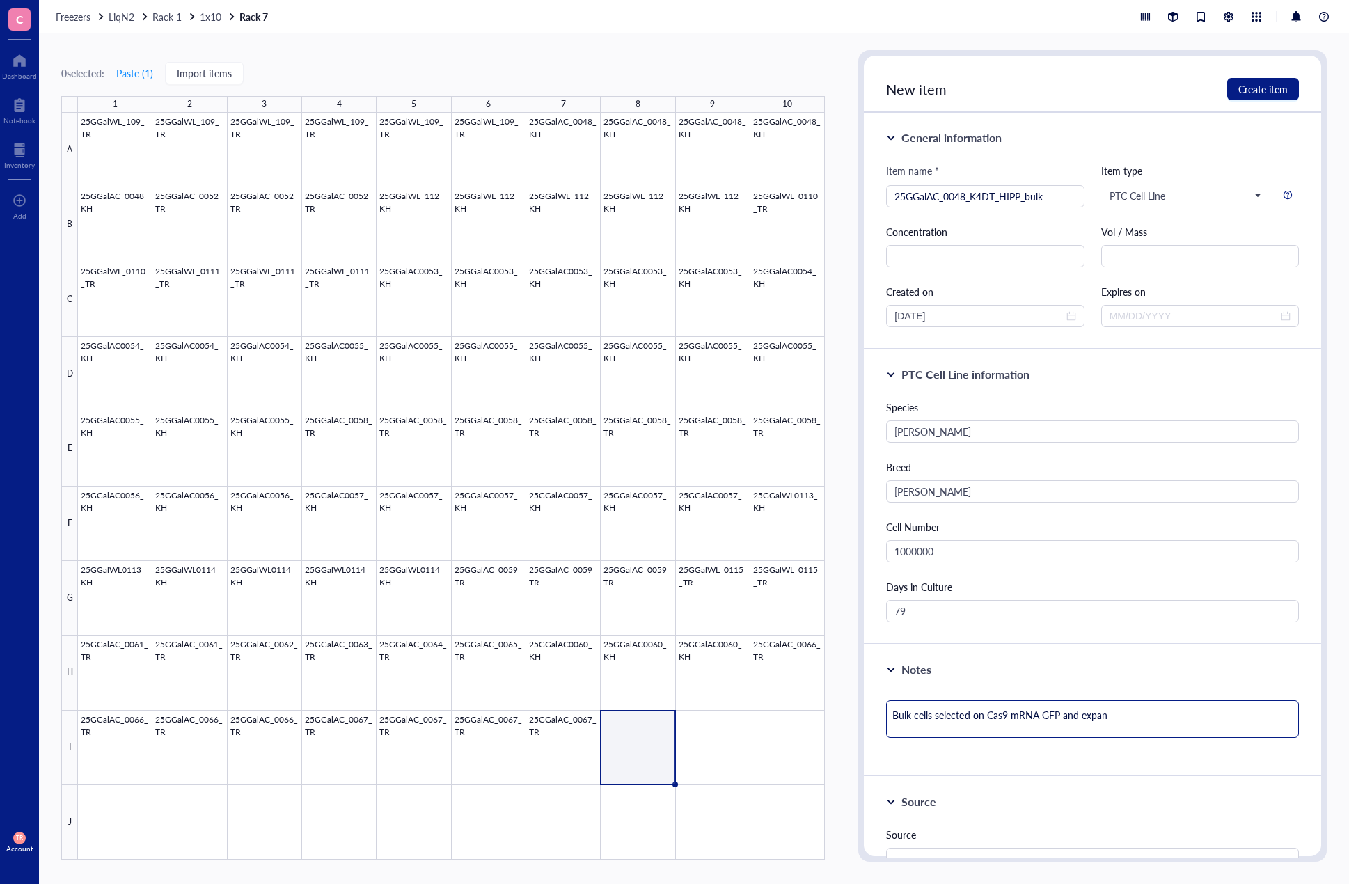
type textarea "Bulk cells selected on Cas9 mRNA GFP and expane"
type textarea "Bulk cells selected on Cas9 mRNA GFP and expaned"
type textarea "Bulk cells selected on Cas9 mRNA GFP and expane"
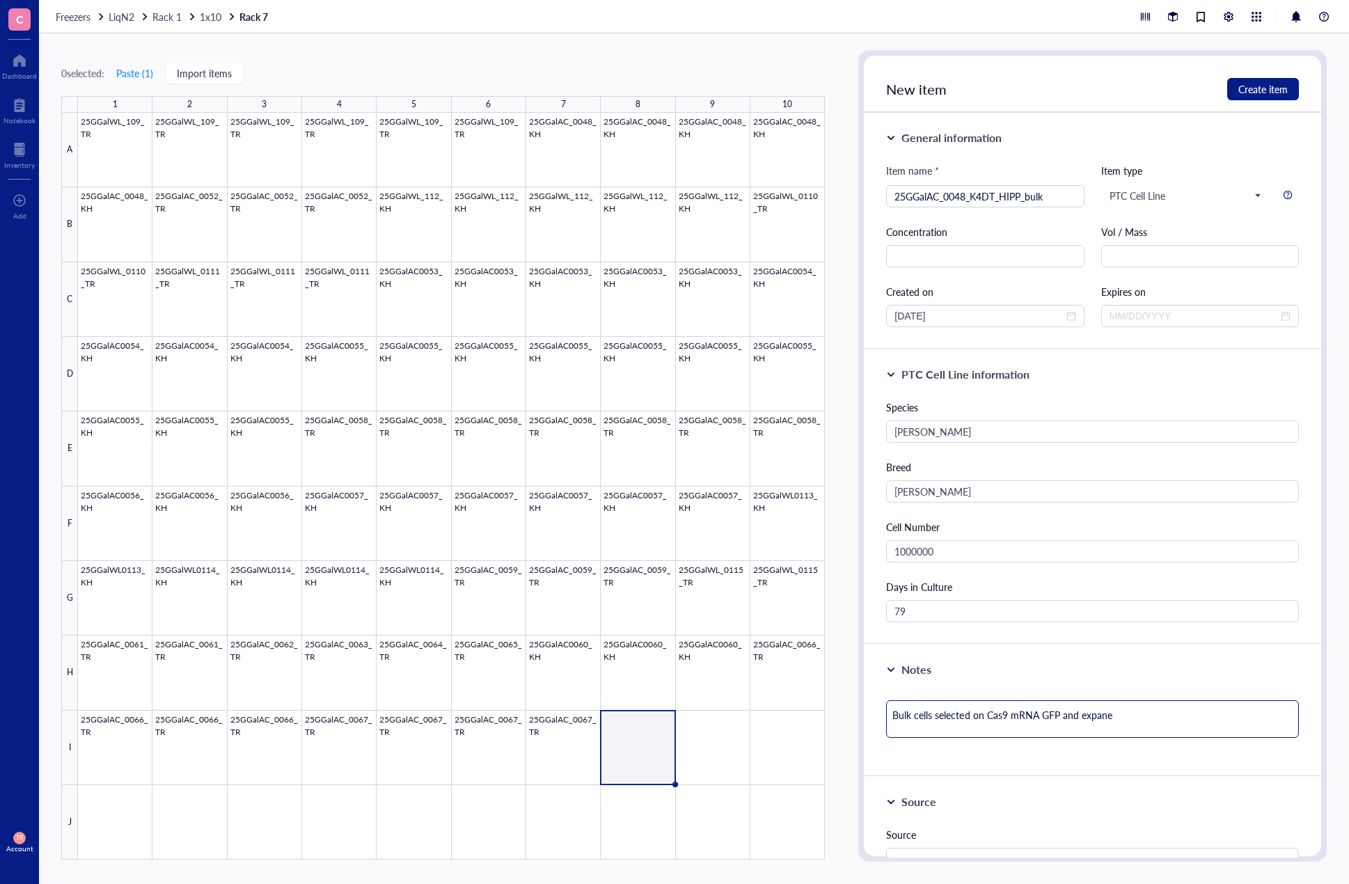
type textarea "Bulk cells selected on Cas9 mRNA GFP and expan"
type textarea "Bulk cells selected on Cas9 mRNA GFP and expand"
type textarea "Bulk cells selected on Cas9 mRNA GFP and expande"
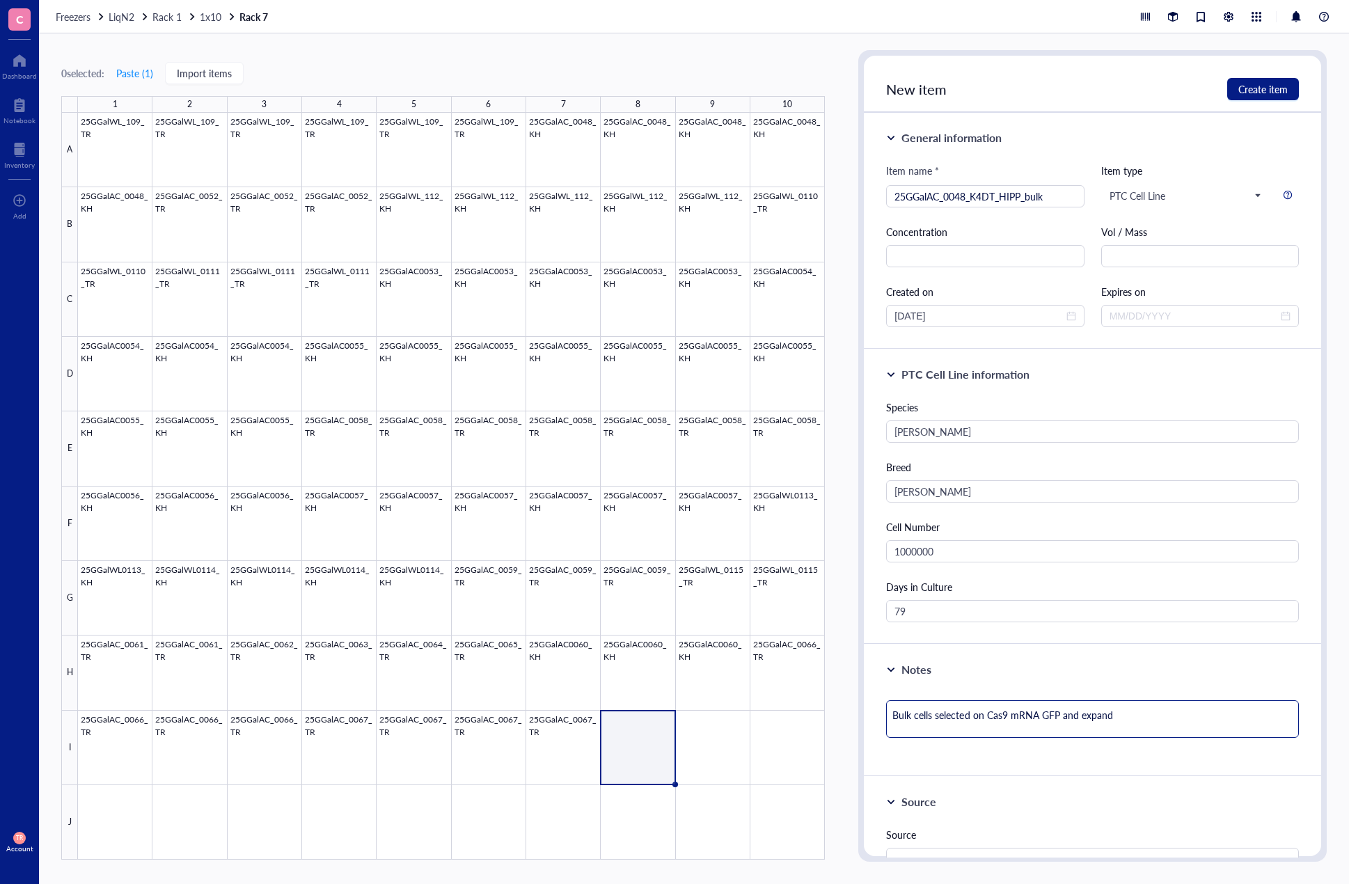
type textarea "Bulk cells selected on Cas9 mRNA GFP and expande"
type textarea "Bulk cells selected on Cas9 mRNA GFP and expanded"
type textarea "Bulk cells selected on Cas9 mRNA GFP and expanded f"
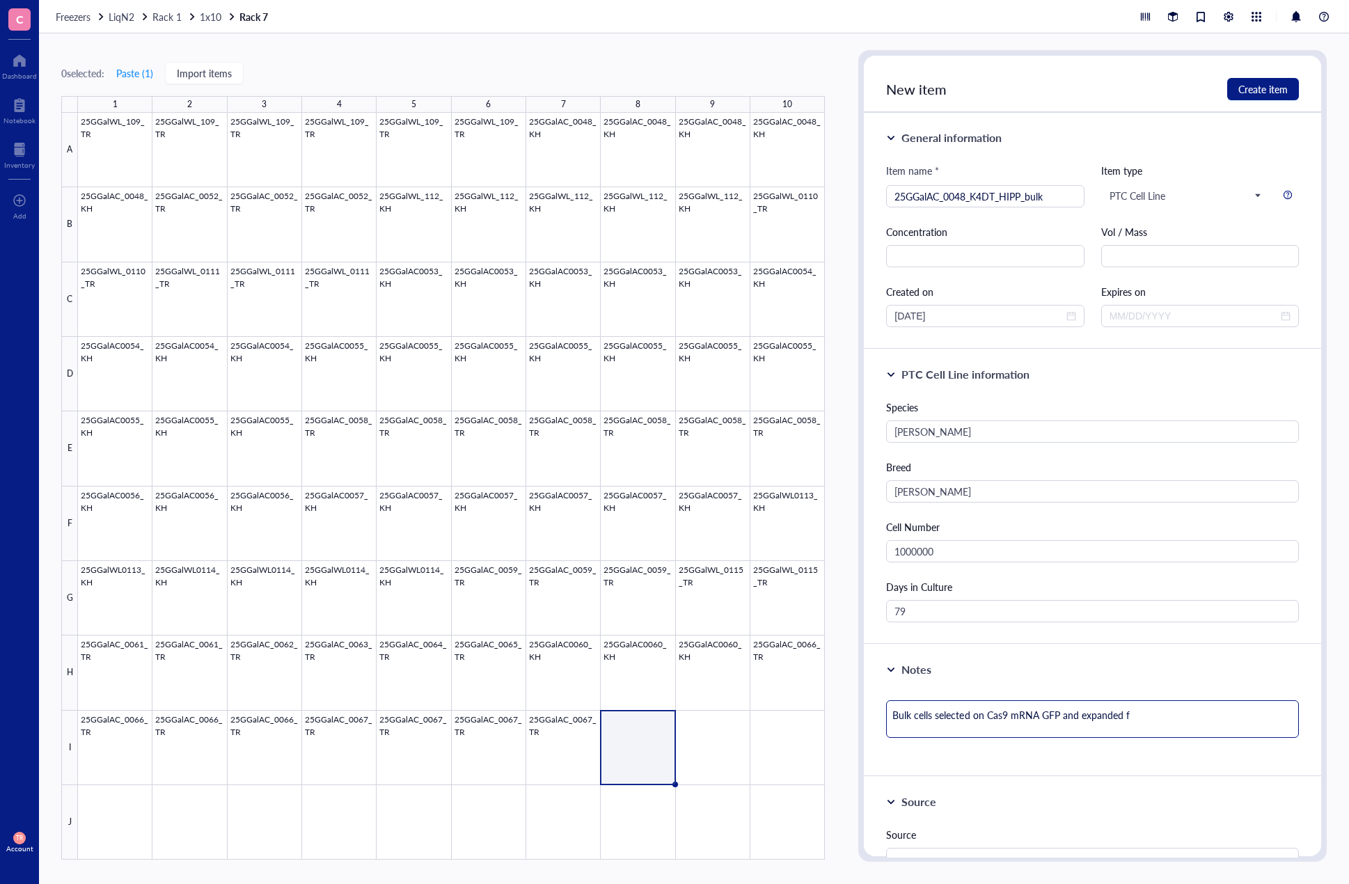
type textarea "Bulk cells selected on Cas9 mRNA GFP and expanded fo"
type textarea "Bulk cells selected on Cas9 mRNA GFP and expanded for"
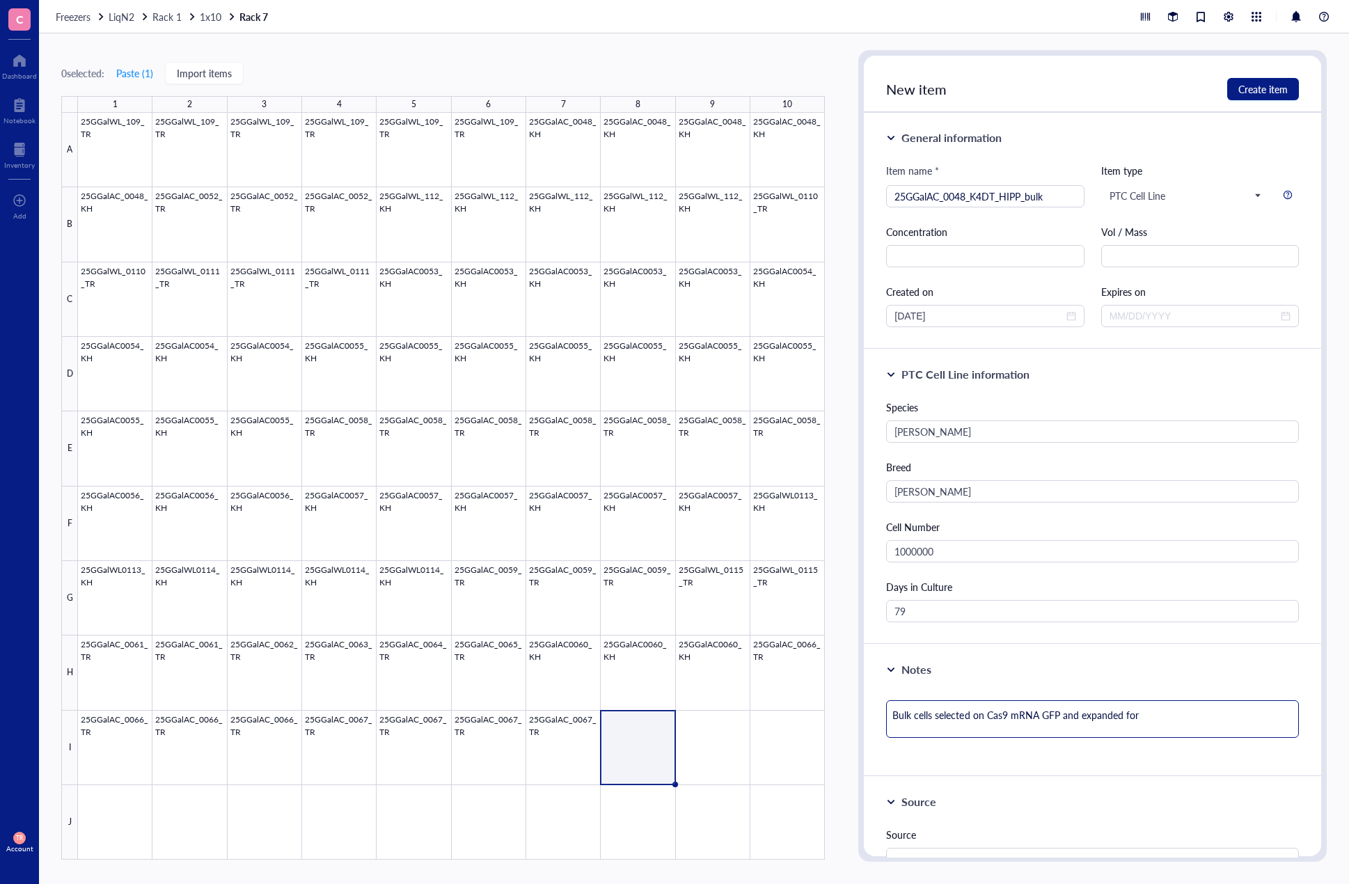
type textarea "Bulk cells selected on Cas9 mRNA GFP and expanded for"
type textarea "Bulk cells selected on Cas9 mRNA GFP and expanded for 2"
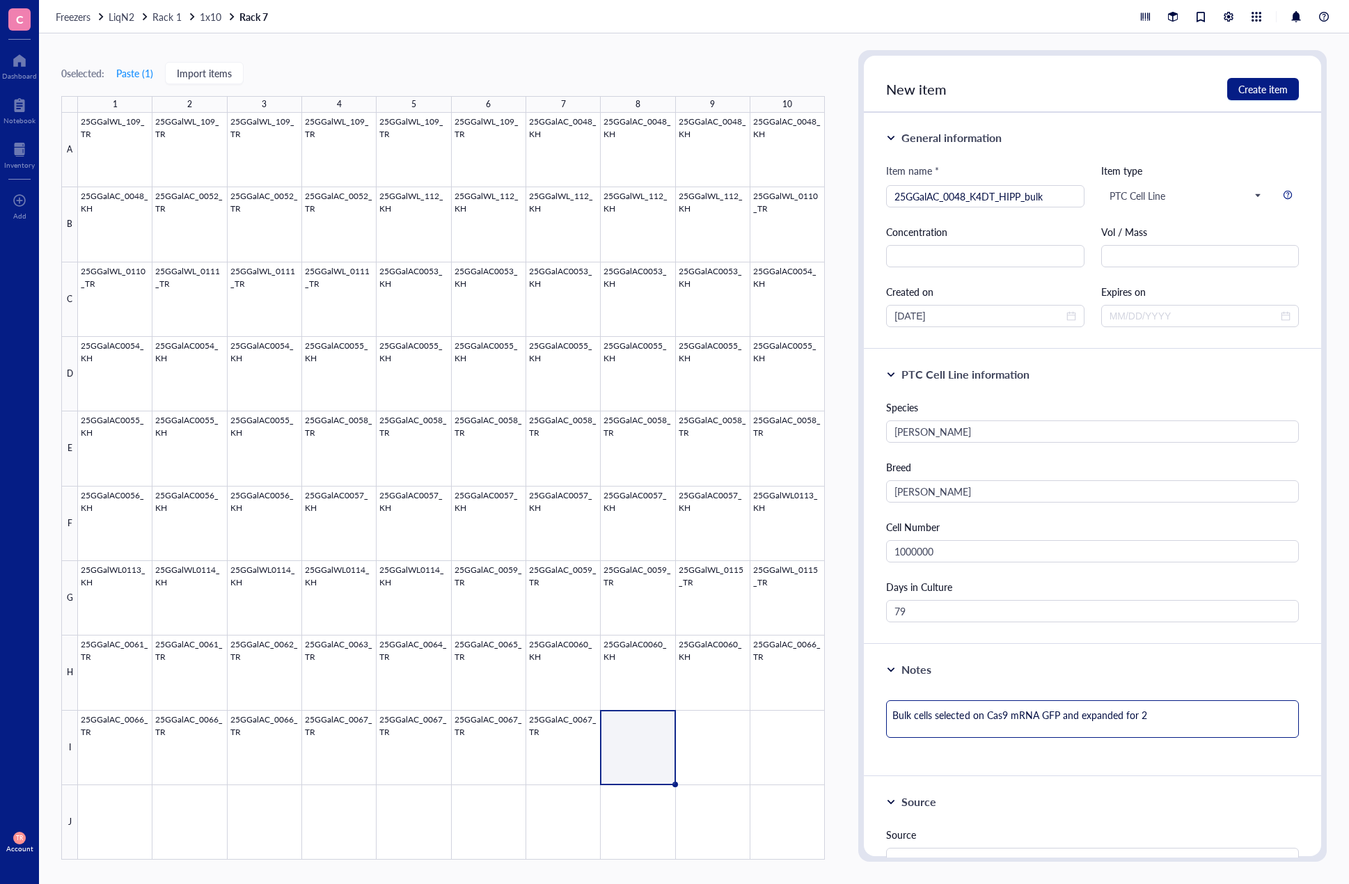
type textarea "Bulk cells selected on Cas9 mRNA GFP and expanded for 2 w"
type textarea "Bulk cells selected on Cas9 mRNA GFP and expanded for 2 we"
type textarea "Bulk cells selected on Cas9 mRNA GFP and expanded for 2 wee"
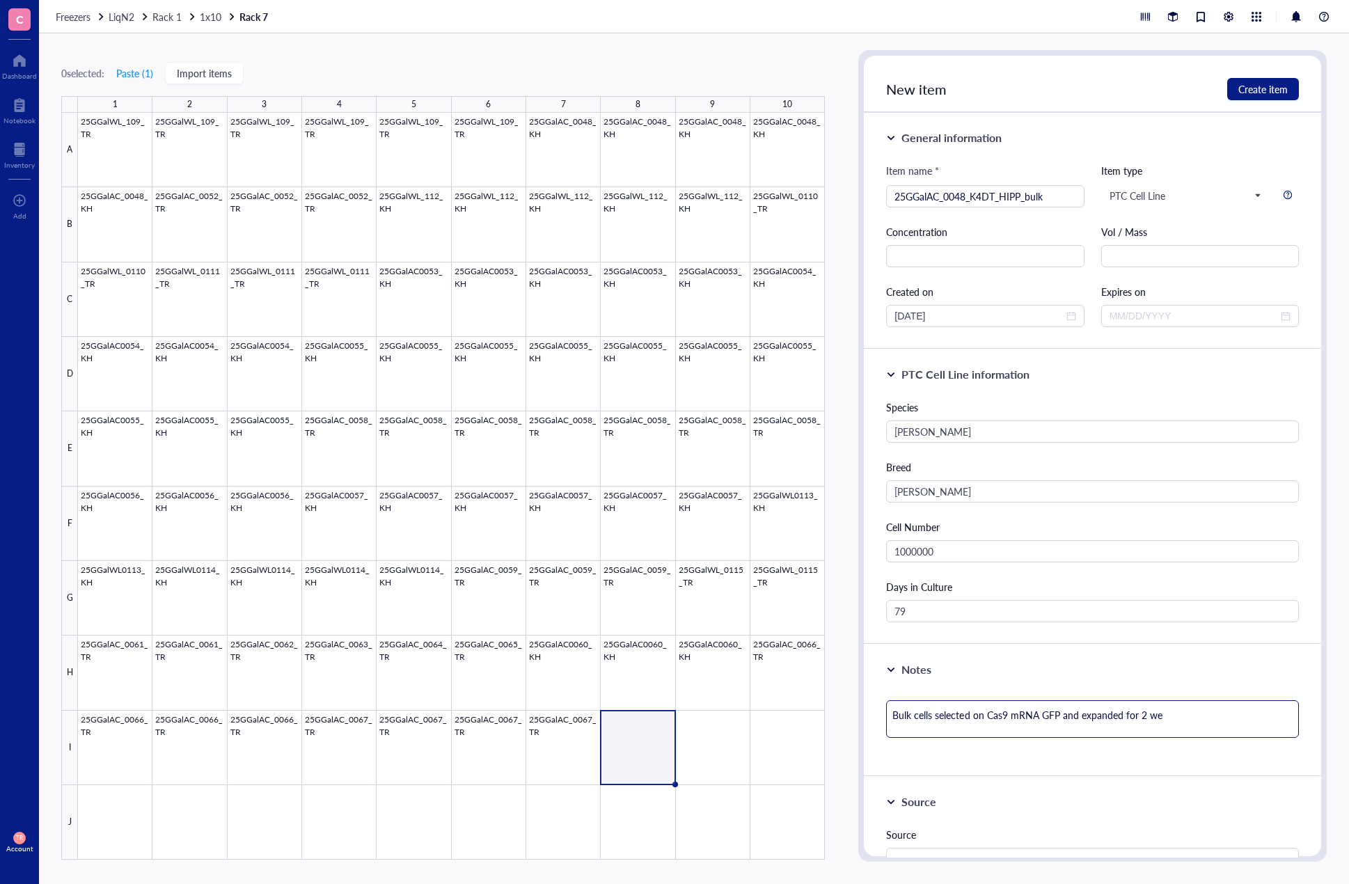
type textarea "Bulk cells selected on Cas9 mRNA GFP and expanded for 2 wee"
type textarea "Bulk cells selected on Cas9 mRNA GFP and expanded for 2 week"
type textarea "Bulk cells selected on Cas9 mRNA GFP and expanded for 2 weeks"
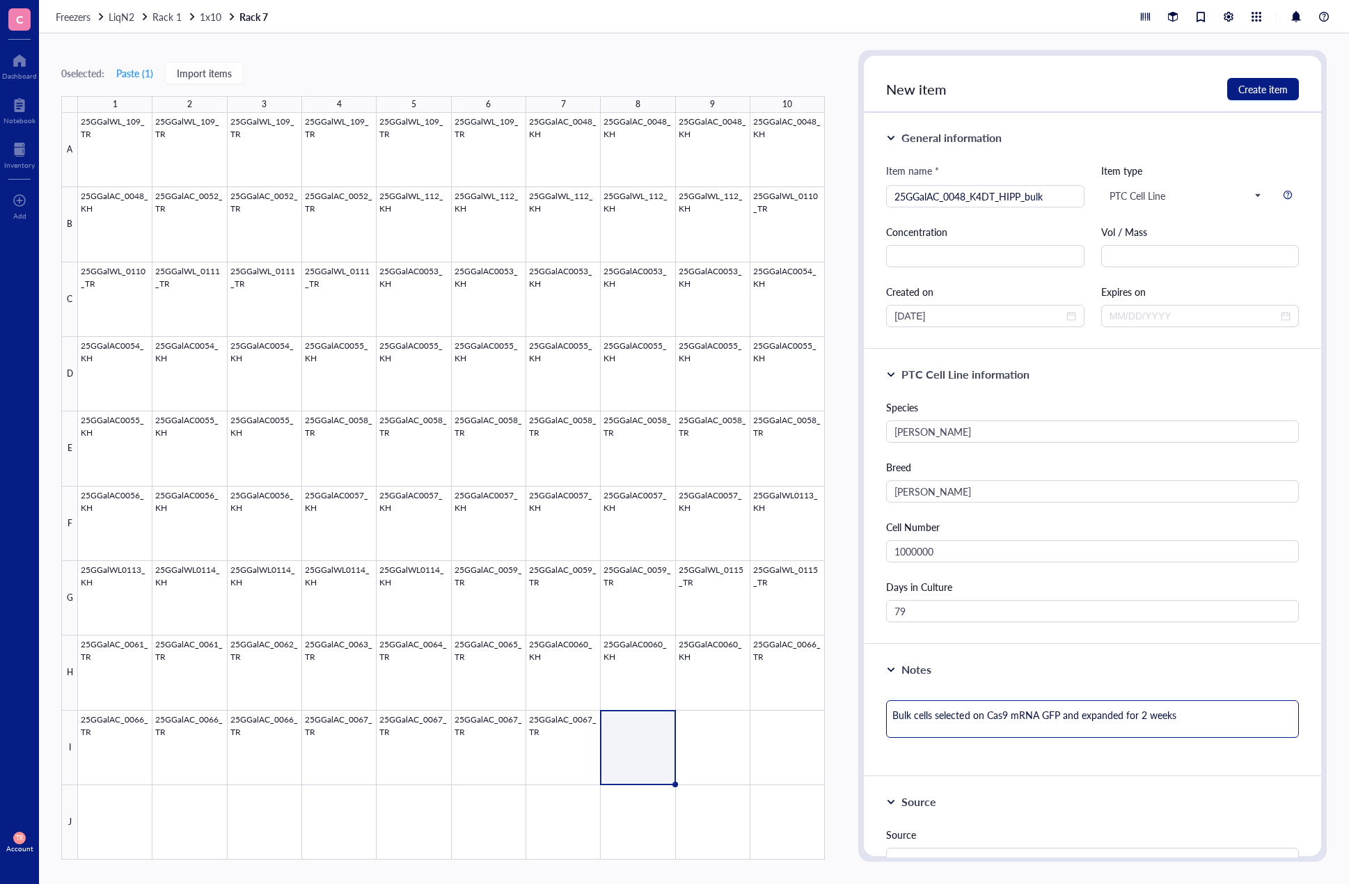
type textarea "Bulk cells selected on Cas9 mRNA GFP and expanded for 2 weeks"
type textarea "Bulk cells selected on Cas9 mRNA GFP and expanded for 2 weeks p"
type textarea "Bulk cells selected on Cas9 mRNA GFP and expanded for 2 weeks po"
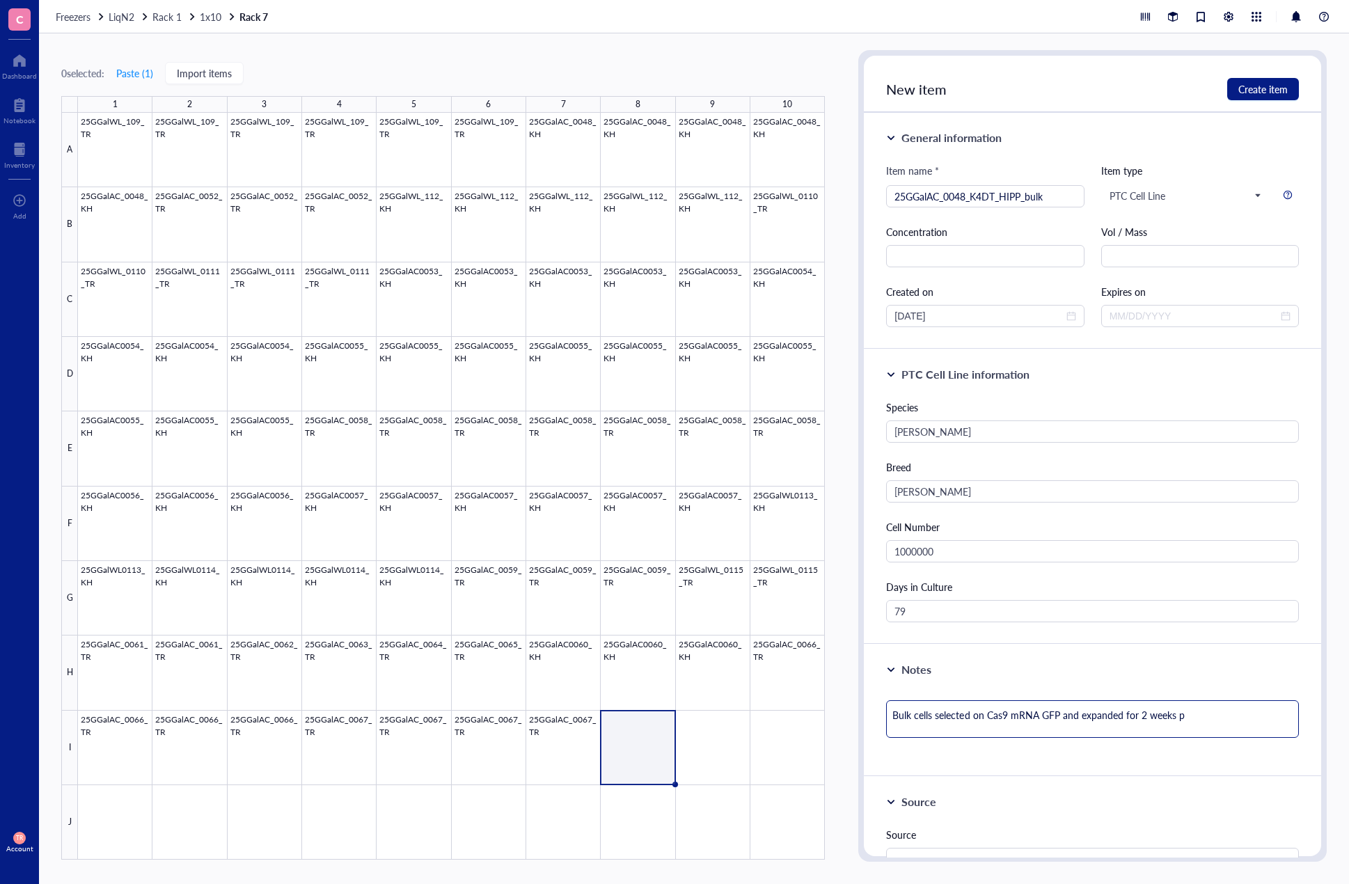
type textarea "Bulk cells selected on Cas9 mRNA GFP and expanded for 2 weeks po"
type textarea "Bulk cells selected on Cas9 mRNA GFP and expanded for 2 weeks pos"
type textarea "Bulk cells selected on Cas9 mRNA GFP and expanded for 2 weeks post"
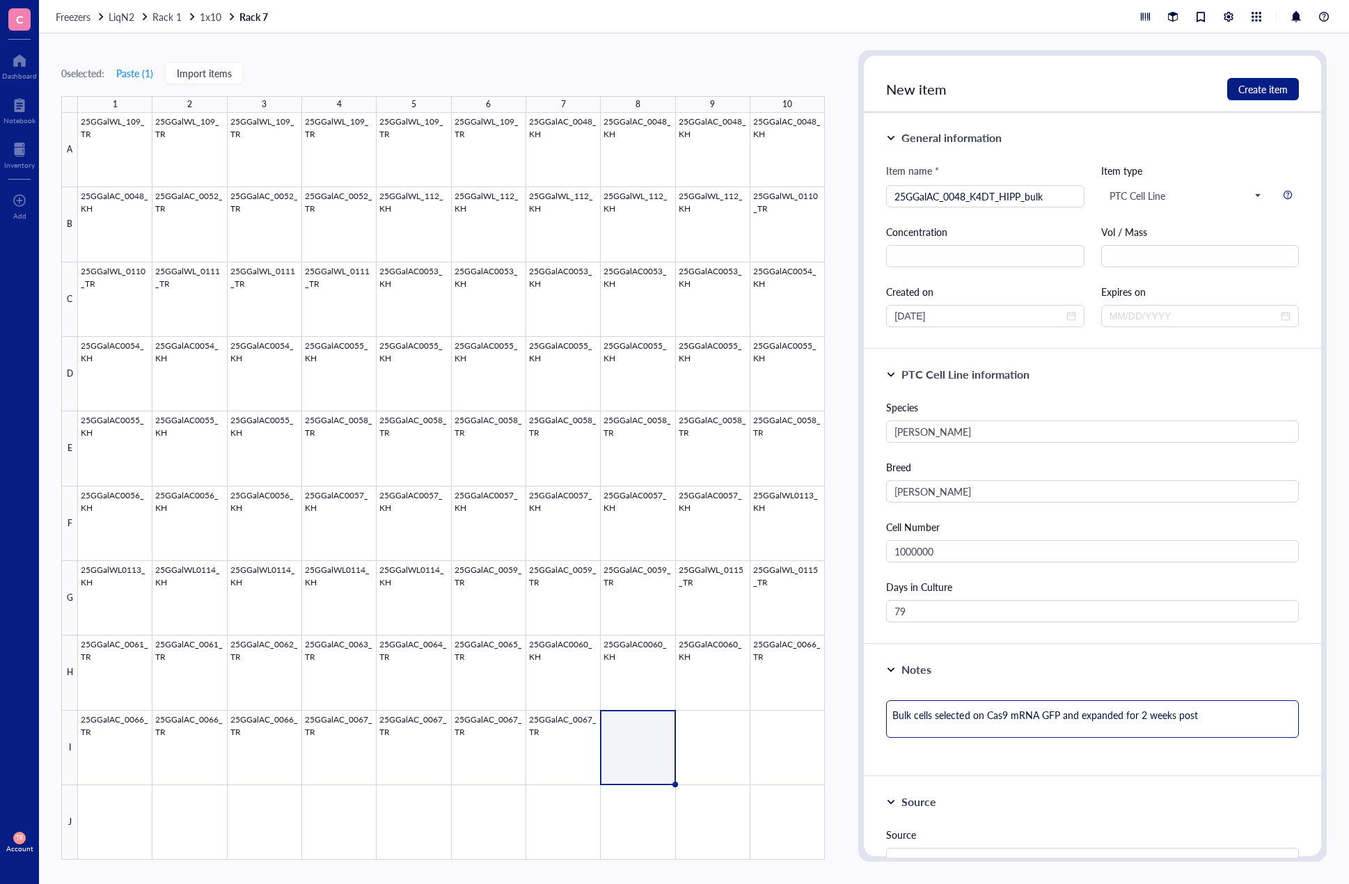
type textarea "Bulk cells selected on Cas9 mRNA GFP and expanded for 2 weeks post s"
type textarea "Bulk cells selected on Cas9 mRNA GFP and expanded for 2 weeks post so"
type textarea "Bulk cells selected on Cas9 mRNA GFP and expanded for 2 weeks post sor"
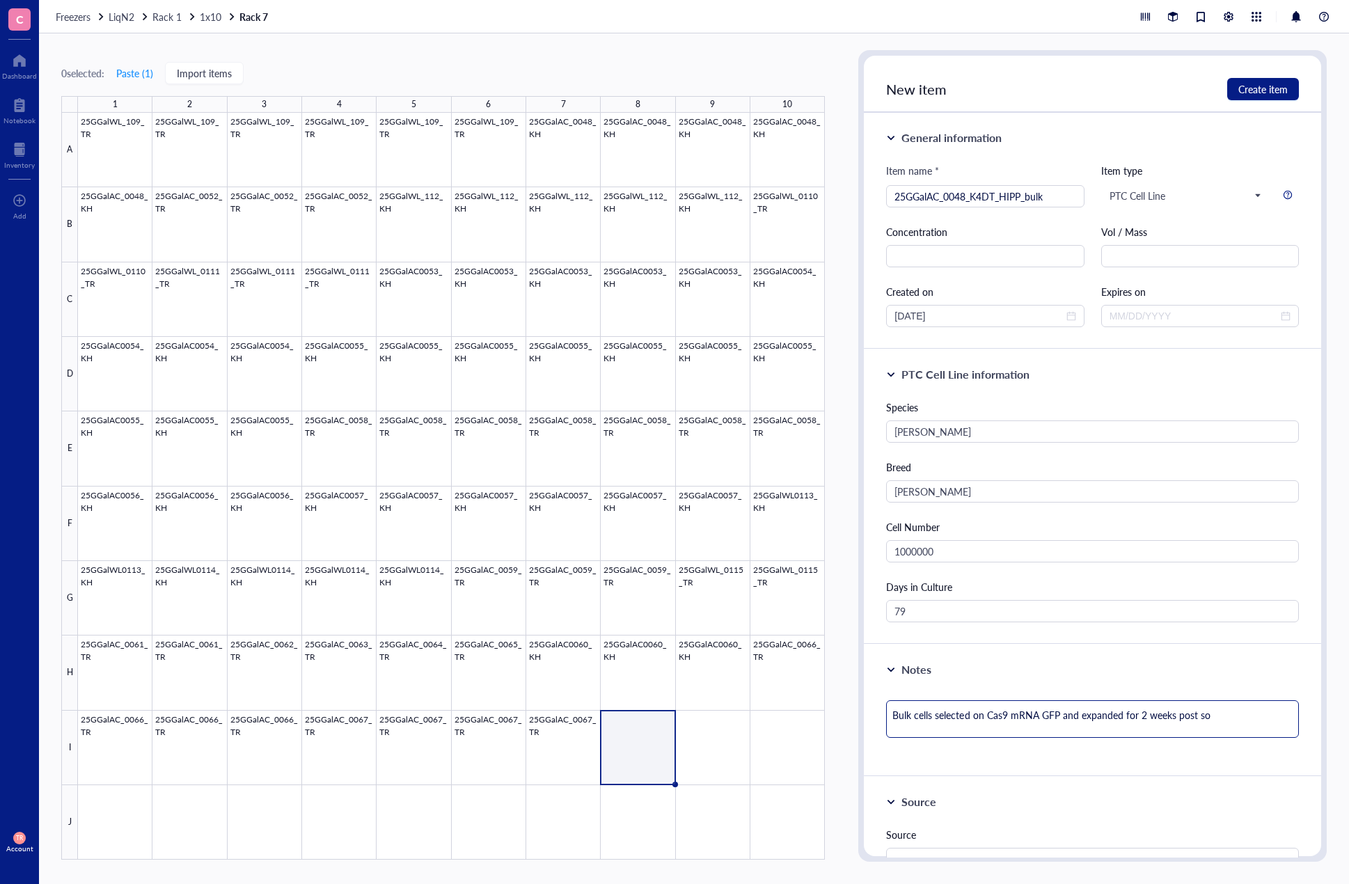
type textarea "Bulk cells selected on Cas9 mRNA GFP and expanded for 2 weeks post sor"
type textarea "Bulk cells selected on Cas9 mRNA GFP and expanded for 2 weeks post sort"
type textarea "Bulk cells selected on Cas9 mRNA GFP and expanded for 2 weeks post sort."
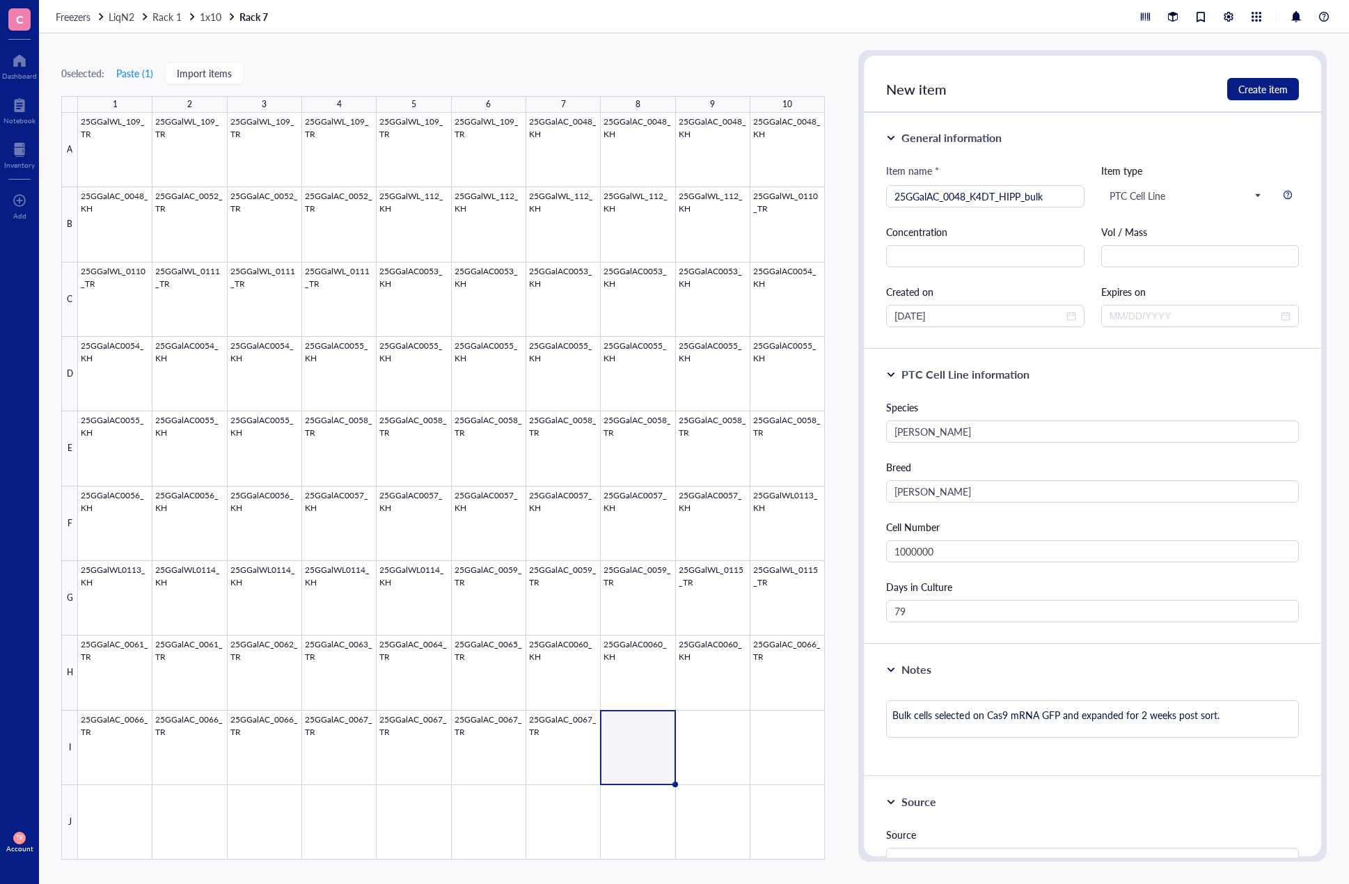
click at [957, 688] on div "Notes Bulk cells selected on Cas9 mRNA GFP and expanded for 2 weeks post sort." at bounding box center [1092, 711] width 457 height 132
click at [1277, 94] on span "Create item" at bounding box center [1262, 89] width 49 height 11
type textarea "Keep everyone on the same page…"
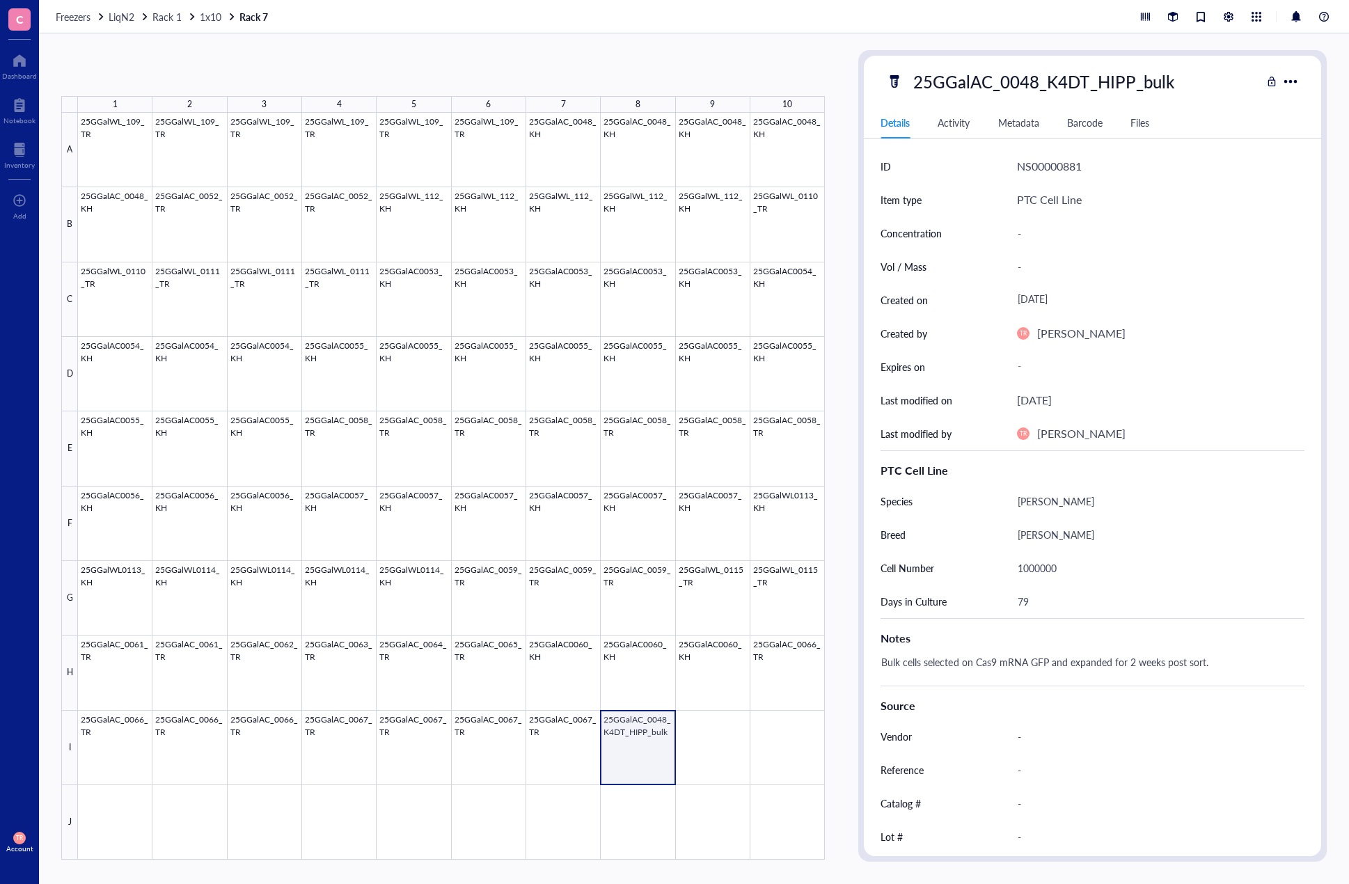
click at [644, 772] on div at bounding box center [451, 486] width 747 height 747
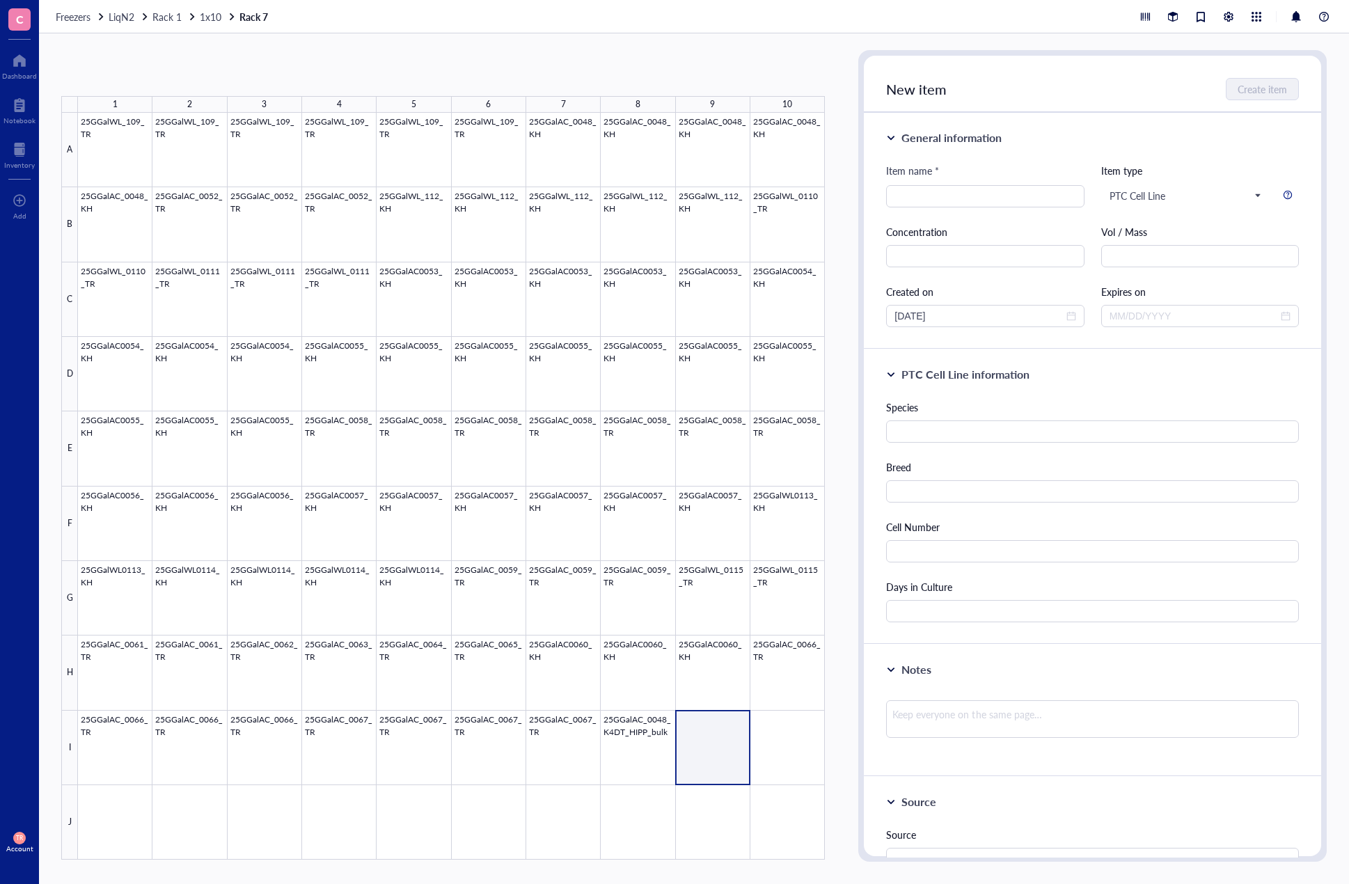
click at [699, 758] on div at bounding box center [451, 486] width 747 height 747
click at [716, 768] on div at bounding box center [451, 486] width 747 height 747
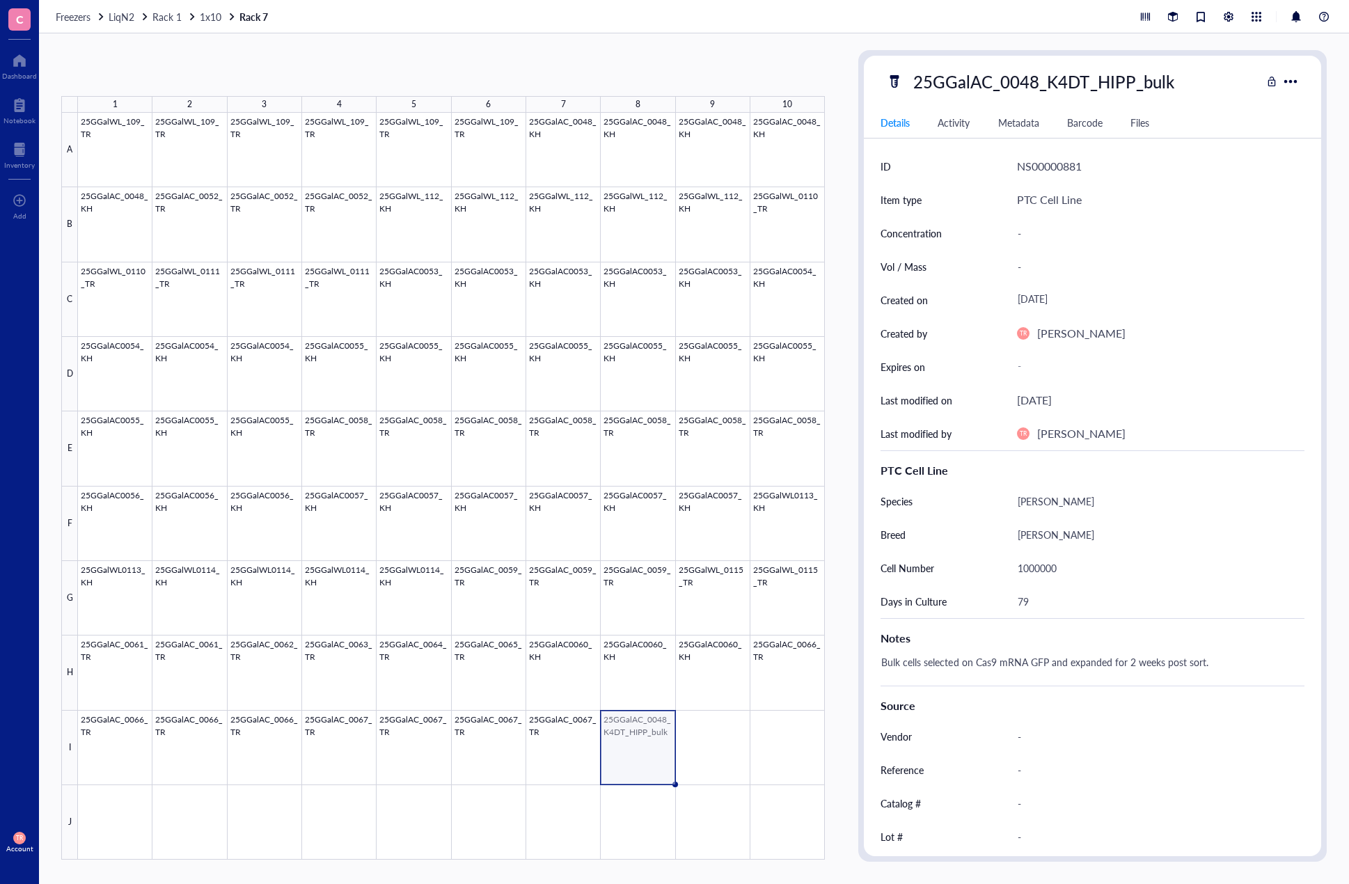
click at [642, 740] on div at bounding box center [451, 486] width 747 height 747
click at [712, 767] on div at bounding box center [451, 486] width 747 height 747
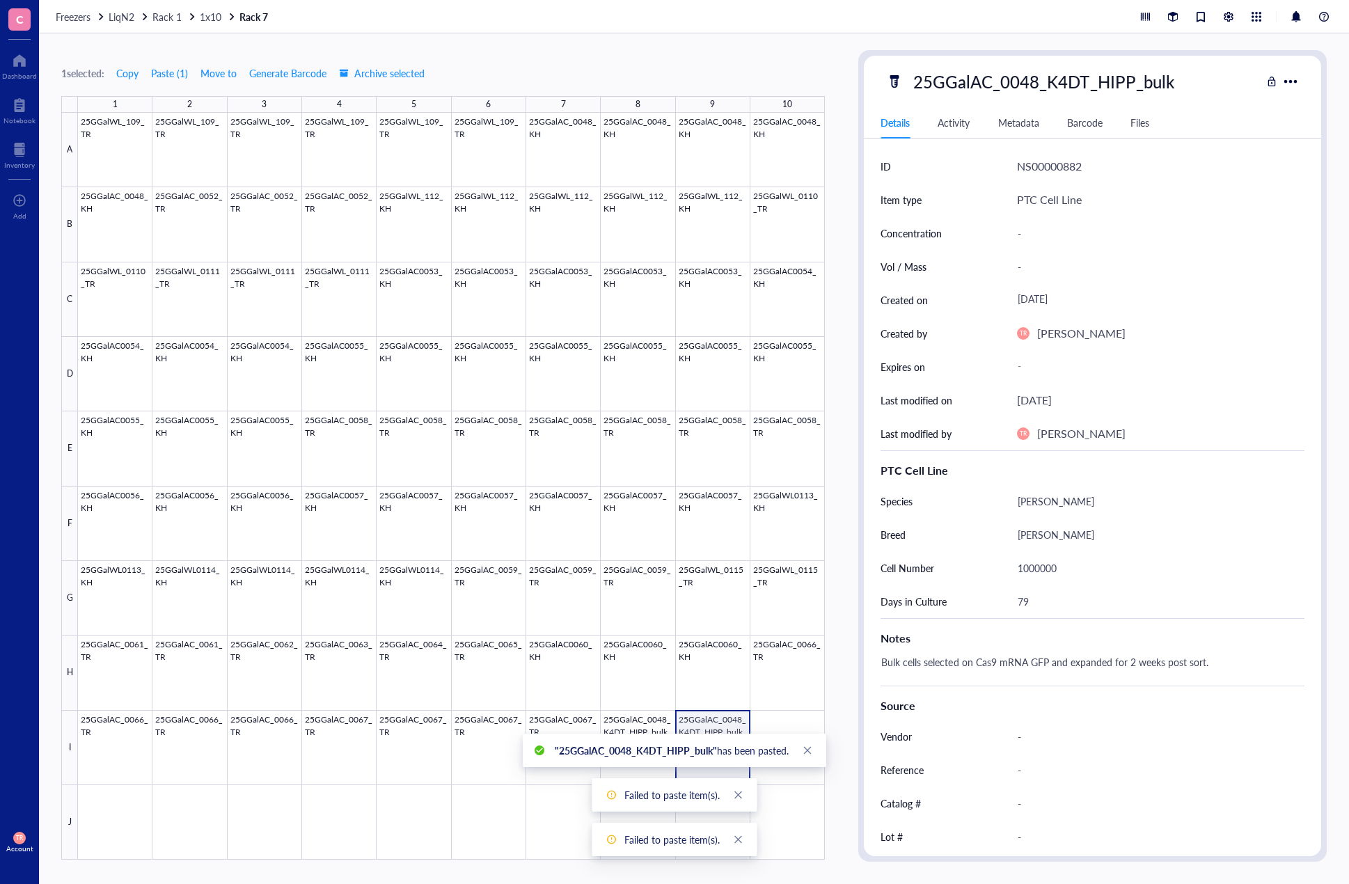
click at [1103, 88] on div "25GGalAC_0048_K4DT_HIPP_bulk" at bounding box center [1043, 81] width 273 height 29
drag, startPoint x: 1101, startPoint y: 78, endPoint x: 1136, endPoint y: 77, distance: 34.8
click at [1136, 77] on input "25GGalAC_0048_K4DT_HIPP_bulk" at bounding box center [1054, 82] width 292 height 28
type input "25GGalAC_0048_K4DT_ROSA_bulk"
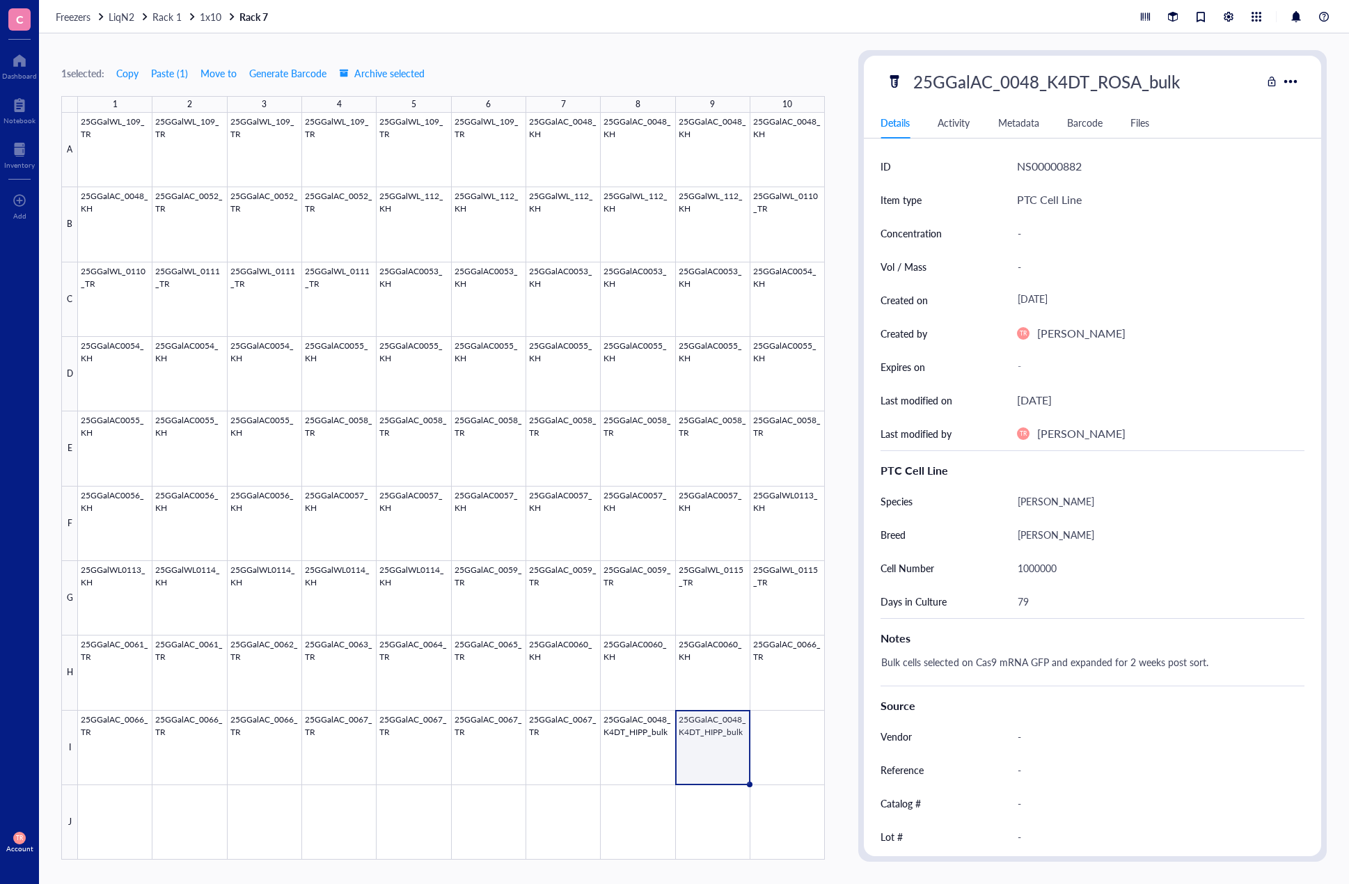
click at [1058, 551] on div "1000000" at bounding box center [1161, 567] width 288 height 33
click at [1047, 569] on div "1000000" at bounding box center [1156, 567] width 288 height 29
drag, startPoint x: 1069, startPoint y: 568, endPoint x: 1014, endPoint y: 563, distance: 55.2
click at [1014, 563] on div "1000000" at bounding box center [1156, 567] width 288 height 29
click at [1021, 567] on input "1000000" at bounding box center [1155, 568] width 286 height 28
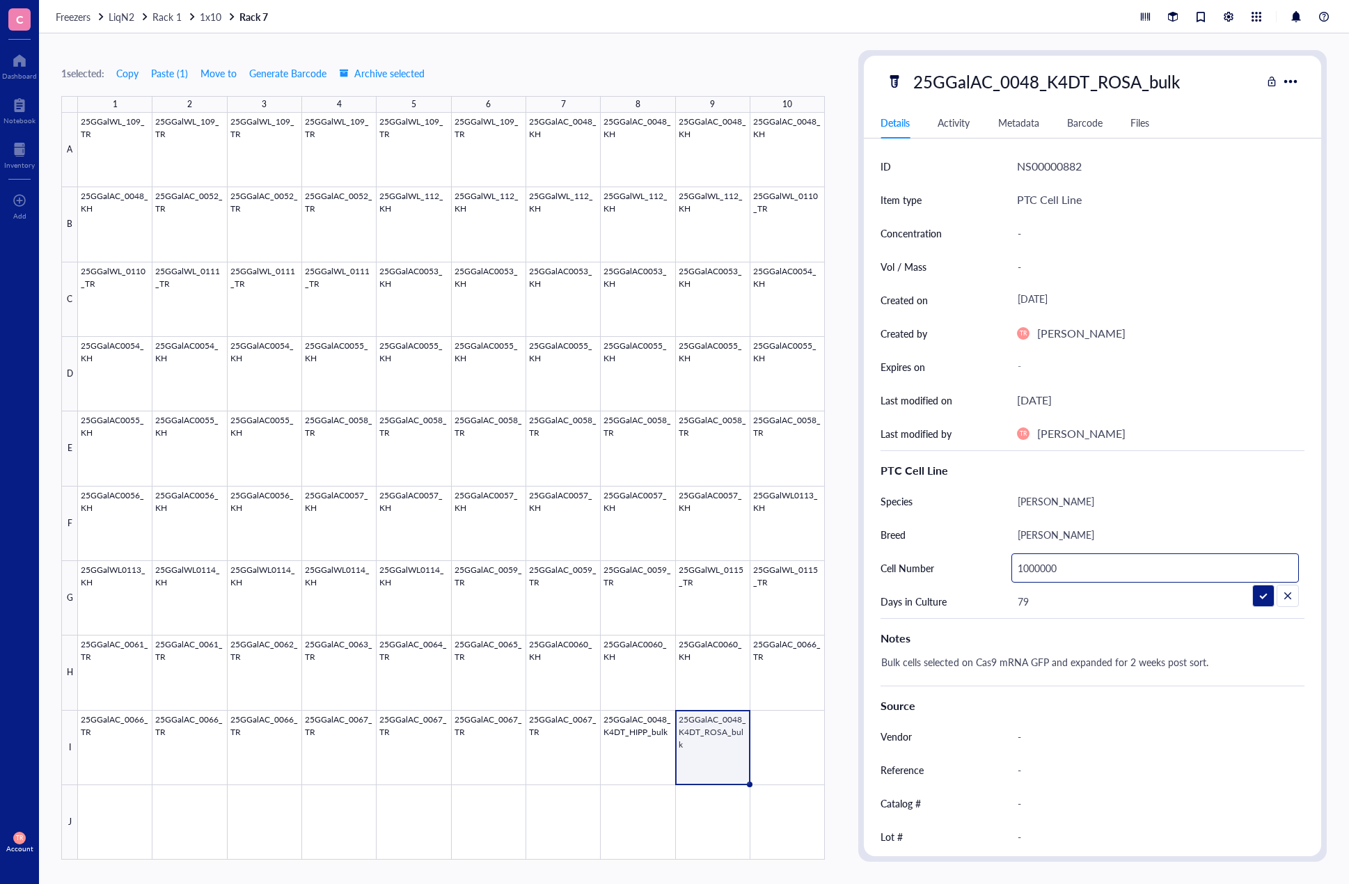
drag, startPoint x: 1027, startPoint y: 567, endPoint x: 1016, endPoint y: 566, distance: 10.5
click at [1016, 566] on input "1000000" at bounding box center [1155, 568] width 286 height 28
type input "500000"
click at [764, 828] on div at bounding box center [451, 486] width 747 height 747
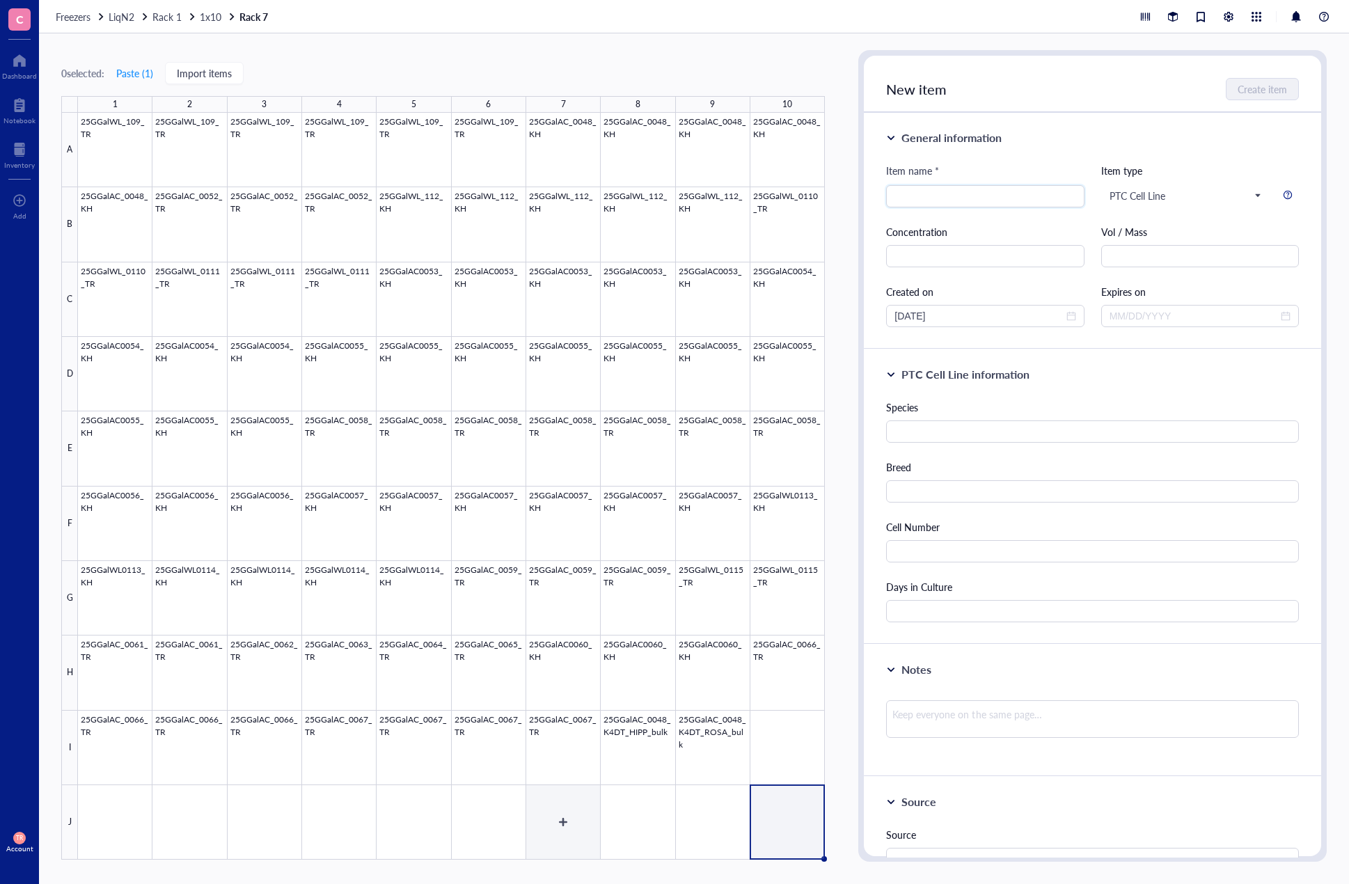
click at [621, 814] on div at bounding box center [451, 486] width 747 height 747
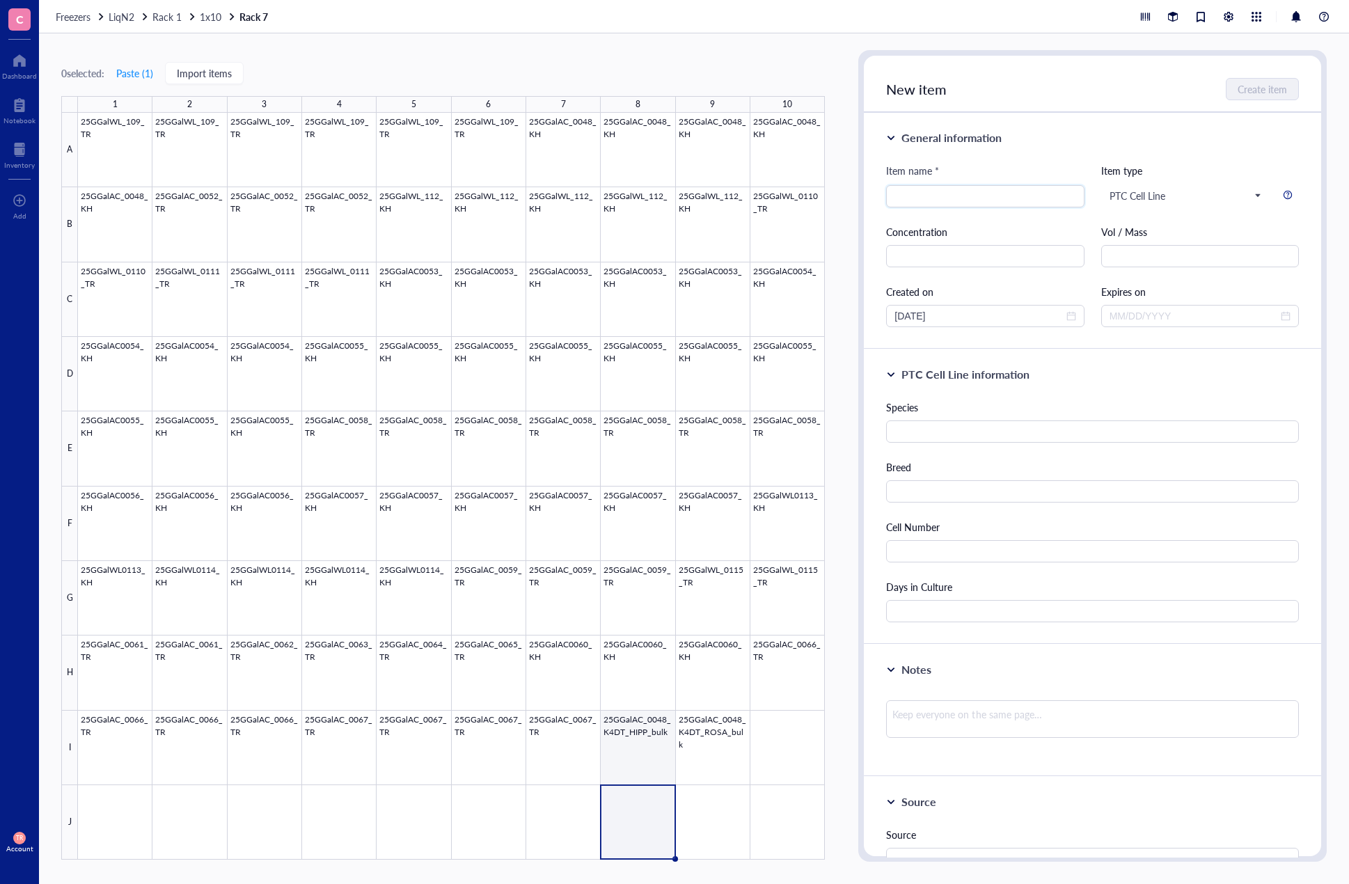
click at [627, 743] on div at bounding box center [451, 486] width 747 height 747
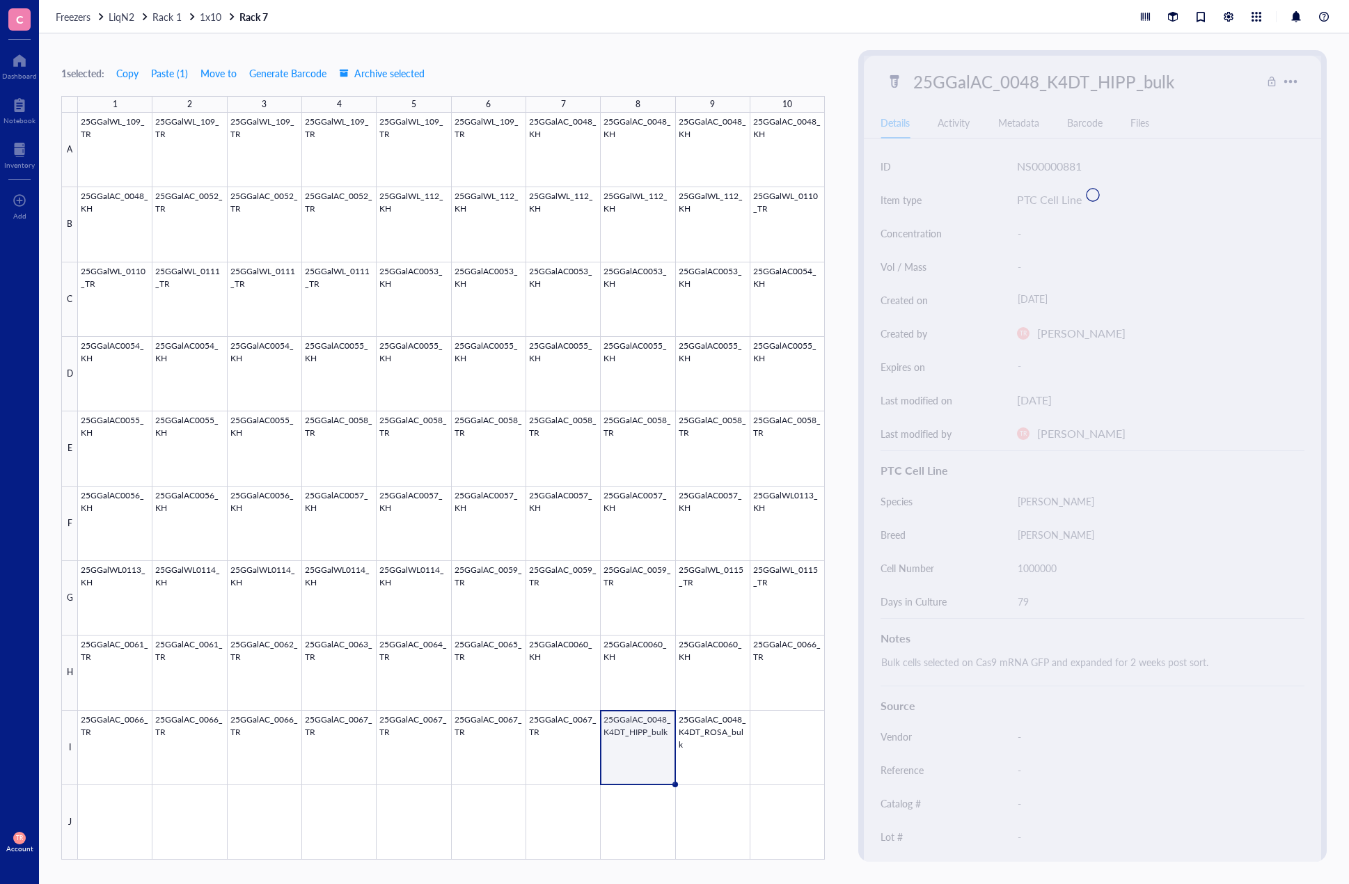
click at [692, 746] on div at bounding box center [451, 486] width 747 height 747
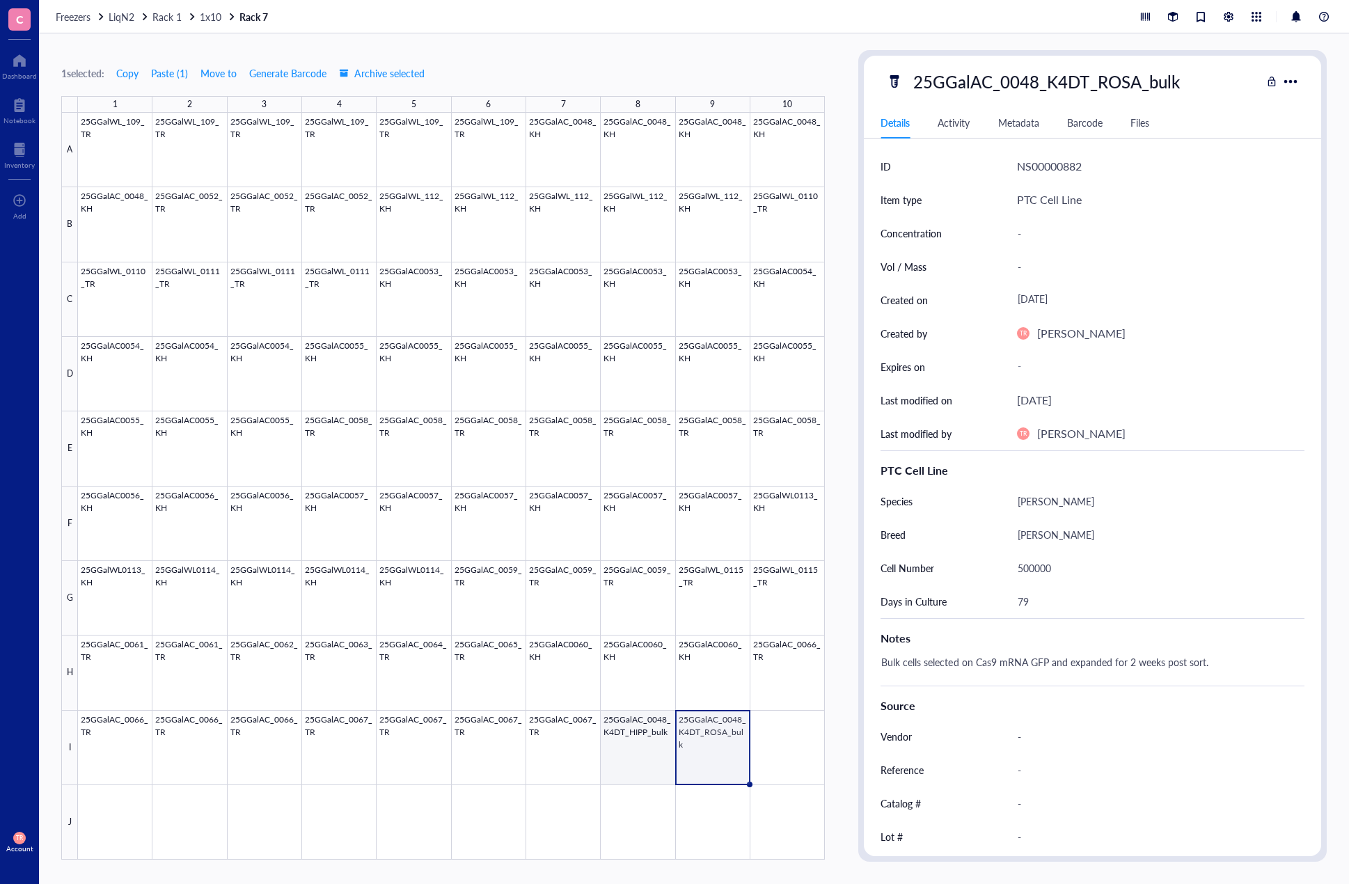
click at [640, 746] on div at bounding box center [451, 486] width 747 height 747
click at [640, 756] on div at bounding box center [451, 486] width 747 height 747
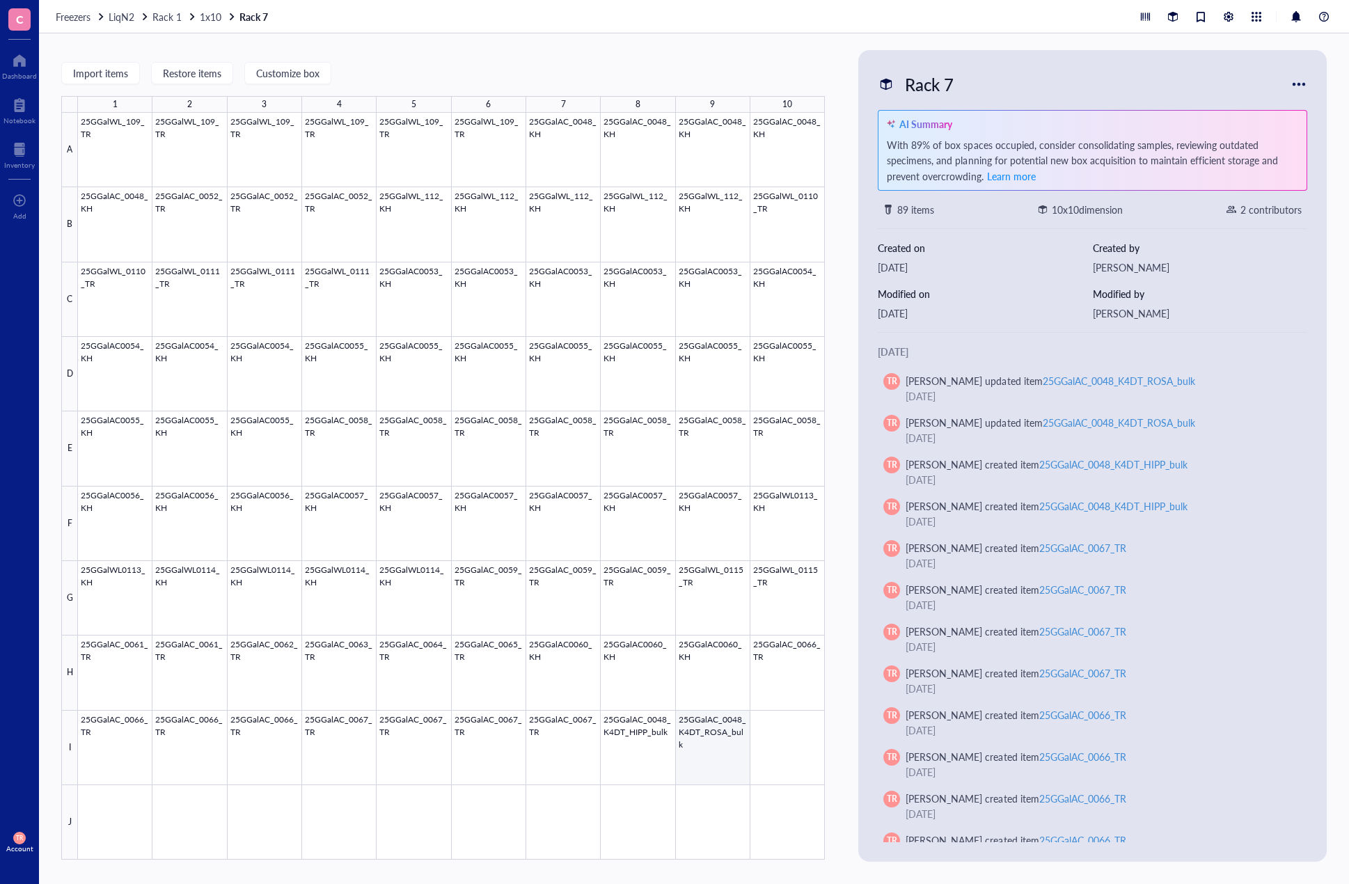
click at [703, 759] on div at bounding box center [451, 486] width 747 height 747
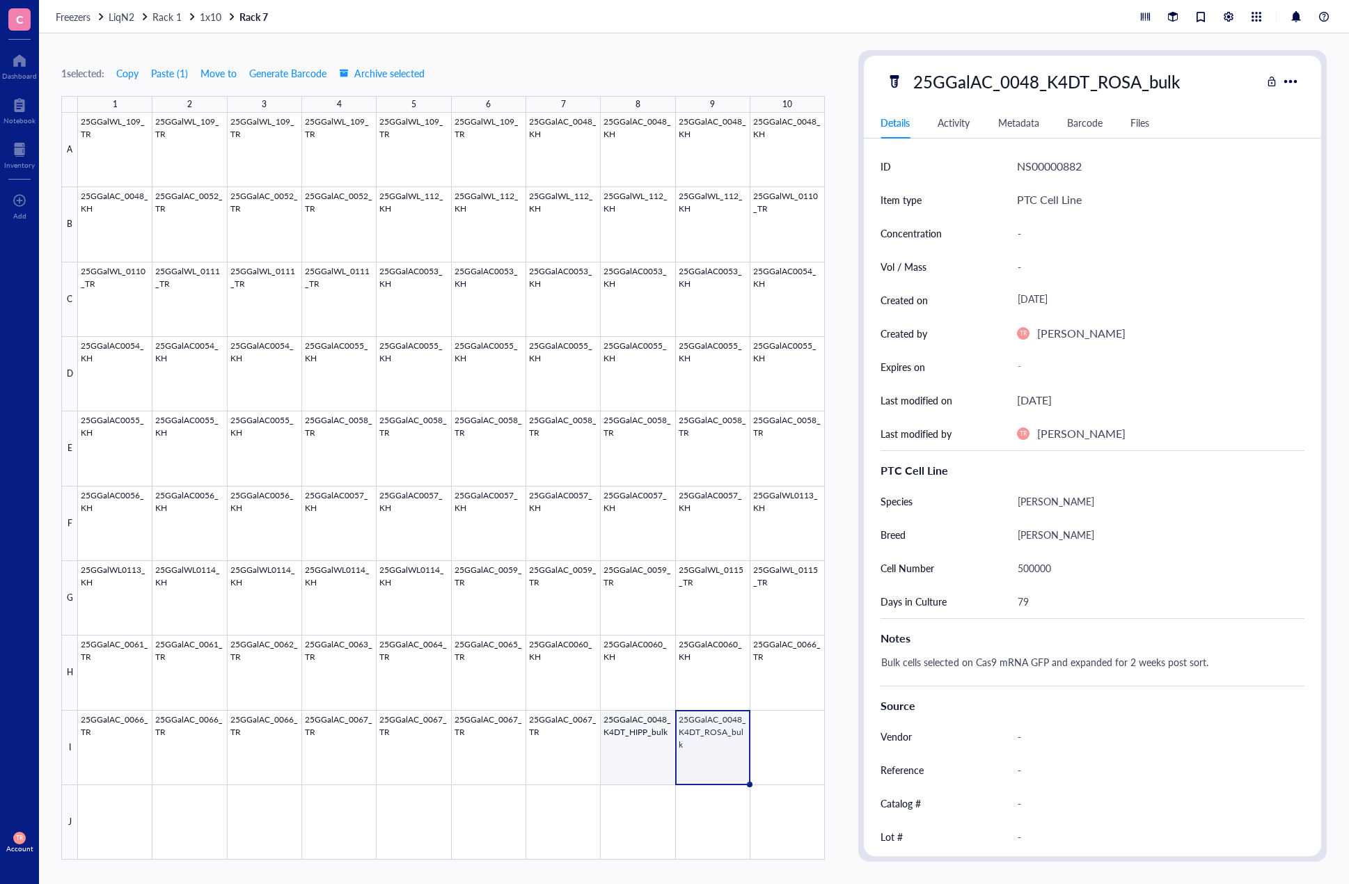
click at [673, 764] on div at bounding box center [451, 486] width 747 height 747
click at [706, 766] on div at bounding box center [451, 486] width 747 height 747
click at [672, 765] on div at bounding box center [451, 486] width 747 height 747
